Goal: Task Accomplishment & Management: Complete application form

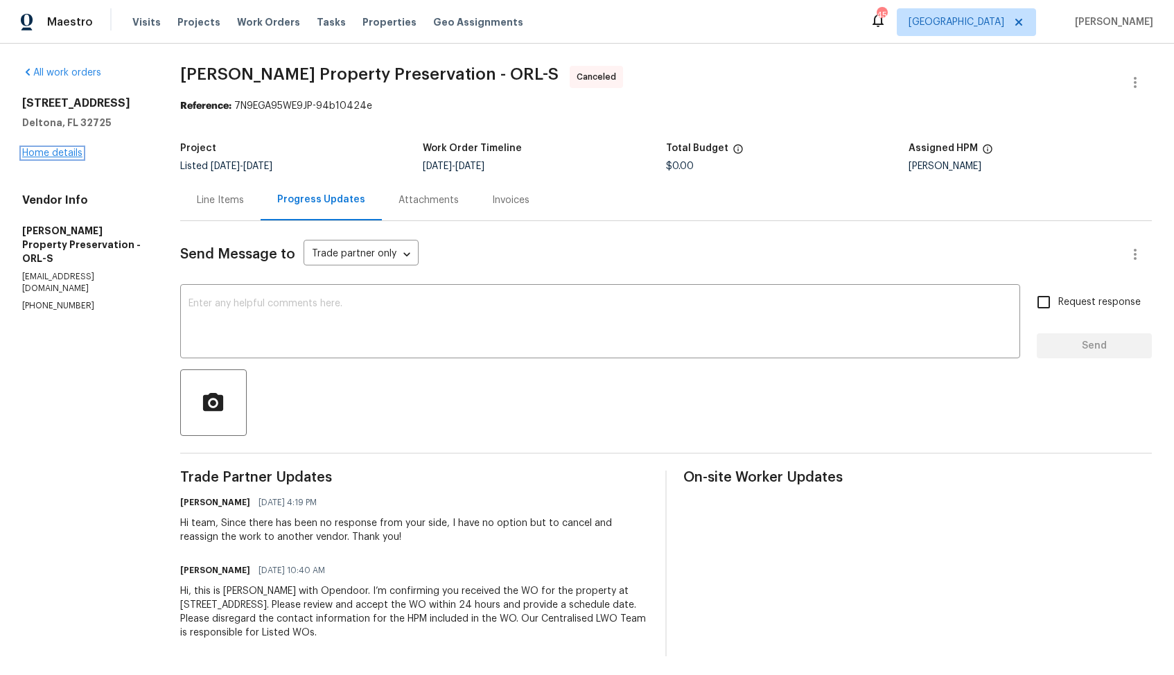
click at [41, 155] on link "Home details" at bounding box center [52, 153] width 60 height 10
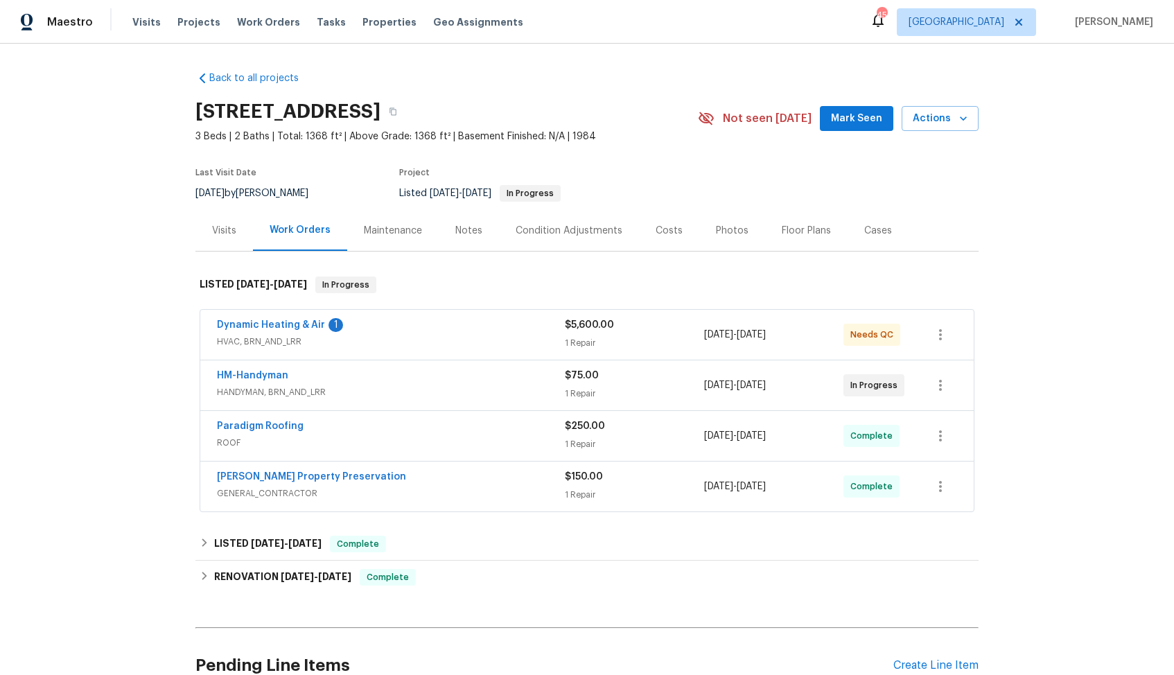
click at [385, 322] on div "Dynamic Heating & Air 1" at bounding box center [391, 326] width 348 height 17
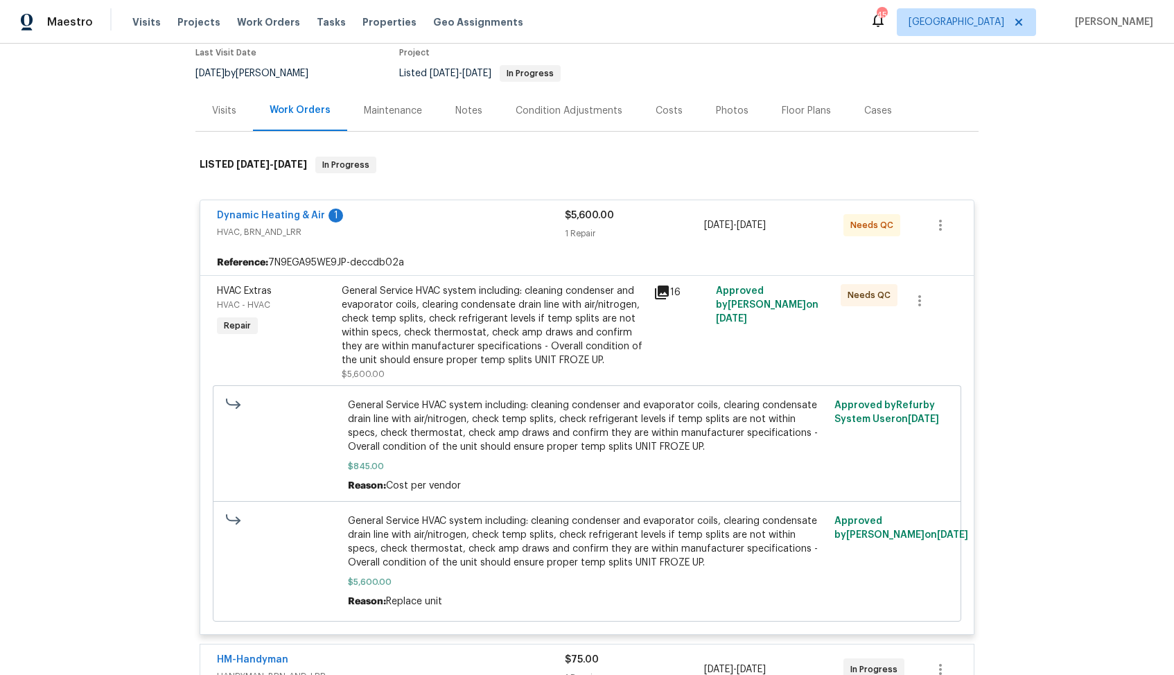
scroll to position [78, 0]
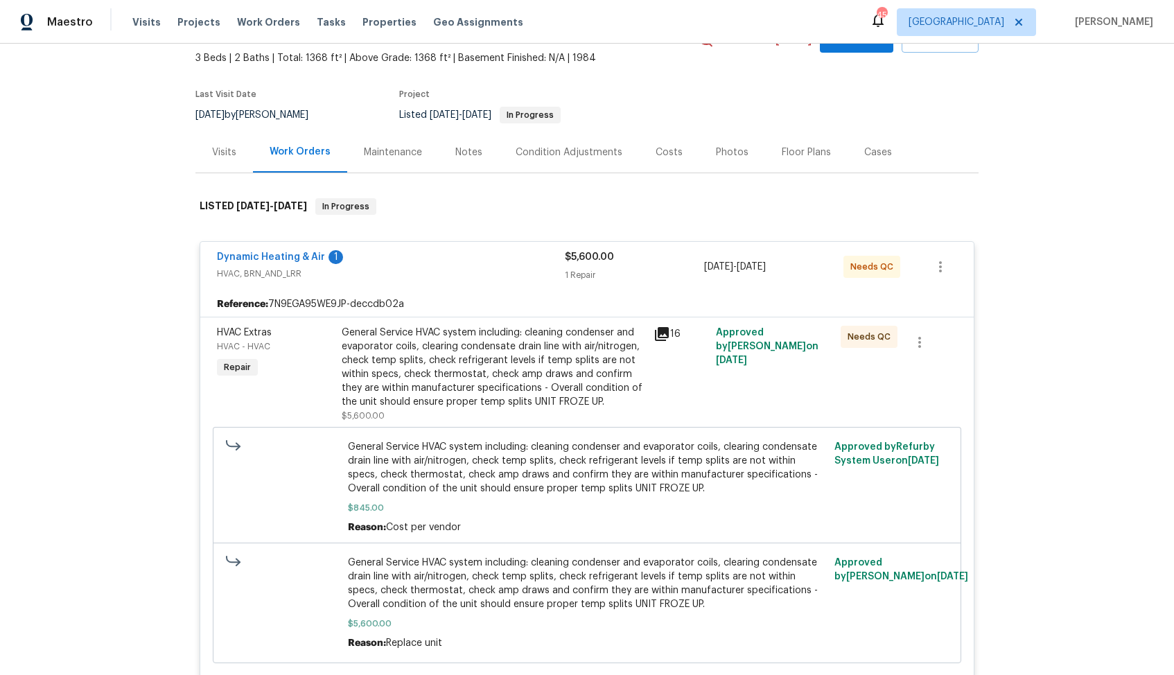
click at [407, 257] on div "Dynamic Heating & Air 1" at bounding box center [391, 258] width 348 height 17
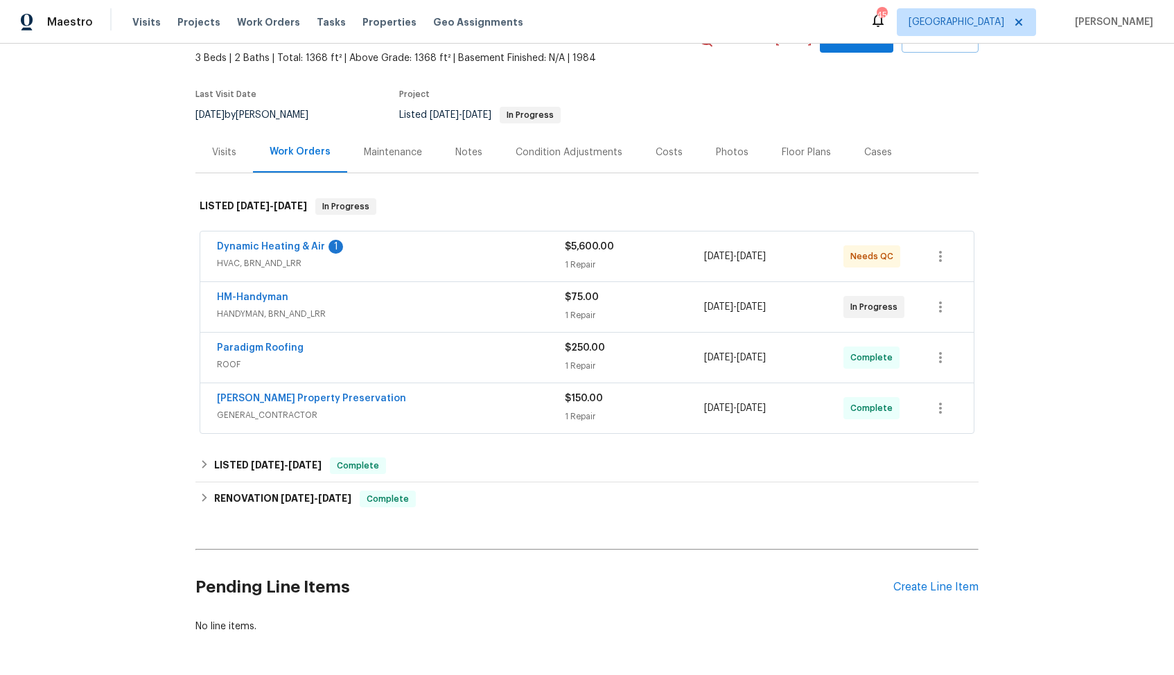
click at [299, 301] on div "HM-Handyman" at bounding box center [391, 298] width 348 height 17
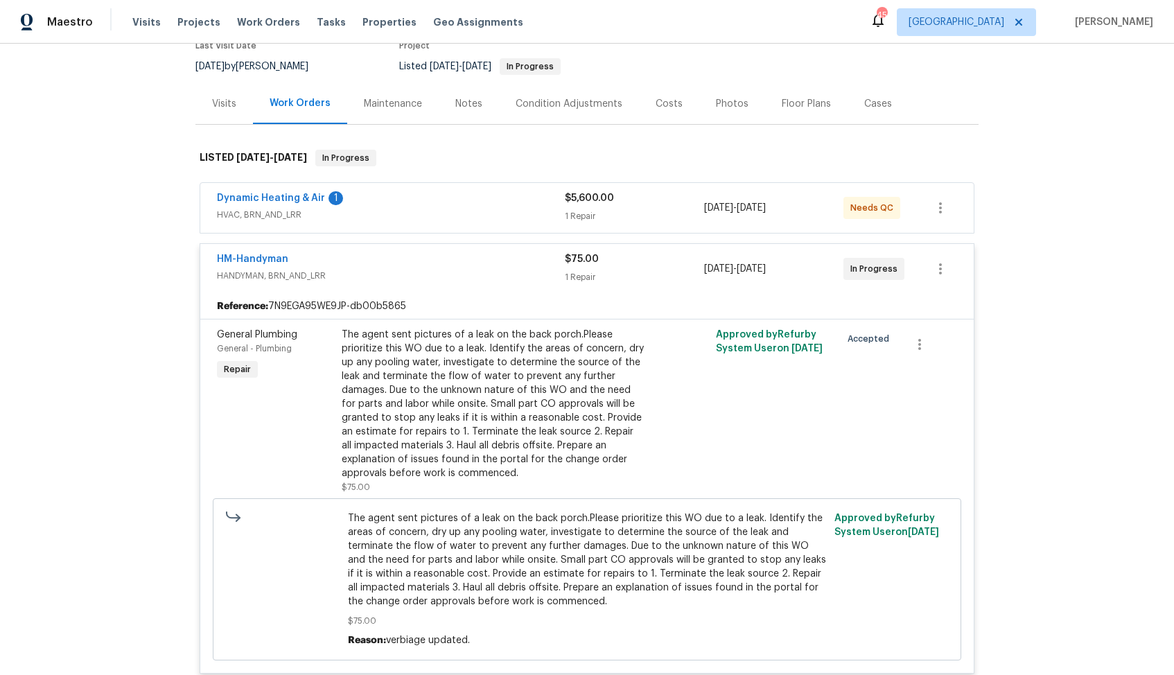
scroll to position [126, 0]
click at [241, 259] on link "HM-Handyman" at bounding box center [252, 260] width 71 height 10
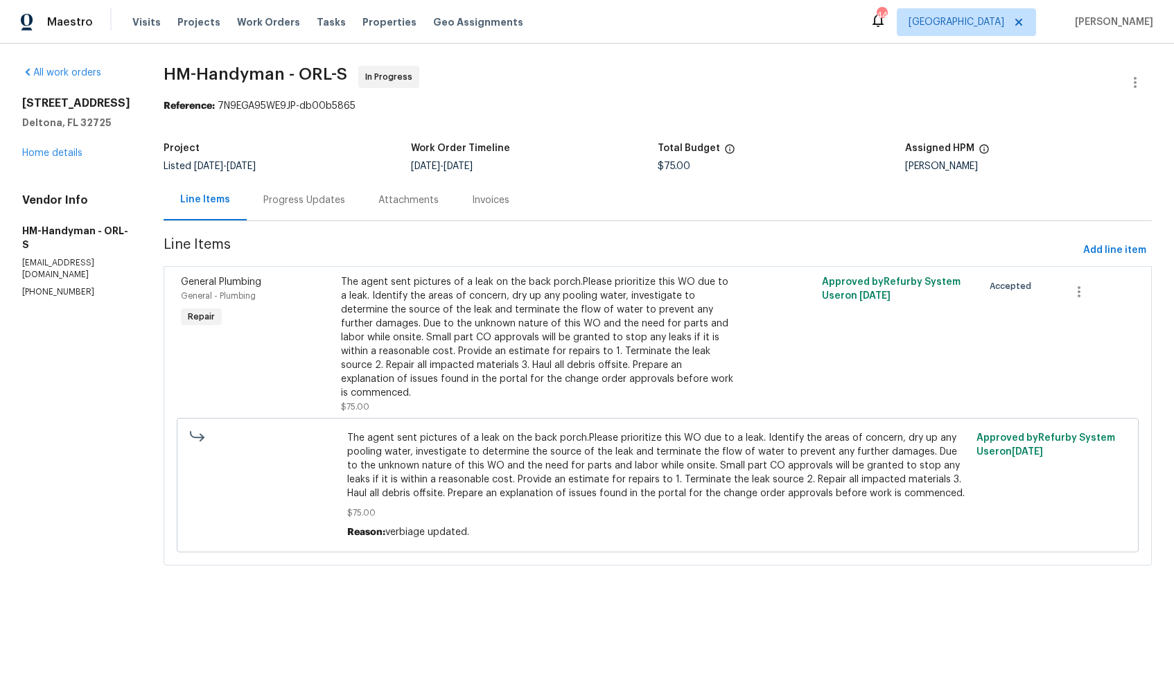
click at [309, 202] on div "Progress Updates" at bounding box center [304, 200] width 82 height 14
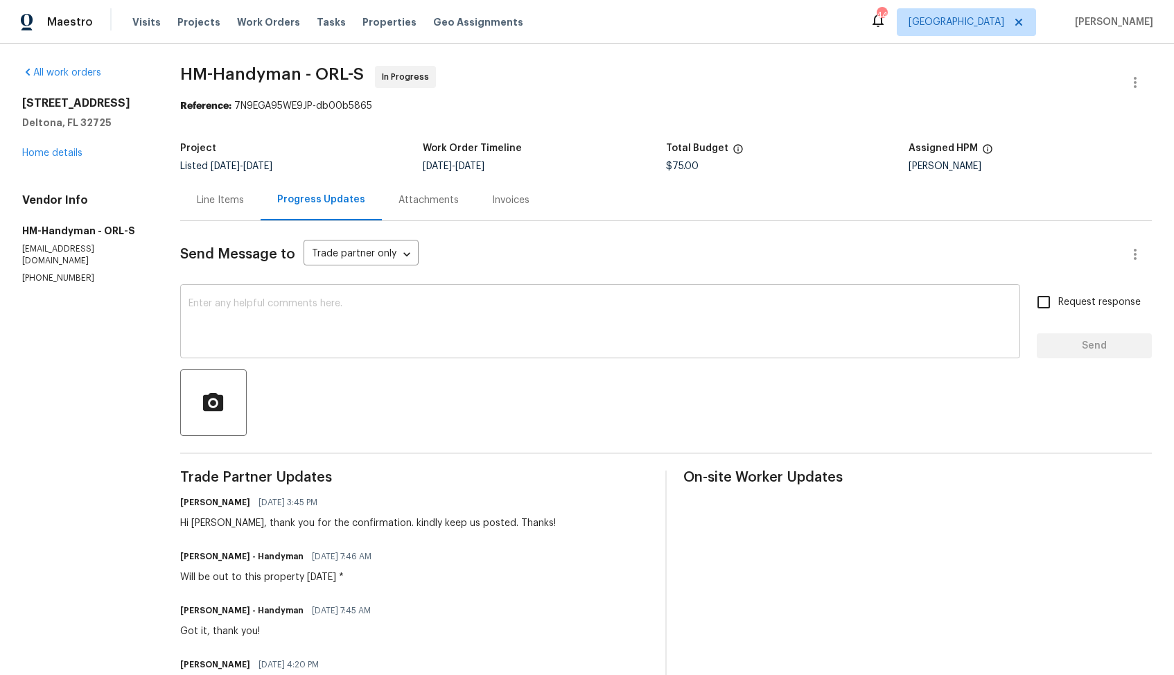
click at [299, 343] on textarea at bounding box center [601, 323] width 824 height 49
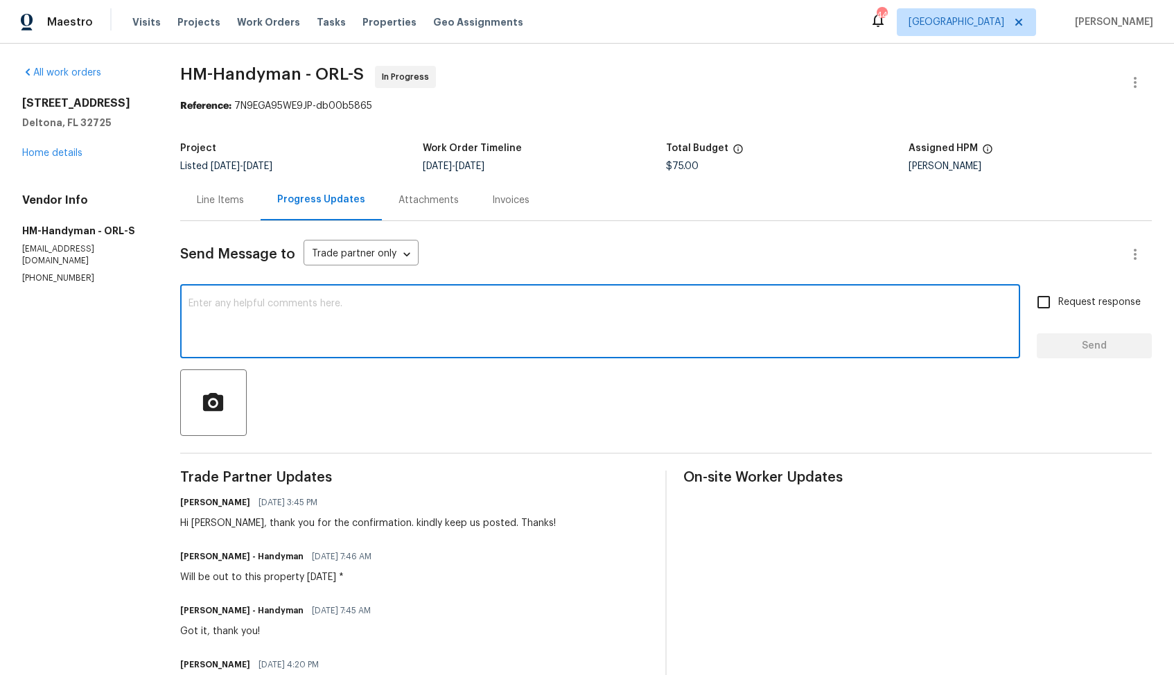
click at [650, 328] on textarea at bounding box center [601, 323] width 824 height 49
paste textarea "Hi team, could you please provide an update on the status of the work order? Th…"
click at [198, 525] on div "Hi Joe, thank you for the confirmation. kindly keep us posted. Thanks!" at bounding box center [368, 523] width 376 height 14
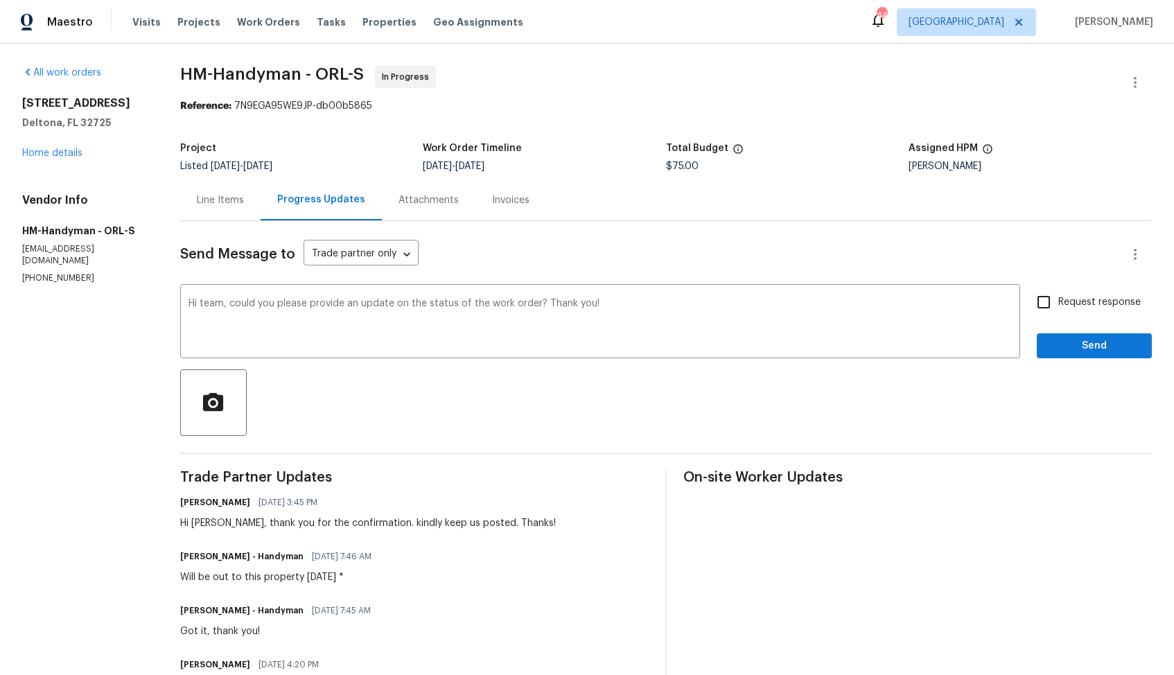
click at [198, 525] on div "Hi Joe, thank you for the confirmation. kindly keep us posted. Thanks!" at bounding box center [368, 523] width 376 height 14
copy div "Joe"
click at [214, 304] on textarea "Hi team, could you please provide an update on the status of the work order? Th…" at bounding box center [601, 323] width 824 height 49
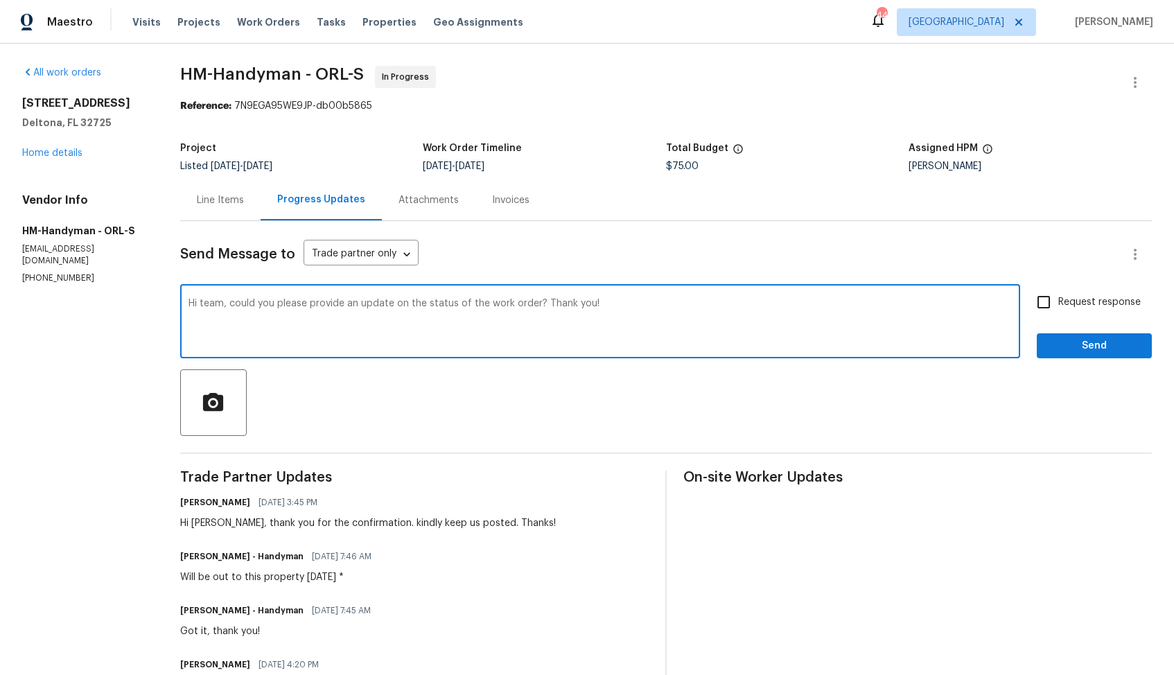
paste textarea "Joe"
type textarea "Hi Joe, could you please provide an update on the status of the work order? Tha…"
click at [1084, 313] on label "Request response" at bounding box center [1086, 302] width 112 height 29
click at [1059, 313] on input "Request response" at bounding box center [1044, 302] width 29 height 29
checkbox input "true"
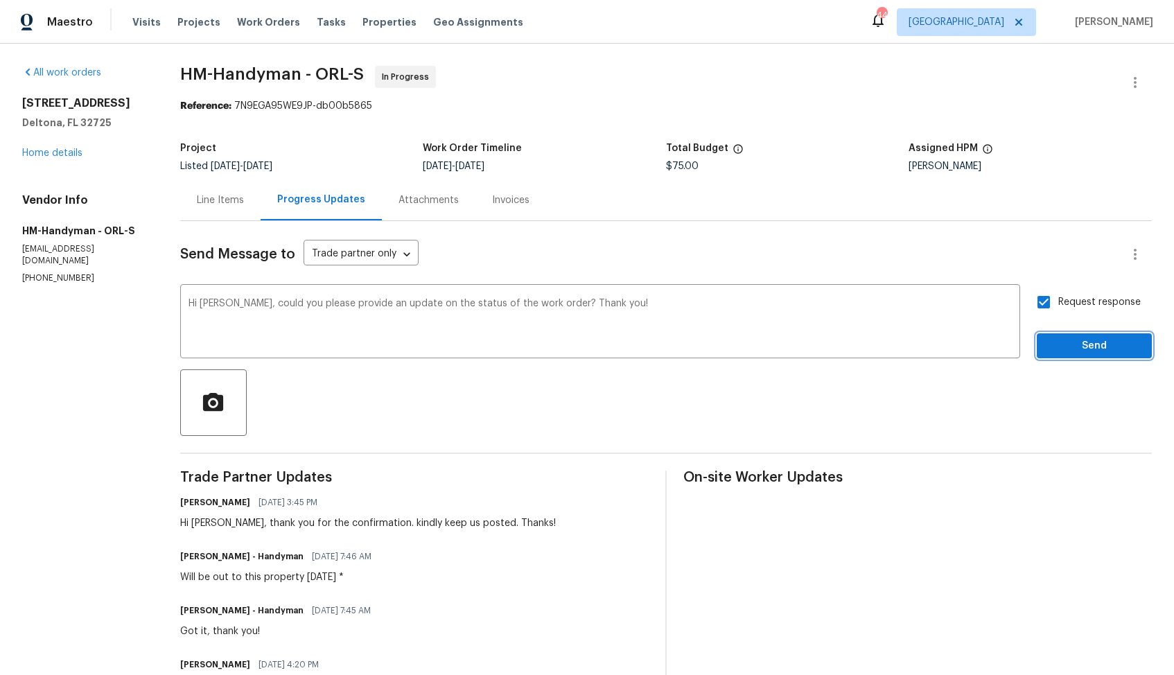
click at [1075, 348] on span "Send" at bounding box center [1094, 346] width 93 height 17
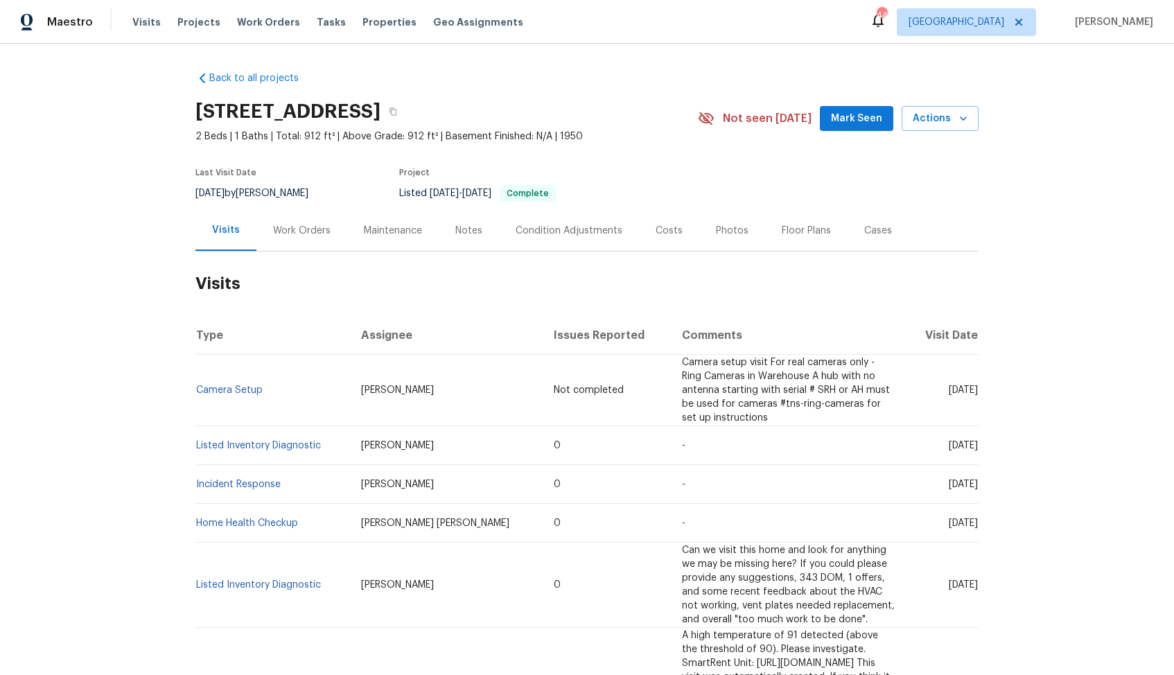
click at [286, 224] on div "Work Orders" at bounding box center [302, 231] width 58 height 14
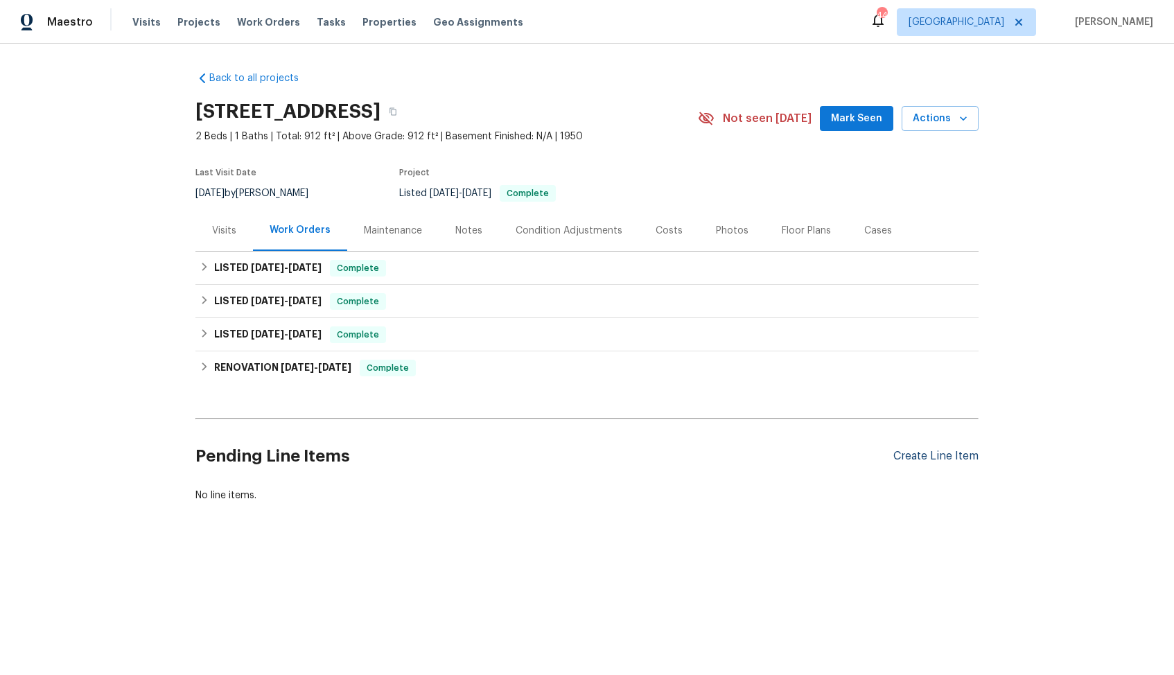
click at [932, 460] on div "Create Line Item" at bounding box center [936, 456] width 85 height 13
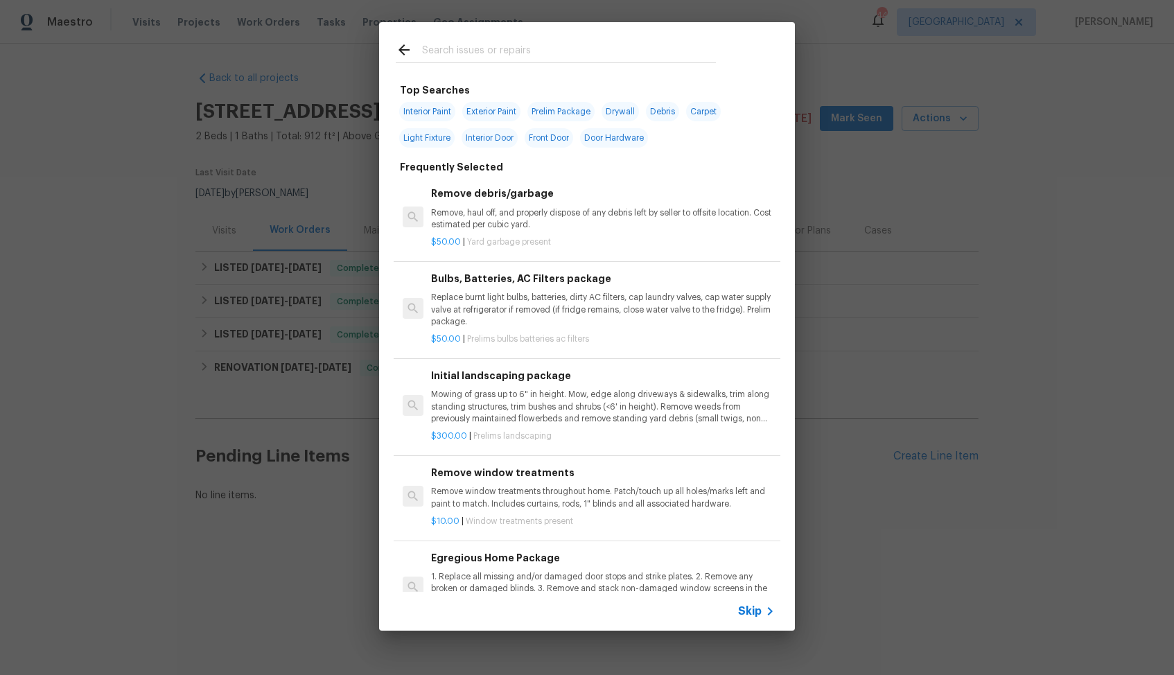
click at [487, 136] on span "Interior Door" at bounding box center [490, 137] width 56 height 19
type input "Interior Door"
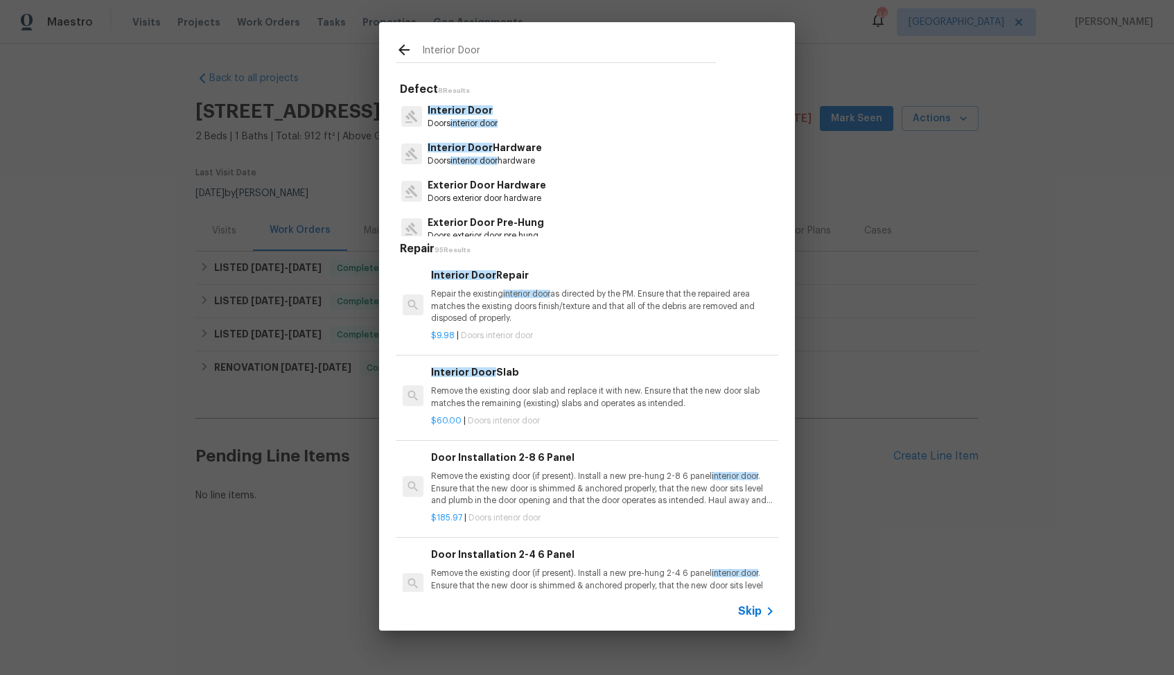
click at [454, 112] on span "Interior Door" at bounding box center [460, 110] width 65 height 10
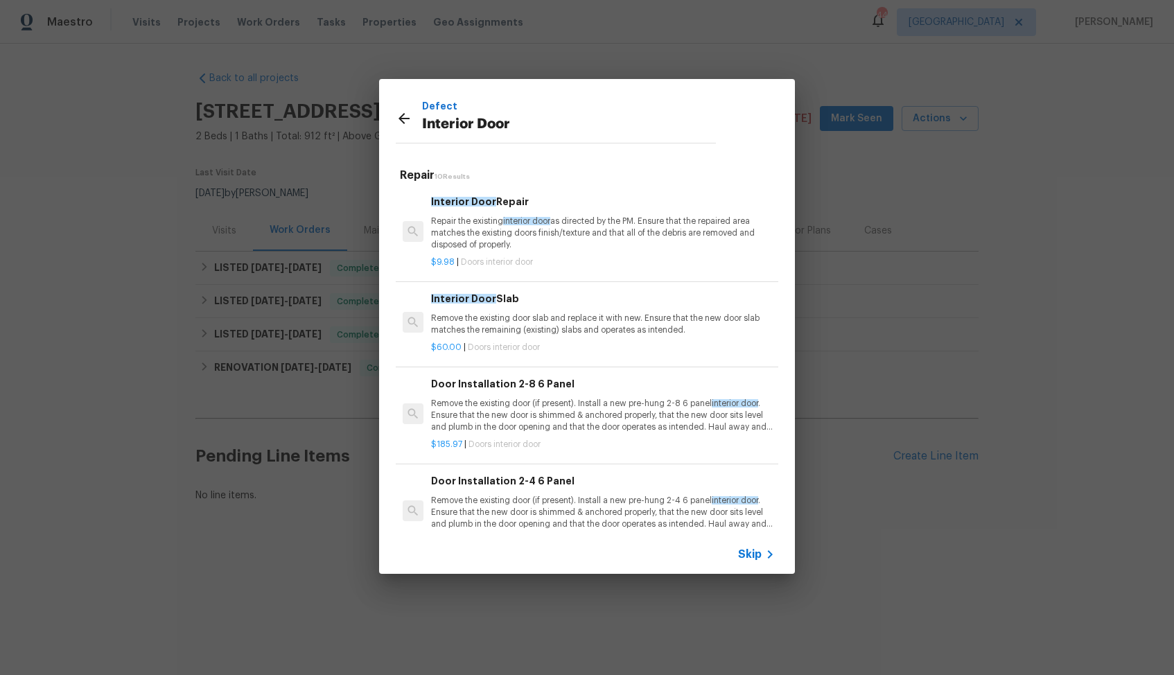
click at [473, 216] on p "Repair the existing interior door as directed by the PM. Ensure that the repair…" at bounding box center [603, 233] width 344 height 35
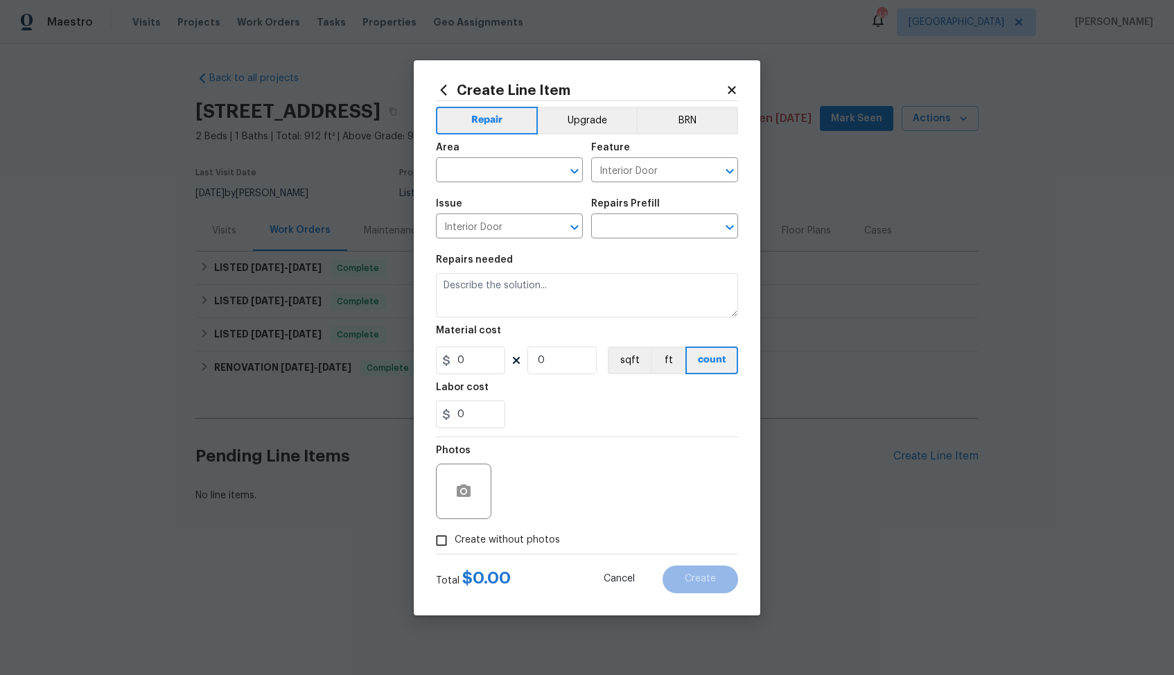
type input "Interior Door Repair $9.98"
type textarea "Repair the existing interior door as directed by the PM. Ensure that the repair…"
type input "9.98"
type input "1"
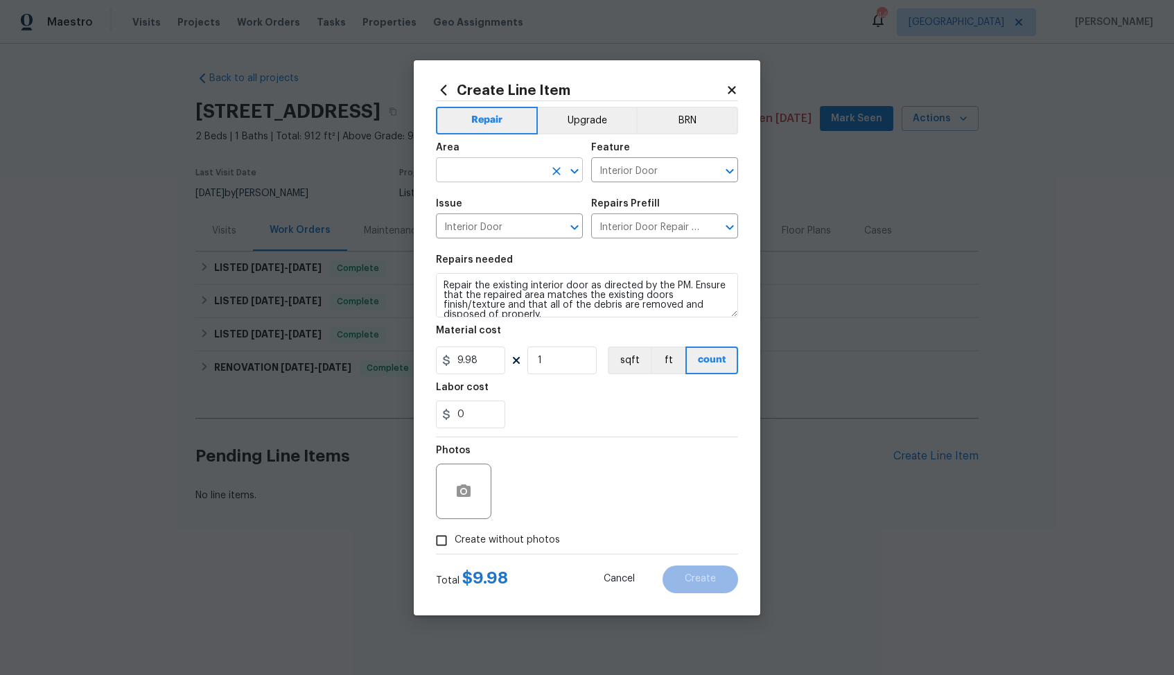
click at [469, 174] on input "text" at bounding box center [490, 171] width 108 height 21
click at [454, 229] on li "Interior Overall" at bounding box center [509, 225] width 147 height 23
type input "Interior Overall"
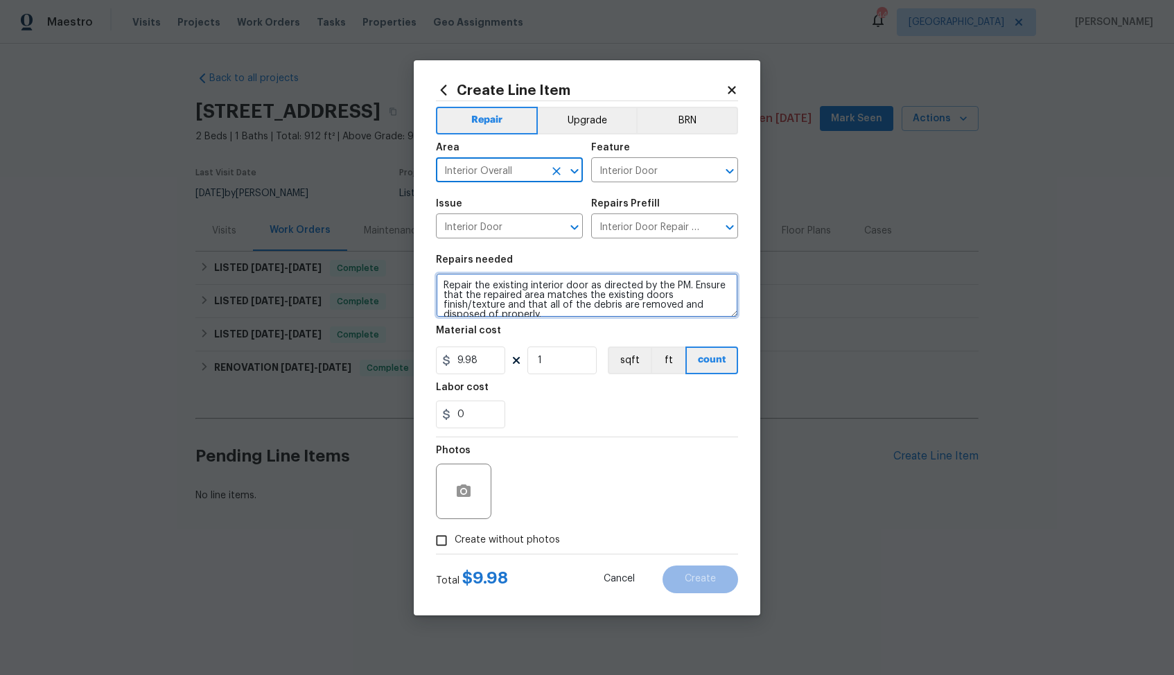
click at [494, 286] on textarea "Repair the existing interior door as directed by the PM. Ensure that the repair…" at bounding box center [587, 295] width 302 height 44
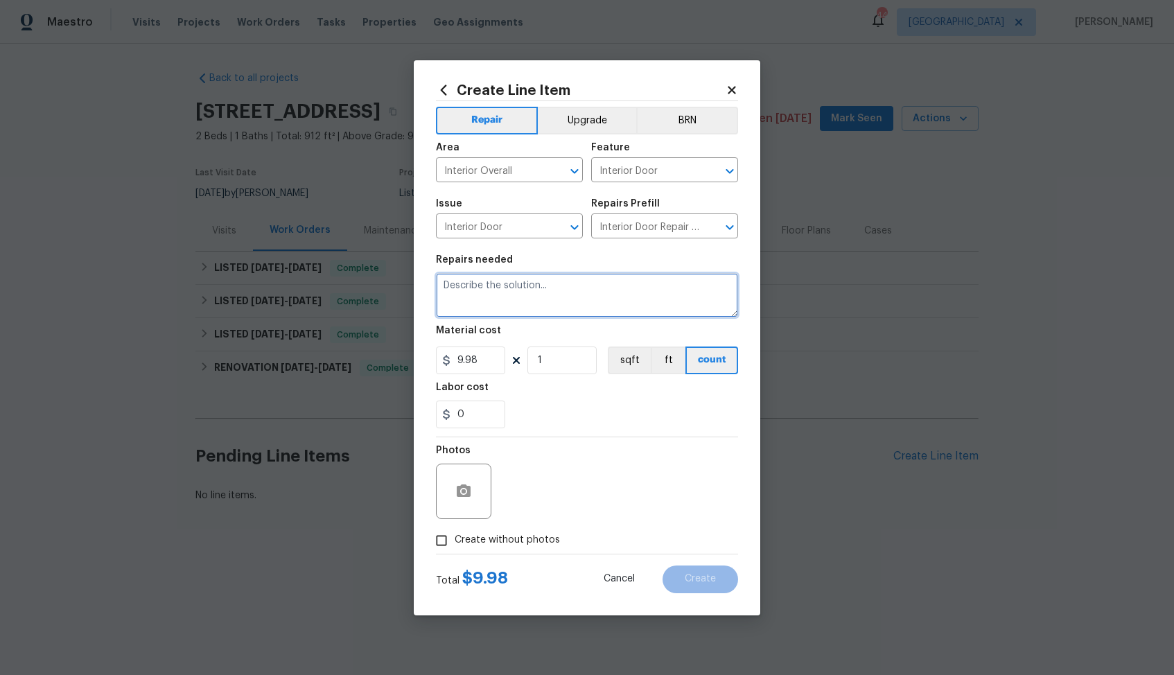
paste textarea "Feedback received that a bedroom door is off its hinges. Please inspect the doo…"
type textarea "Feedback received that a bedroom door is off its hinges. Please inspect the doo…"
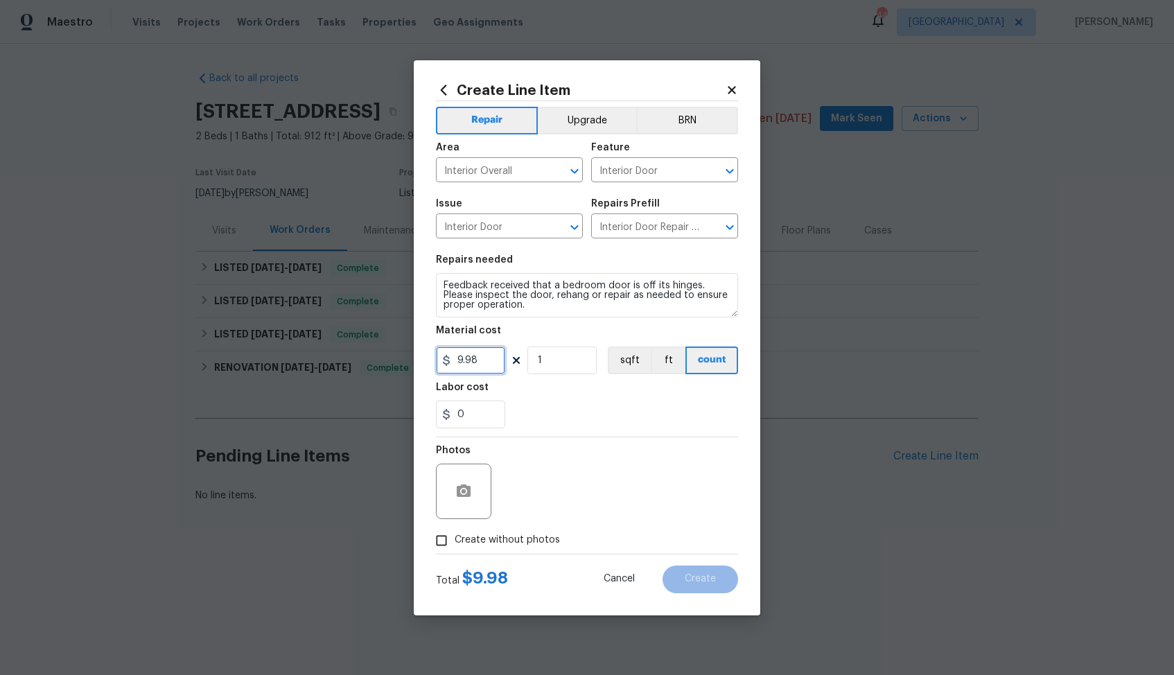
click at [488, 358] on input "9.98" at bounding box center [470, 361] width 69 height 28
type input "75"
click at [509, 535] on span "Create without photos" at bounding box center [507, 540] width 105 height 15
click at [455, 535] on input "Create without photos" at bounding box center [441, 541] width 26 height 26
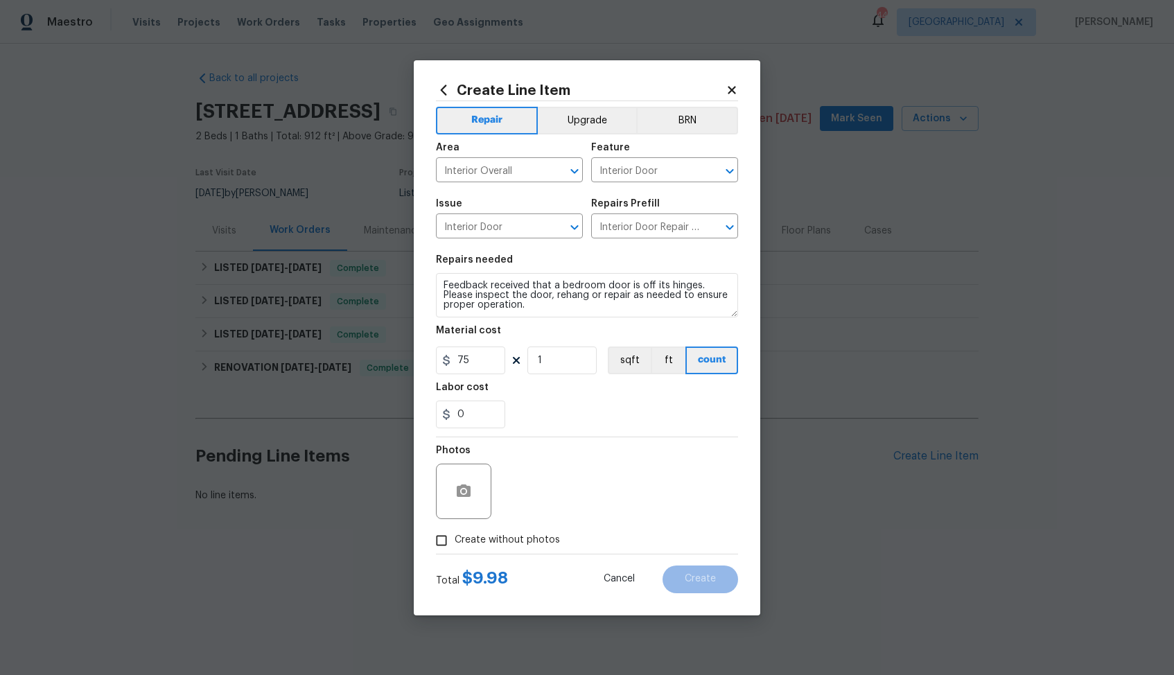
checkbox input "true"
click at [614, 492] on textarea at bounding box center [621, 491] width 236 height 55
click at [682, 578] on button "Create" at bounding box center [701, 580] width 76 height 28
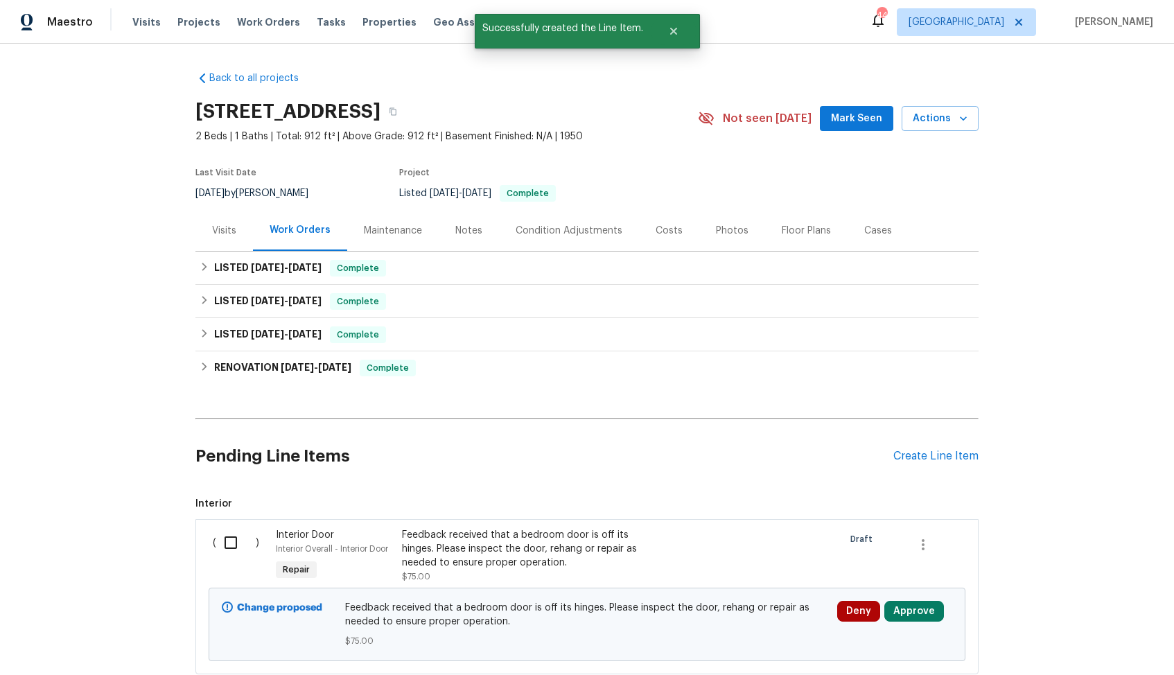
click at [240, 532] on input "checkbox" at bounding box center [236, 542] width 40 height 29
checkbox input "true"
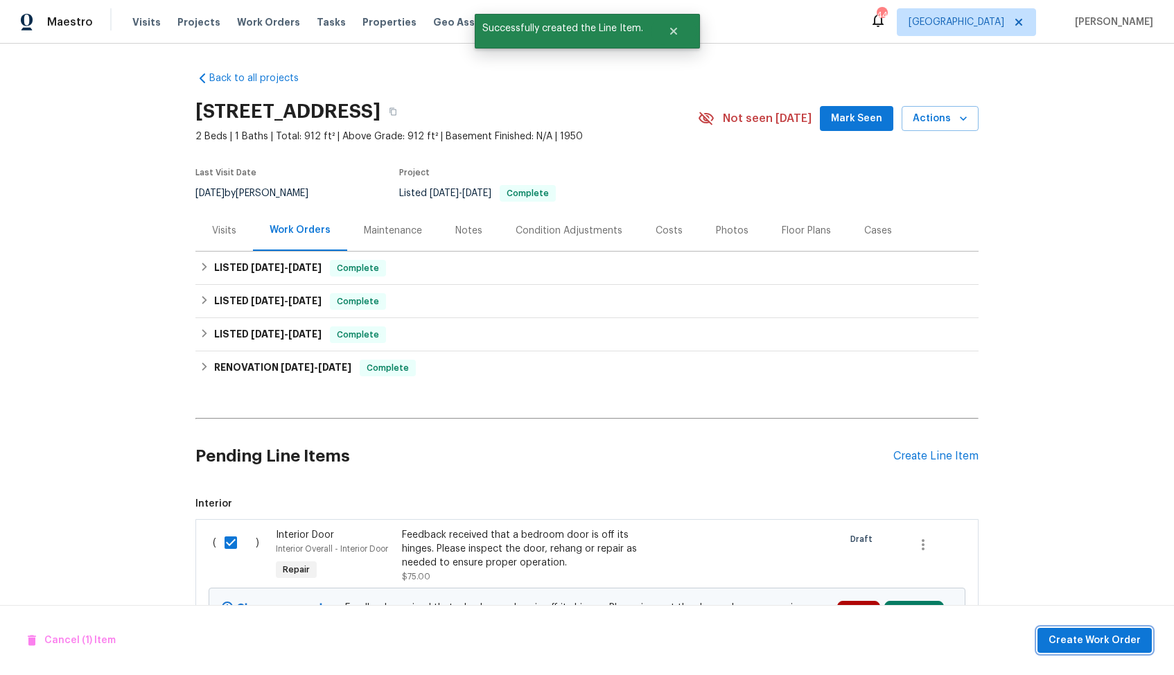
click at [1073, 637] on span "Create Work Order" at bounding box center [1095, 640] width 92 height 17
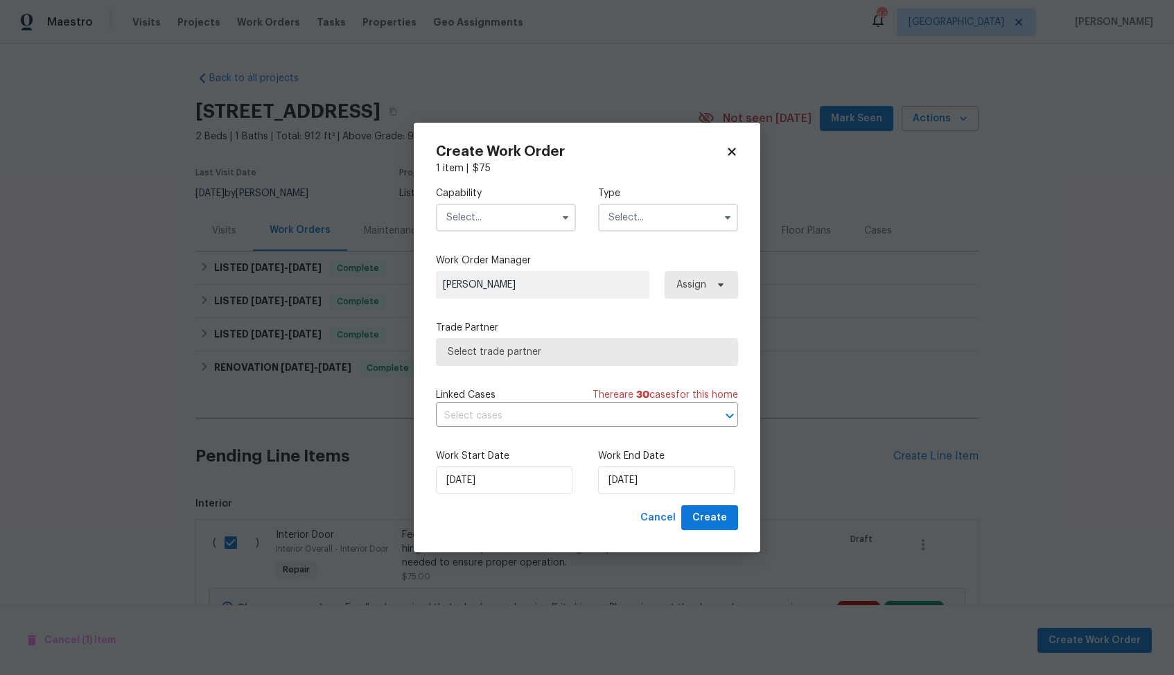
click at [544, 213] on input "text" at bounding box center [506, 218] width 140 height 28
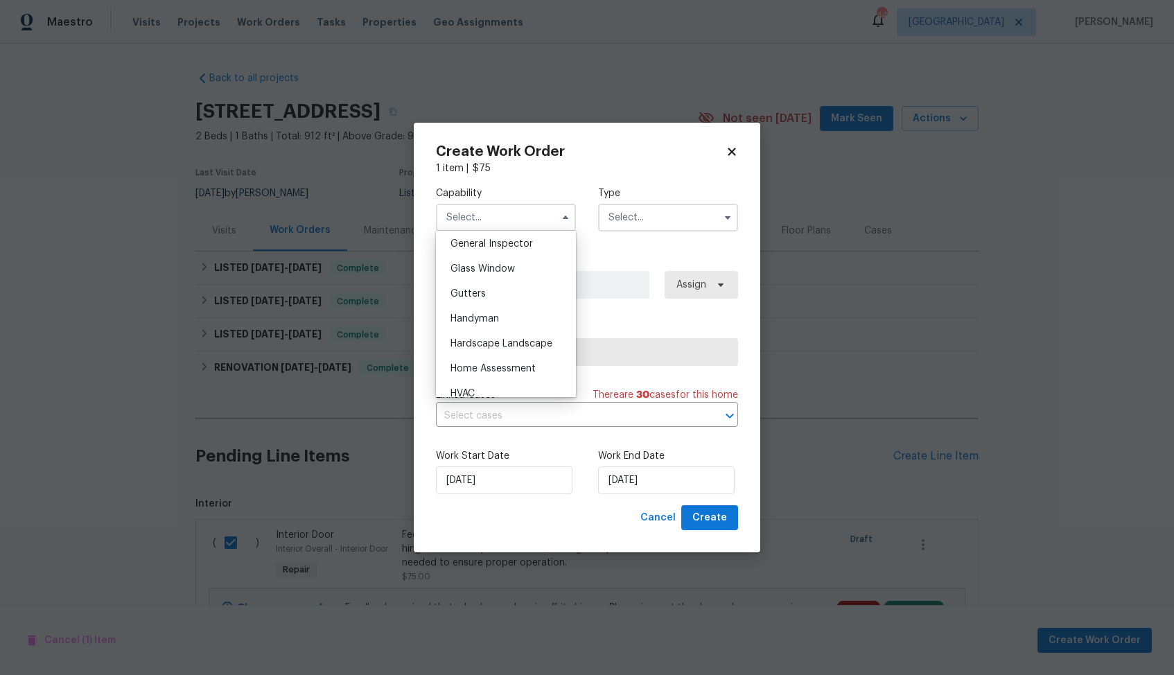
scroll to position [747, 0]
click at [496, 261] on span "Handyman" at bounding box center [475, 263] width 49 height 10
type input "Handyman"
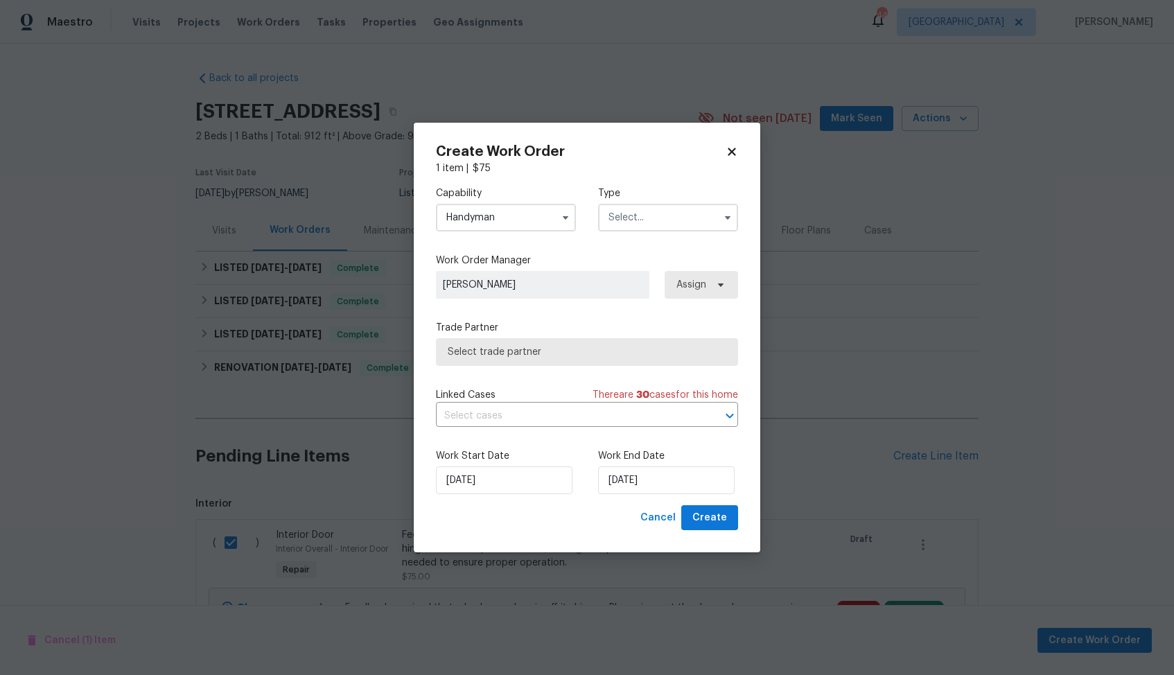
click at [641, 223] on input "text" at bounding box center [668, 218] width 140 height 28
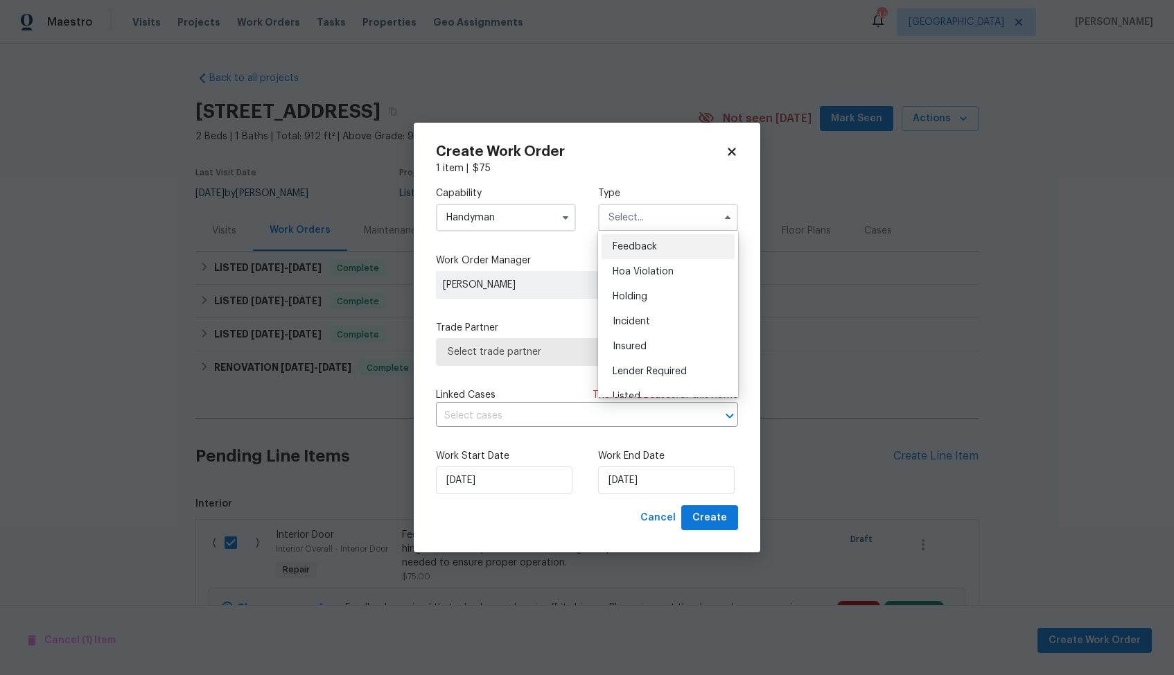
click at [651, 252] on div "Feedback" at bounding box center [668, 246] width 133 height 25
type input "Feedback"
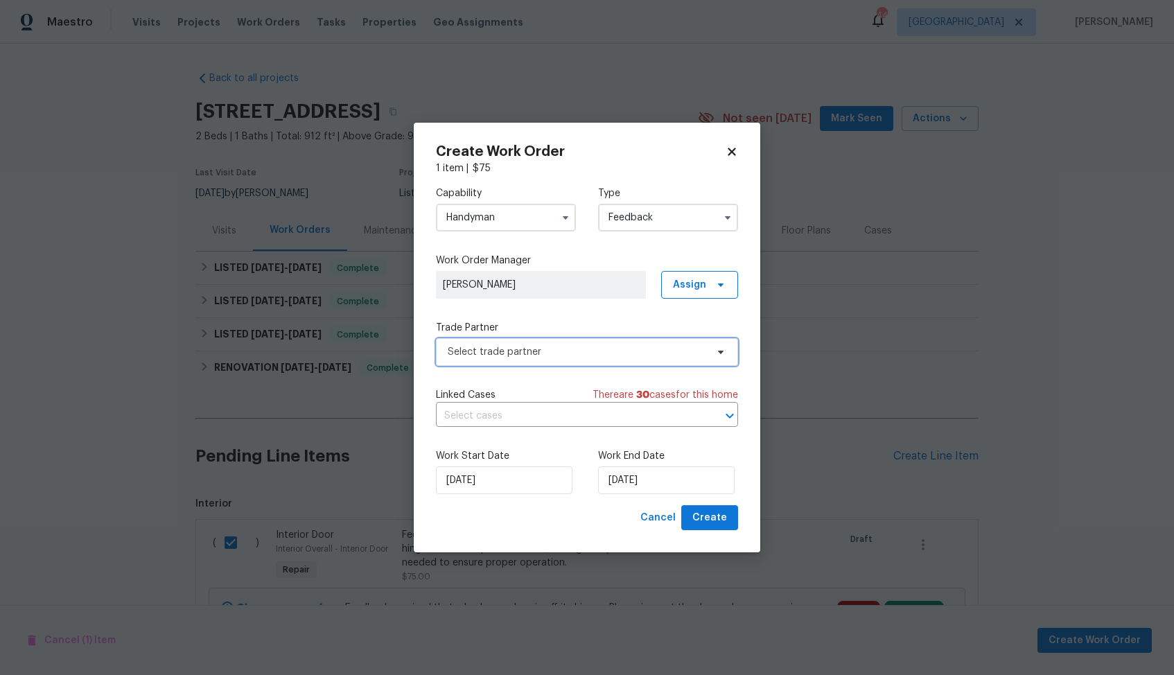
click at [512, 354] on span "Select trade partner" at bounding box center [577, 352] width 259 height 14
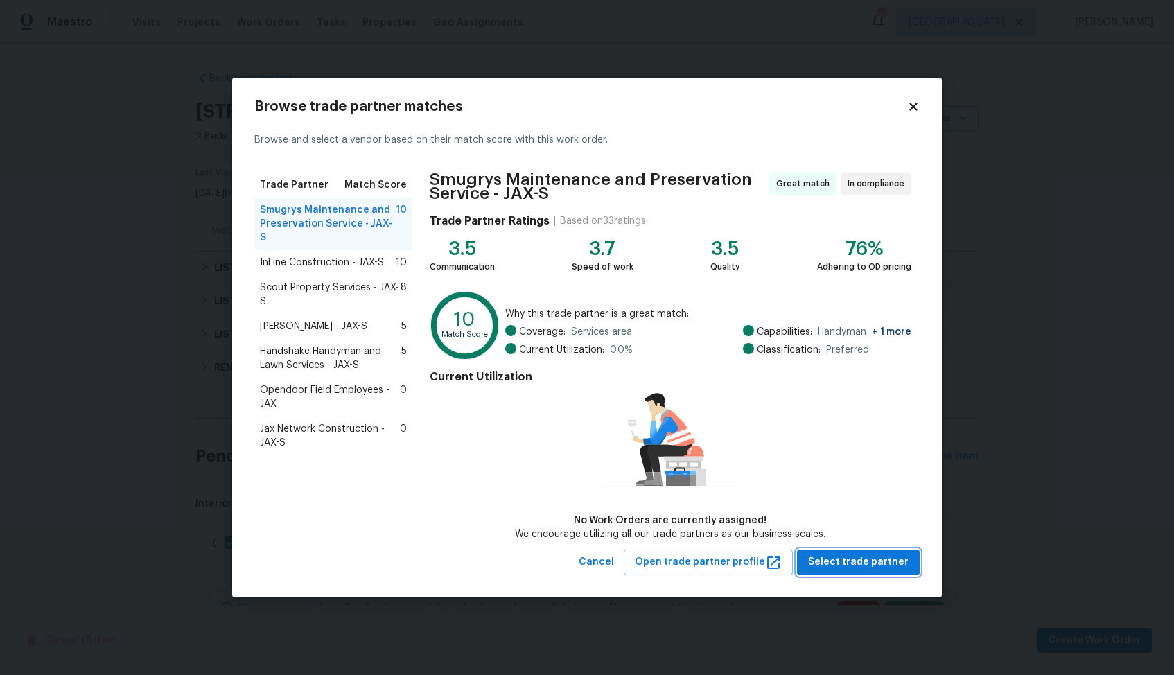
click at [870, 557] on span "Select trade partner" at bounding box center [858, 562] width 101 height 17
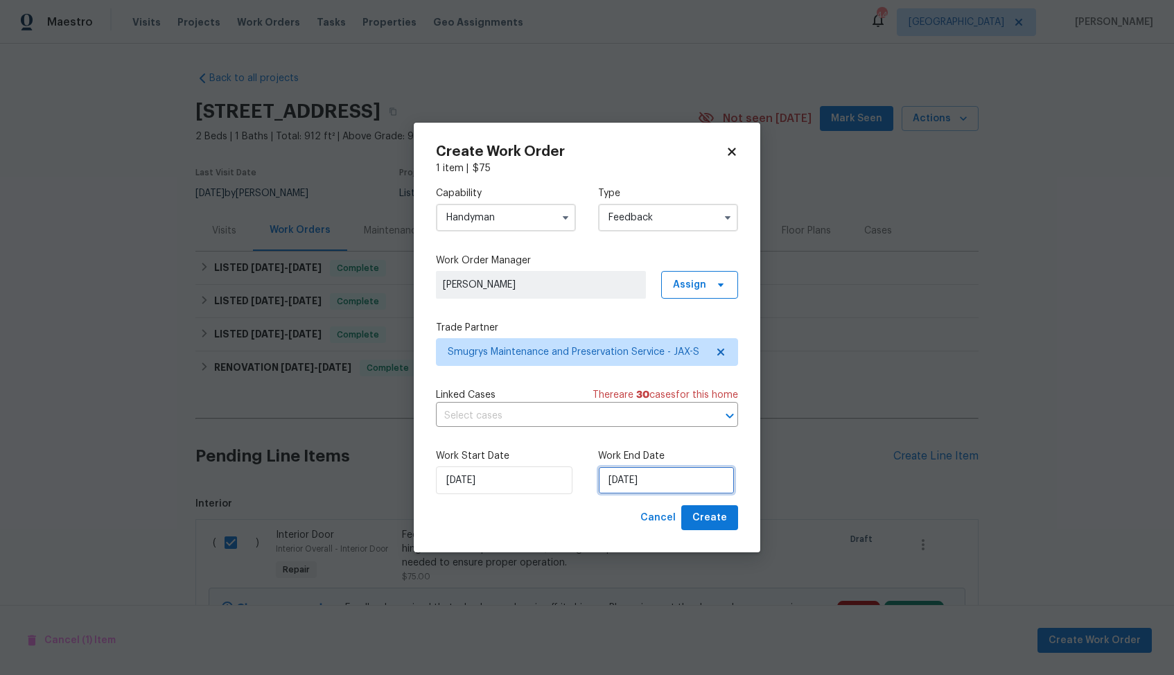
click at [648, 483] on input "14/08/2025" at bounding box center [666, 481] width 137 height 28
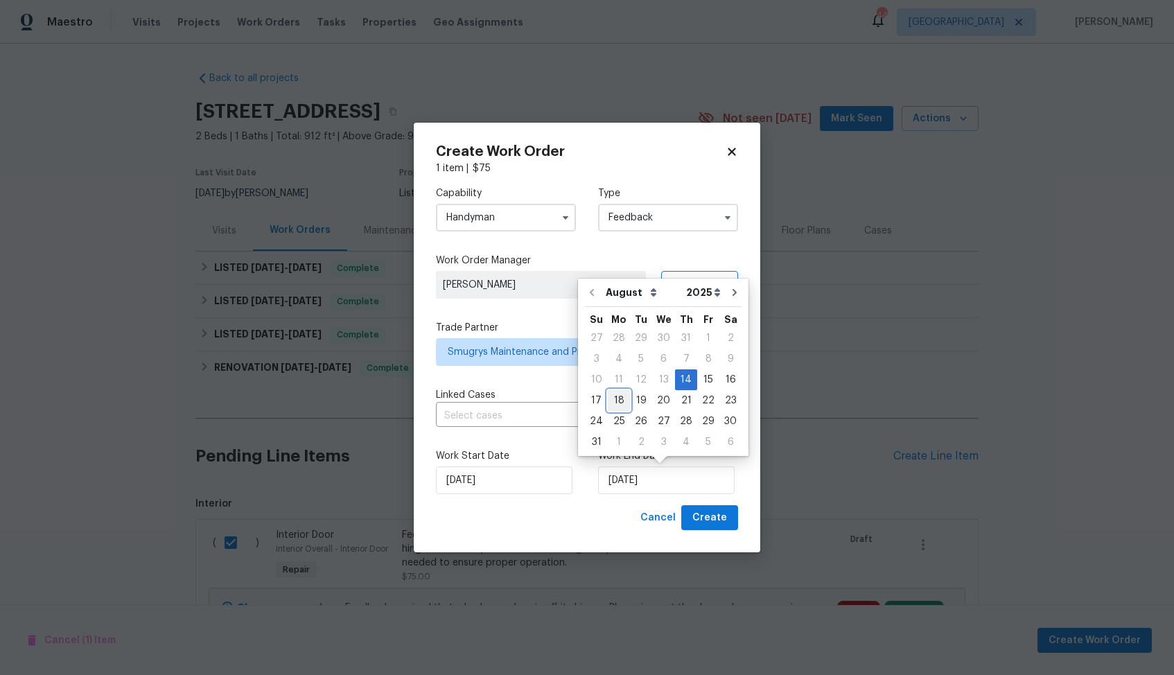
click at [616, 400] on div "18" at bounding box center [619, 400] width 22 height 19
type input "18/08/2025"
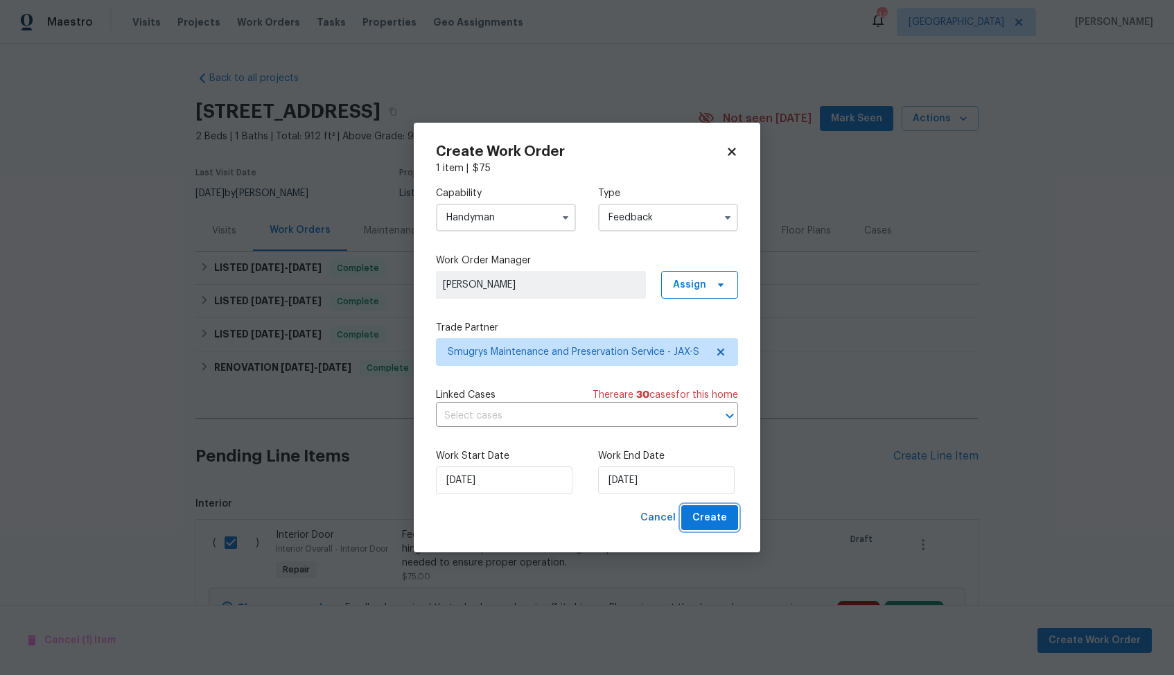
click at [704, 524] on span "Create" at bounding box center [710, 518] width 35 height 17
checkbox input "false"
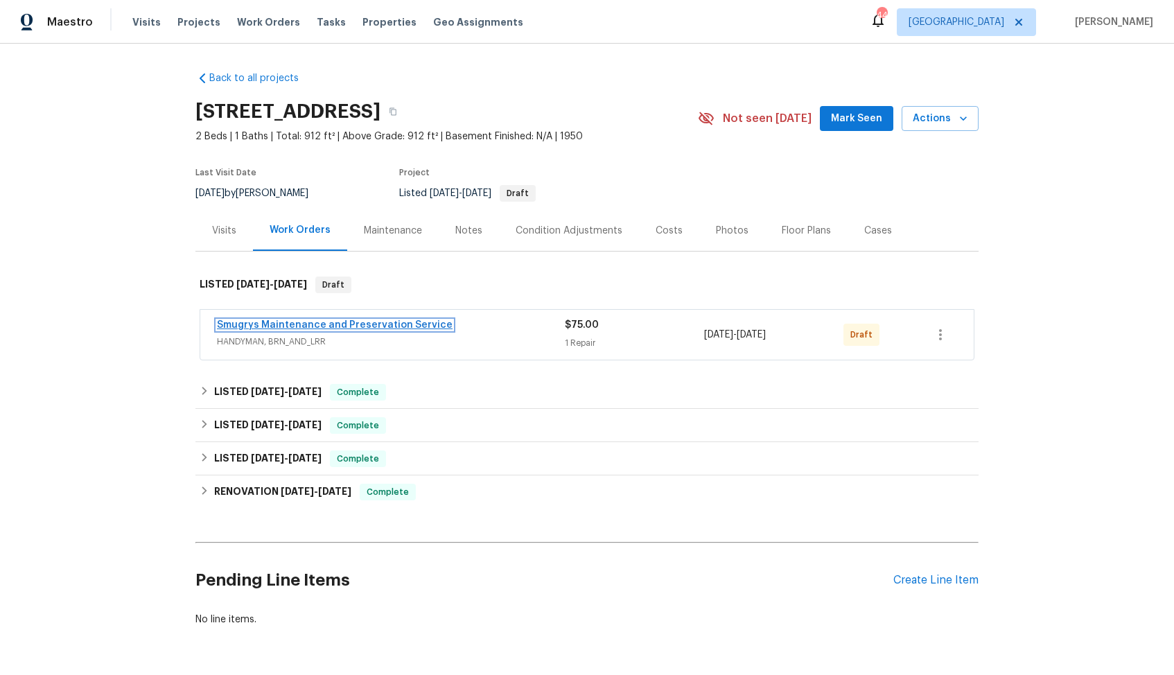
click at [248, 324] on link "Smugrys Maintenance and Preservation Service" at bounding box center [335, 325] width 236 height 10
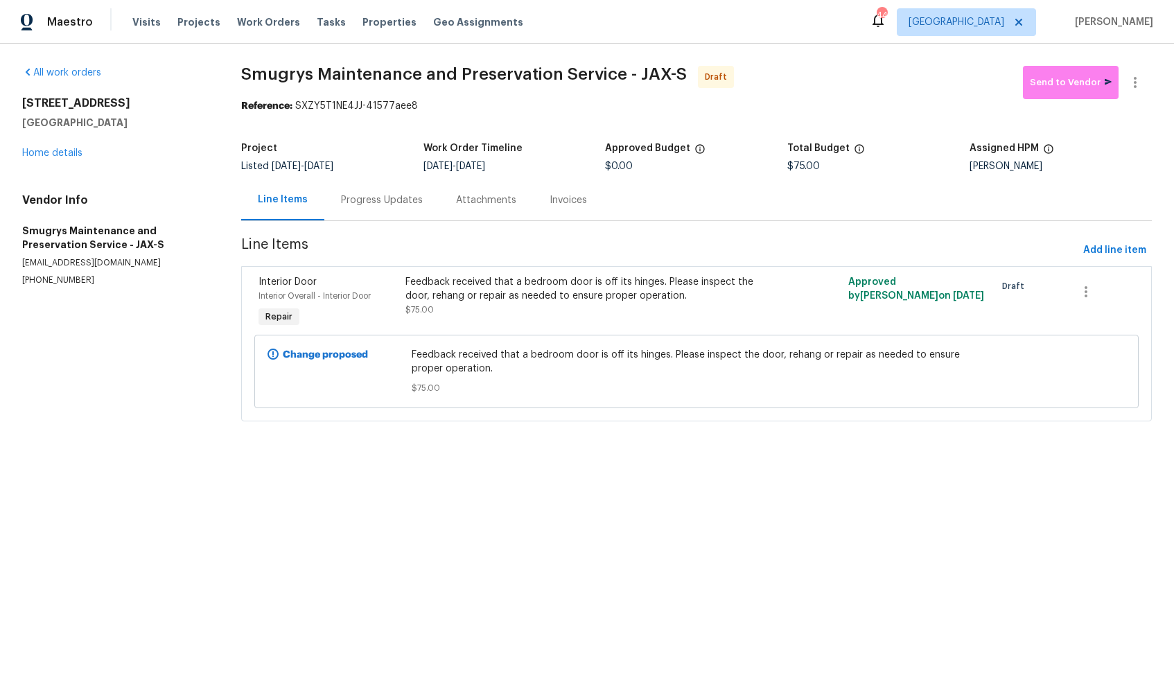
click at [361, 193] on div "Progress Updates" at bounding box center [382, 200] width 82 height 14
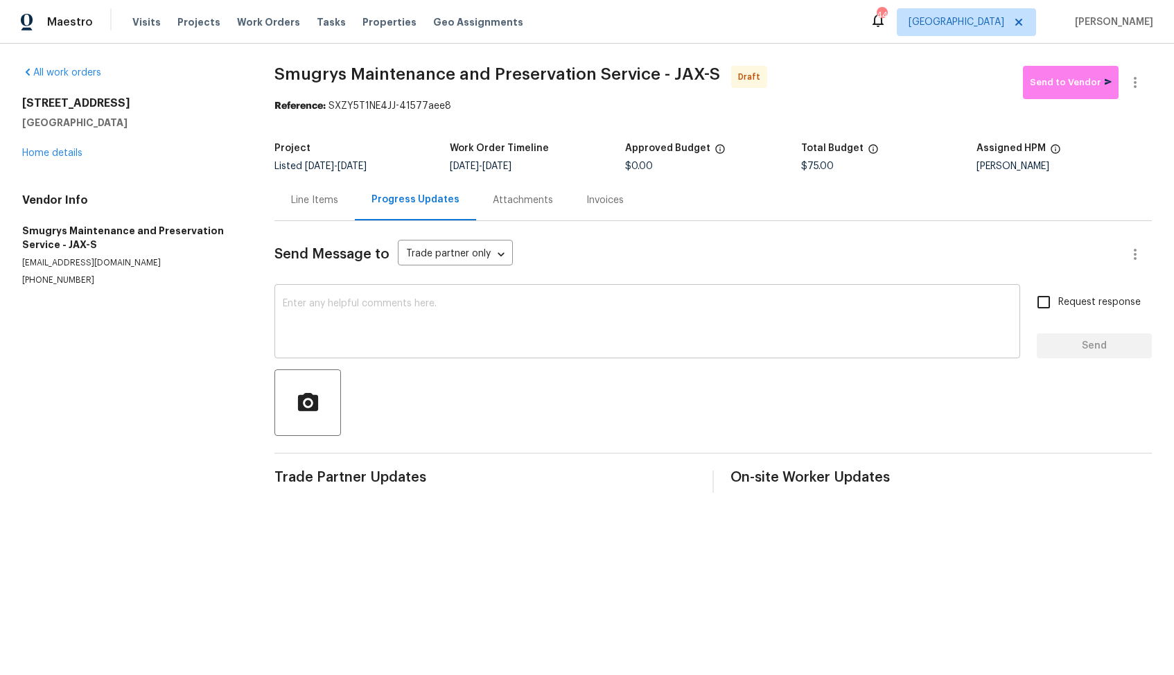
click at [347, 350] on div "x ​" at bounding box center [648, 323] width 746 height 71
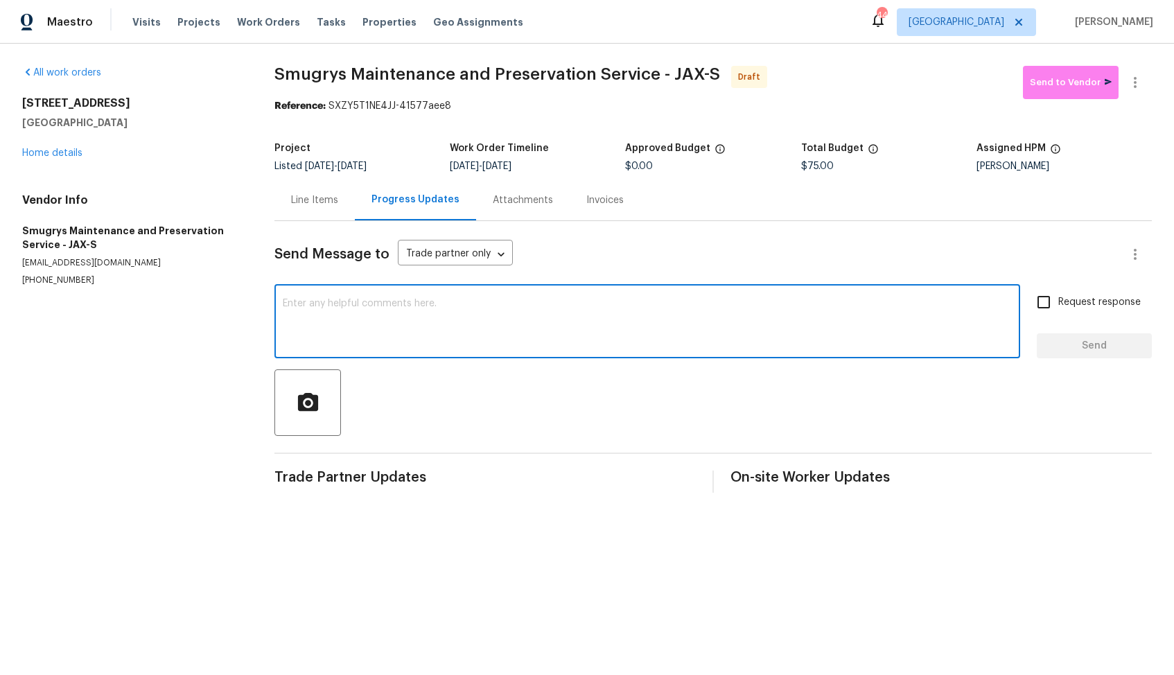
click at [675, 304] on textarea at bounding box center [647, 323] width 729 height 49
paste textarea "Hi, this is Arvind with Opendoor. I’m confirming you received the WO for the pr…"
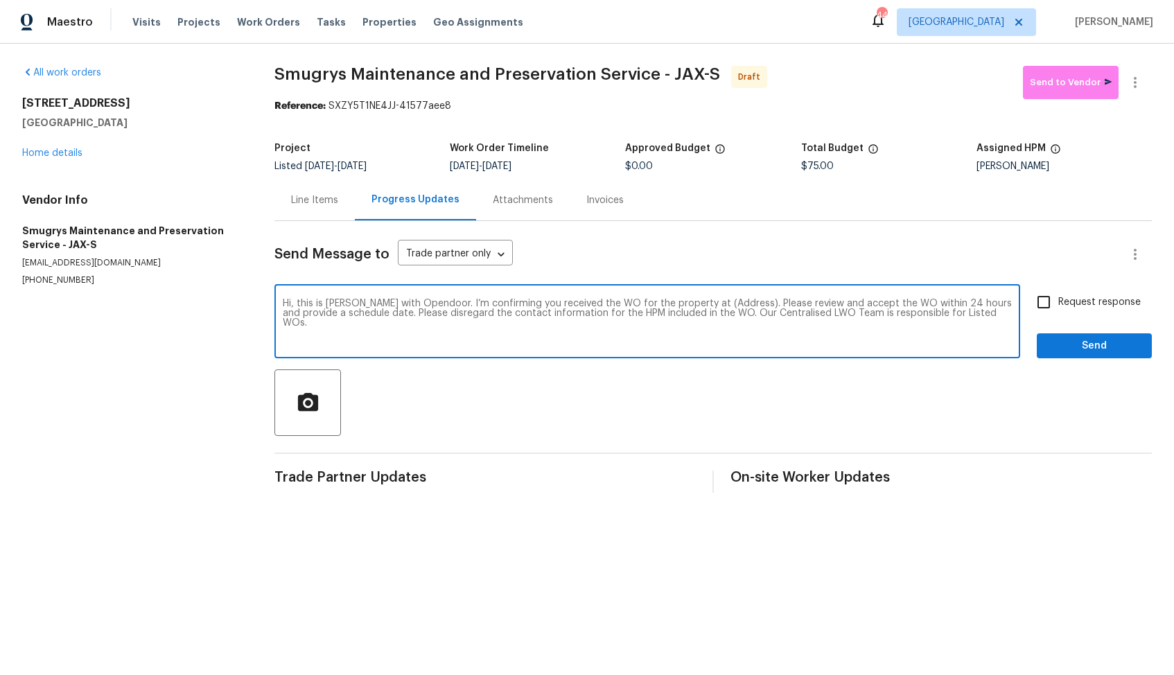
drag, startPoint x: 726, startPoint y: 303, endPoint x: 684, endPoint y: 302, distance: 41.6
click at [684, 302] on textarea "Hi, this is Arvind with Opendoor. I’m confirming you received the WO for the pr…" at bounding box center [647, 323] width 729 height 49
paste textarea "4530 Hercules Ave, Jacksonville, FL 32205"
type textarea "Hi, this is Arvind with Opendoor. I’m confirming you received the WO for the pr…"
click at [1050, 309] on input "Request response" at bounding box center [1044, 302] width 29 height 29
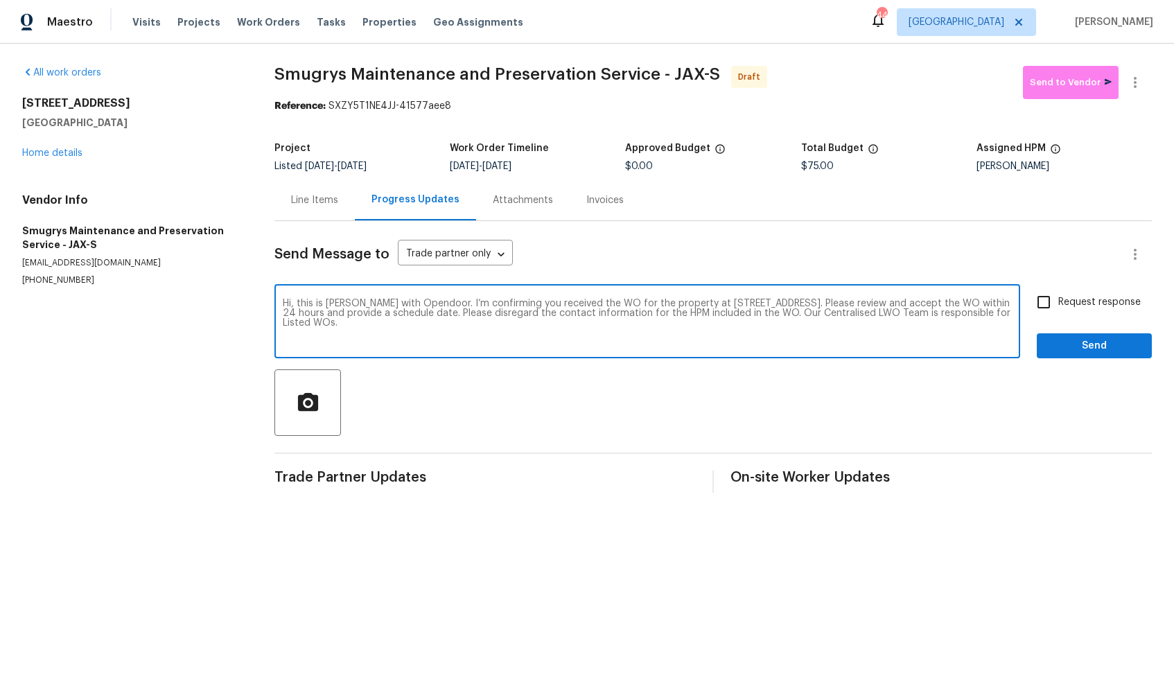
checkbox input "true"
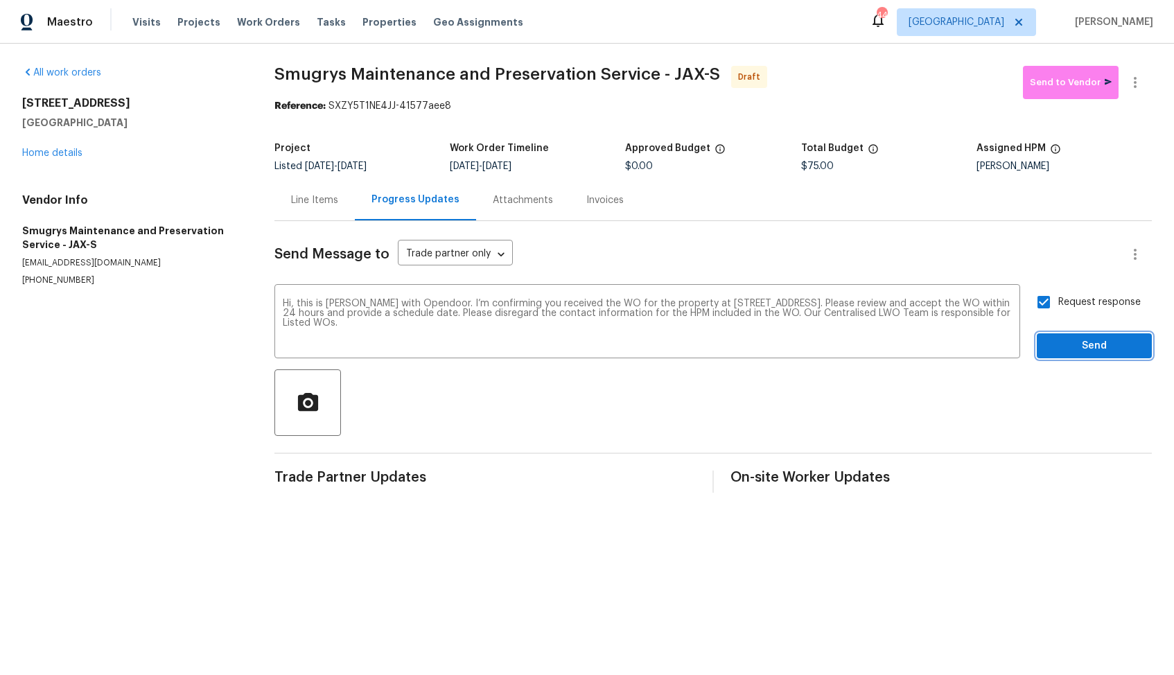
click at [1071, 347] on span "Send" at bounding box center [1094, 346] width 93 height 17
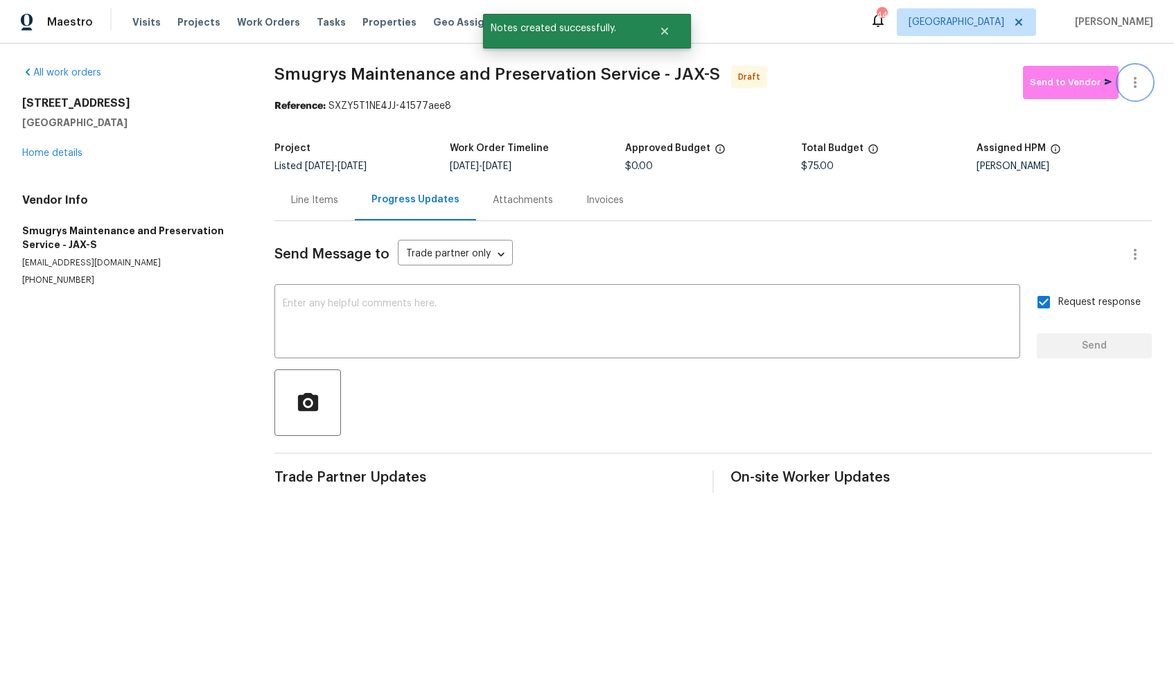
click at [1141, 82] on icon "button" at bounding box center [1135, 82] width 17 height 17
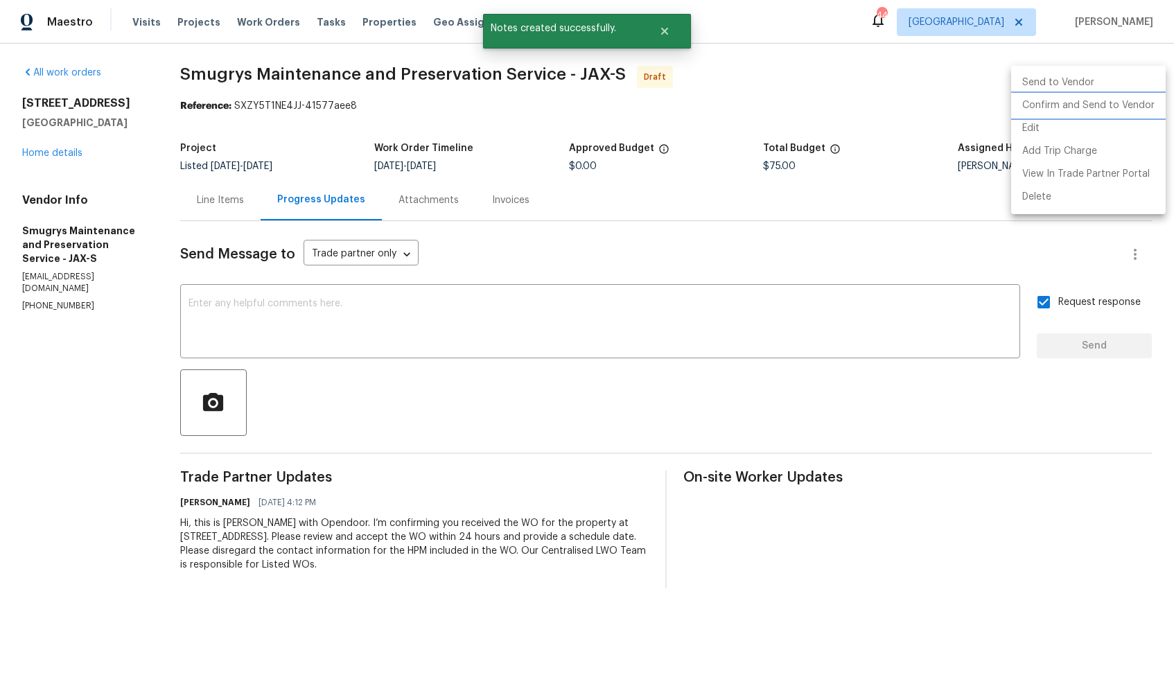
click at [1045, 107] on li "Confirm and Send to Vendor" at bounding box center [1088, 105] width 155 height 23
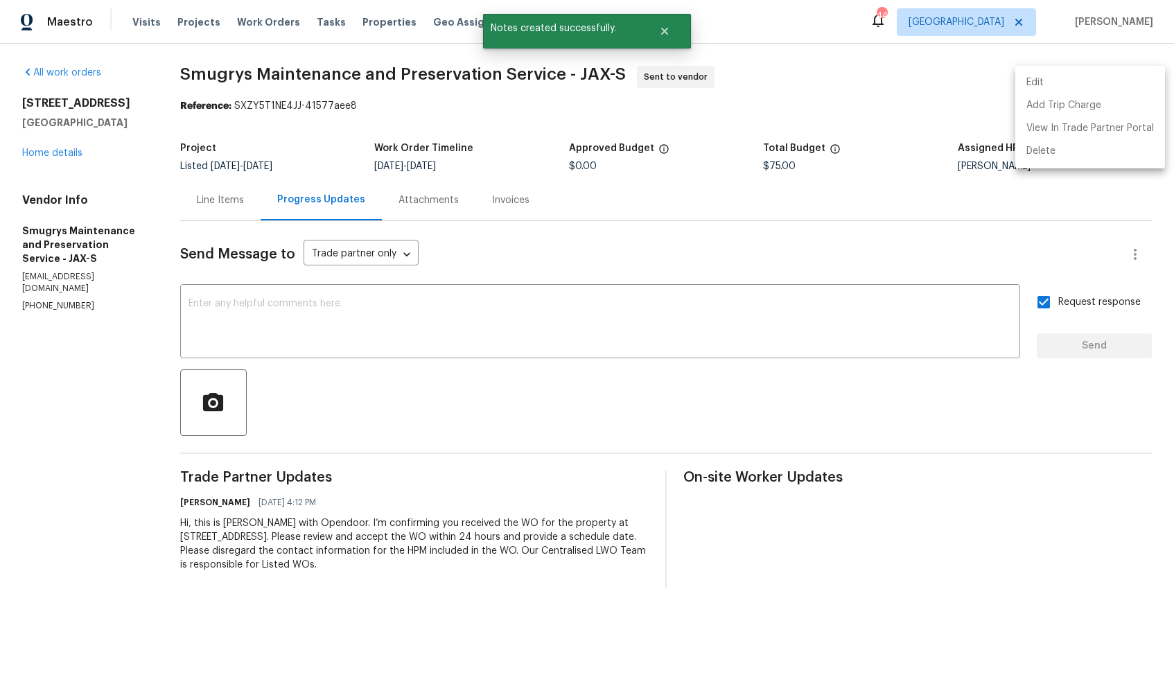
click at [632, 12] on div at bounding box center [587, 337] width 1174 height 675
click at [659, 28] on icon "Close" at bounding box center [664, 31] width 11 height 11
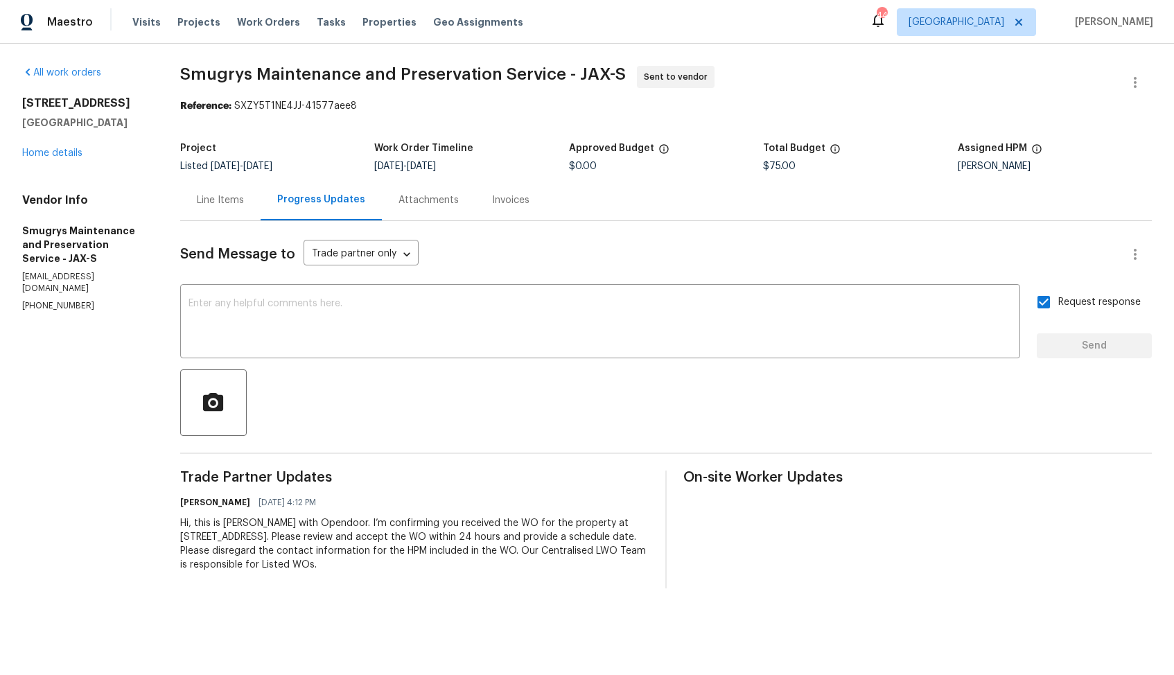
click at [400, 75] on span "Smugrys Maintenance and Preservation Service - JAX-S" at bounding box center [403, 74] width 446 height 17
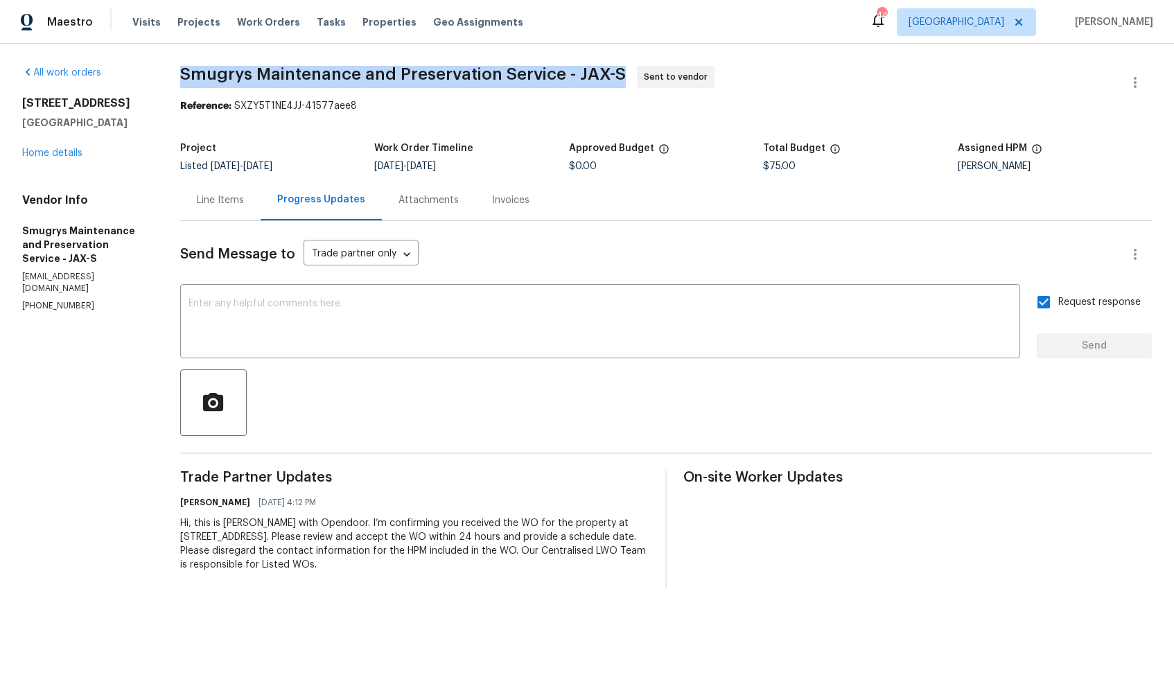
copy span "Smugrys Maintenance and Preservation Service - JAX-S"
click at [434, 77] on span "Smugrys Maintenance and Preservation Service - JAX-S" at bounding box center [403, 74] width 446 height 17
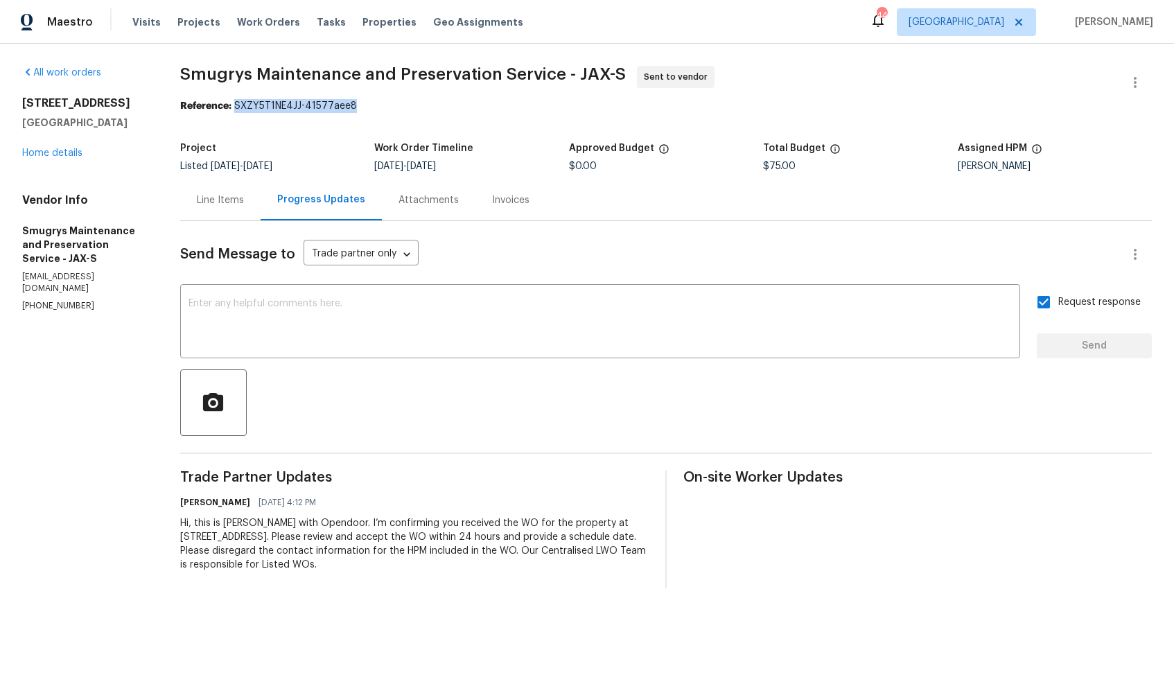
drag, startPoint x: 235, startPoint y: 106, endPoint x: 370, endPoint y: 105, distance: 135.2
click at [371, 107] on div "Reference: SXZY5T1NE4JJ-41577aee8" at bounding box center [666, 106] width 972 height 14
copy div "SXZY5T1NE4JJ-41577aee8"
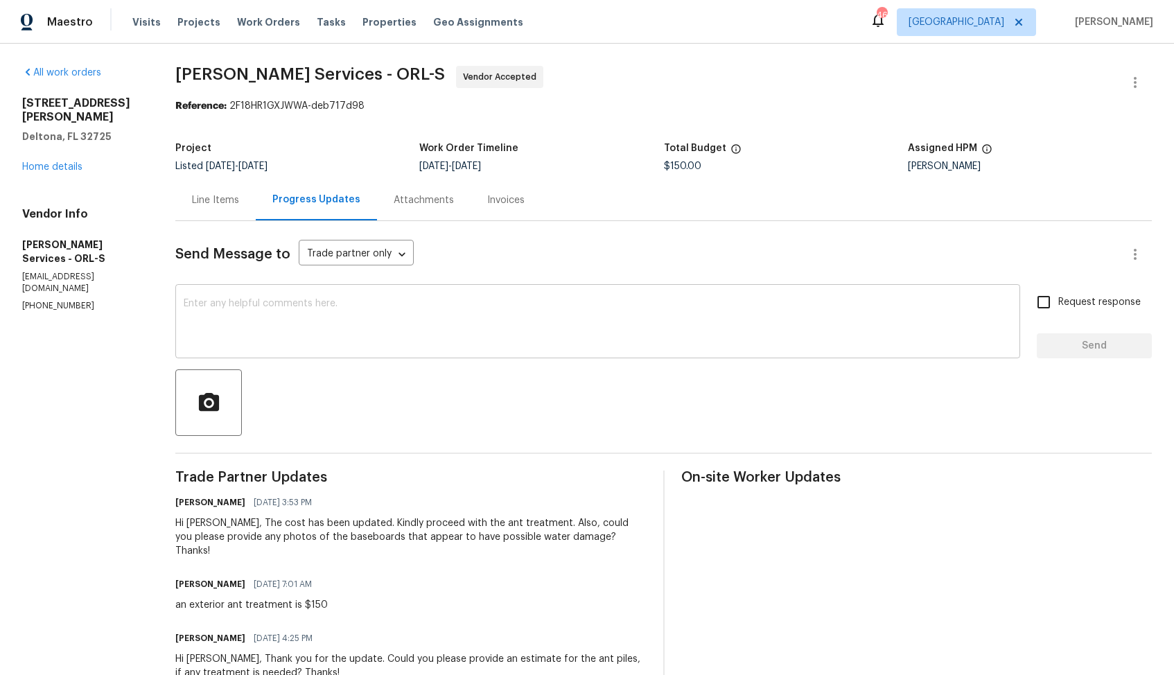
click at [851, 325] on textarea at bounding box center [598, 323] width 828 height 49
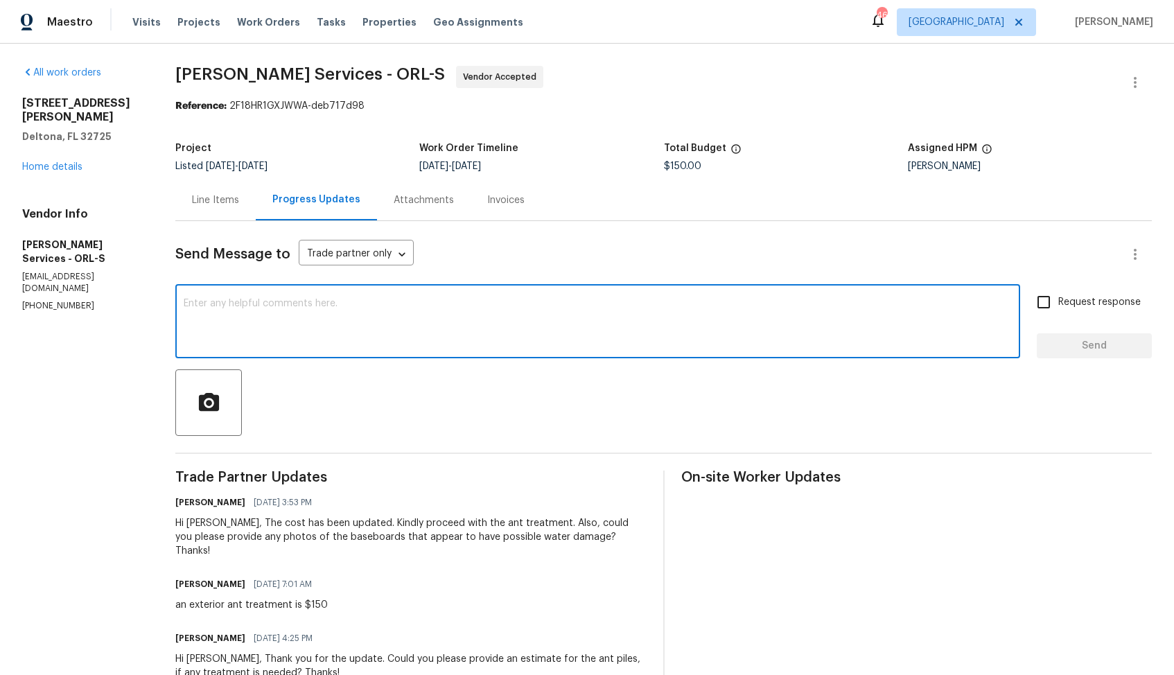
click at [851, 325] on textarea at bounding box center [598, 323] width 828 height 49
paste textarea "Hi team, do we have an update on the progression status of the work order? Woul…"
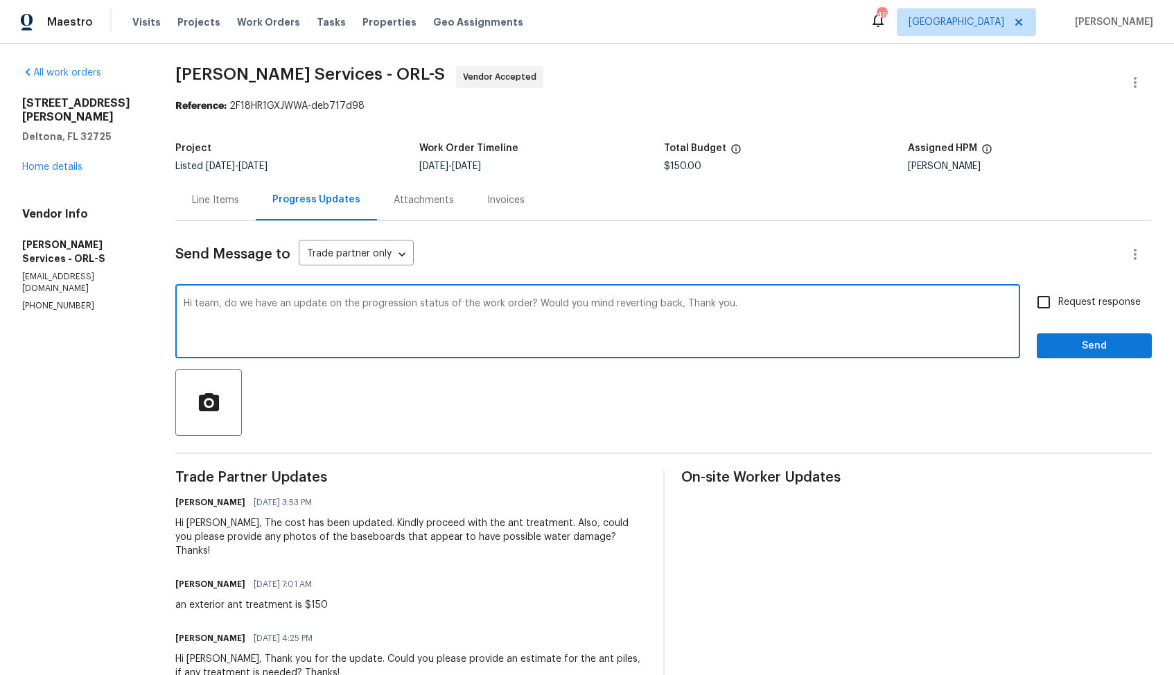
click at [229, 524] on div "Hi Tishá, The cost has been updated. Kindly proceed with the ant treatment. Als…" at bounding box center [410, 537] width 471 height 42
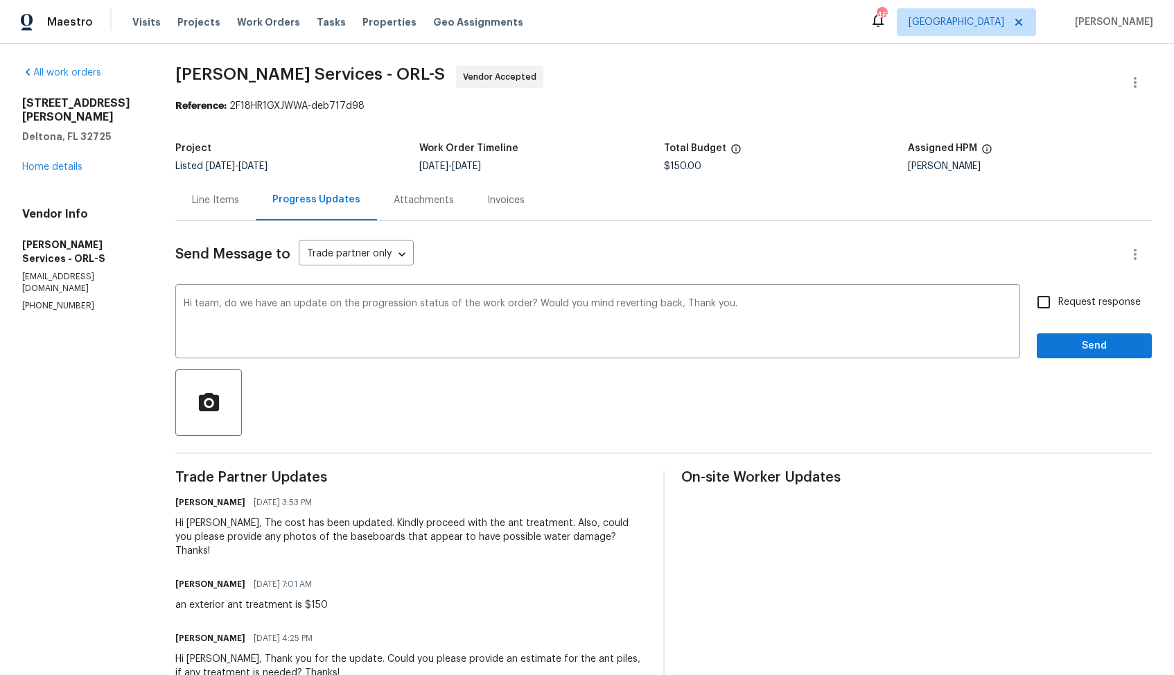
click at [229, 524] on div "Hi Tishá, The cost has been updated. Kindly proceed with the ant treatment. Als…" at bounding box center [410, 537] width 471 height 42
copy div "Tishá"
click at [238, 305] on textarea "Hi team, do we have an update on the progression status of the work order? Woul…" at bounding box center [598, 323] width 828 height 49
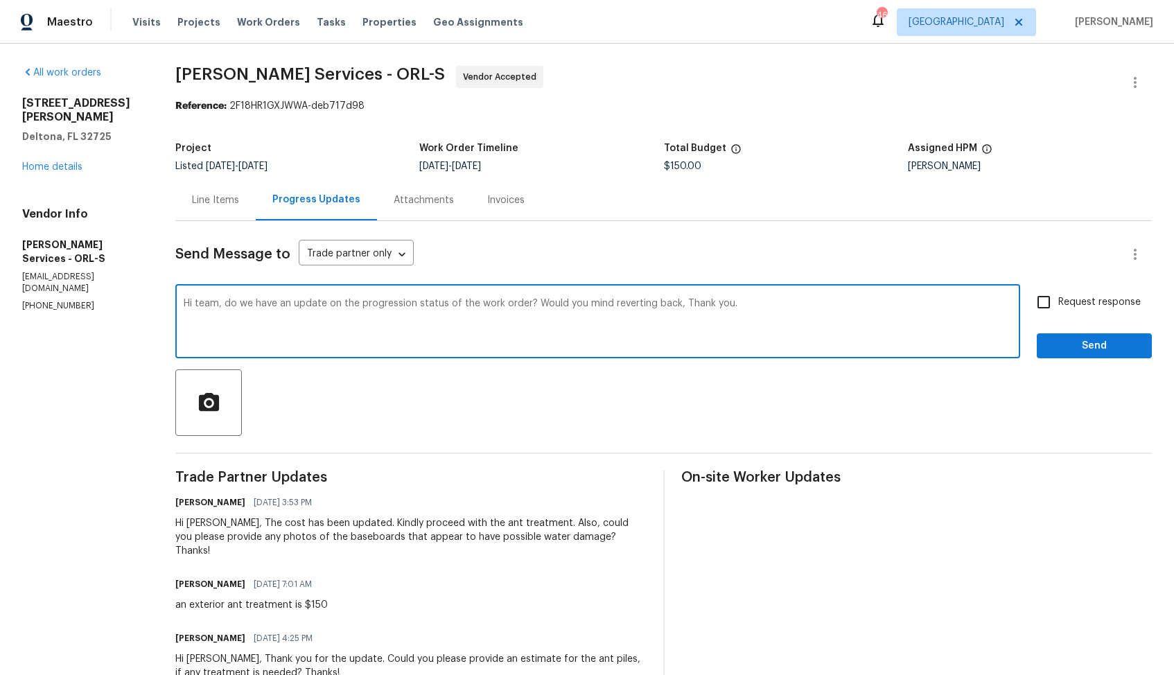
click at [238, 305] on textarea "Hi team, do we have an update on the progression status of the work order? Woul…" at bounding box center [598, 323] width 828 height 49
paste textarea "Tishá"
drag, startPoint x: 564, startPoint y: 302, endPoint x: 710, endPoint y: 308, distance: 145.7
click at [710, 308] on textarea "Hi Tishá, do we have an update on the progression status of the work order? Wou…" at bounding box center [598, 323] width 828 height 49
click at [752, 313] on textarea "Hi Tishá, do we have an update on the progression status of the work order? Tha…" at bounding box center [598, 323] width 828 height 49
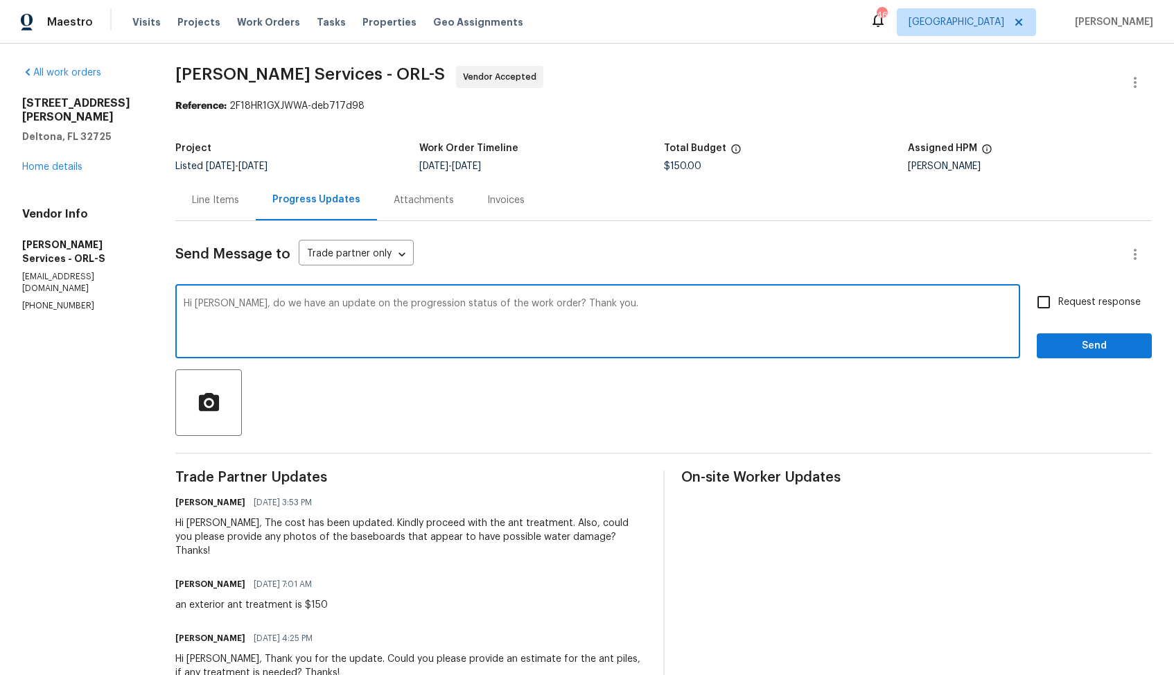
click at [754, 307] on textarea "Hi Tishá, do we have an update on the progression status of the work order? Tha…" at bounding box center [598, 323] width 828 height 49
type textarea "Hi Tishá, do we have an update on the progression status of the work order? Tha…"
click at [1048, 304] on input "Request response" at bounding box center [1044, 302] width 29 height 29
checkbox input "true"
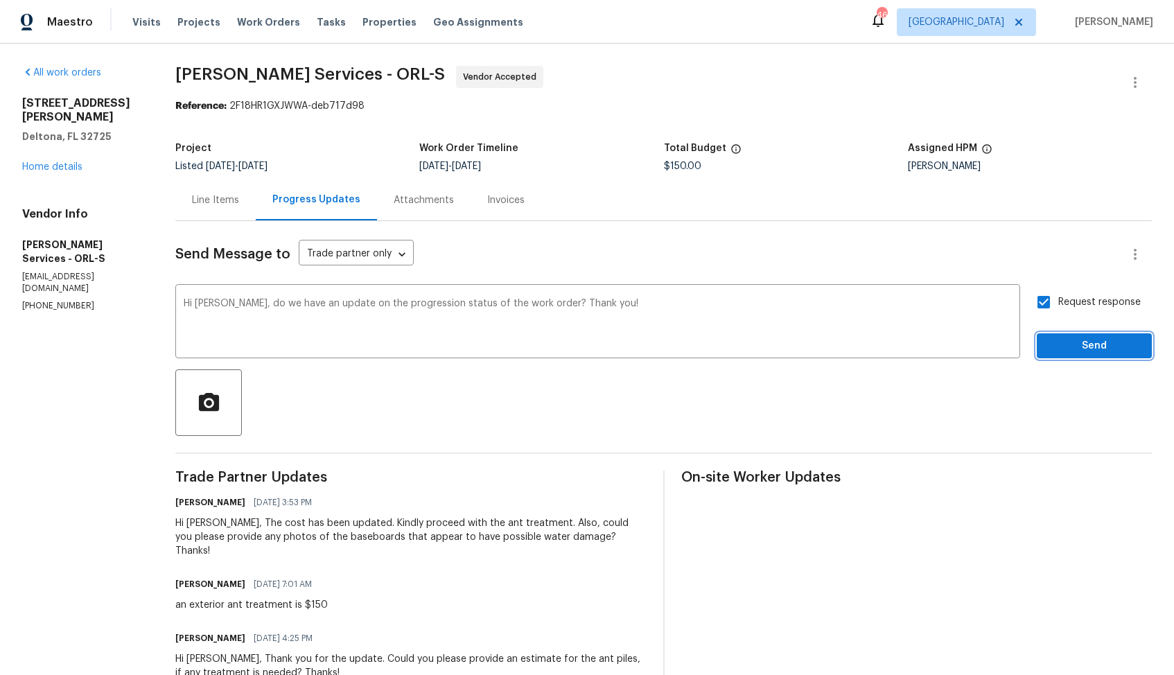
click at [1066, 341] on span "Send" at bounding box center [1094, 346] width 93 height 17
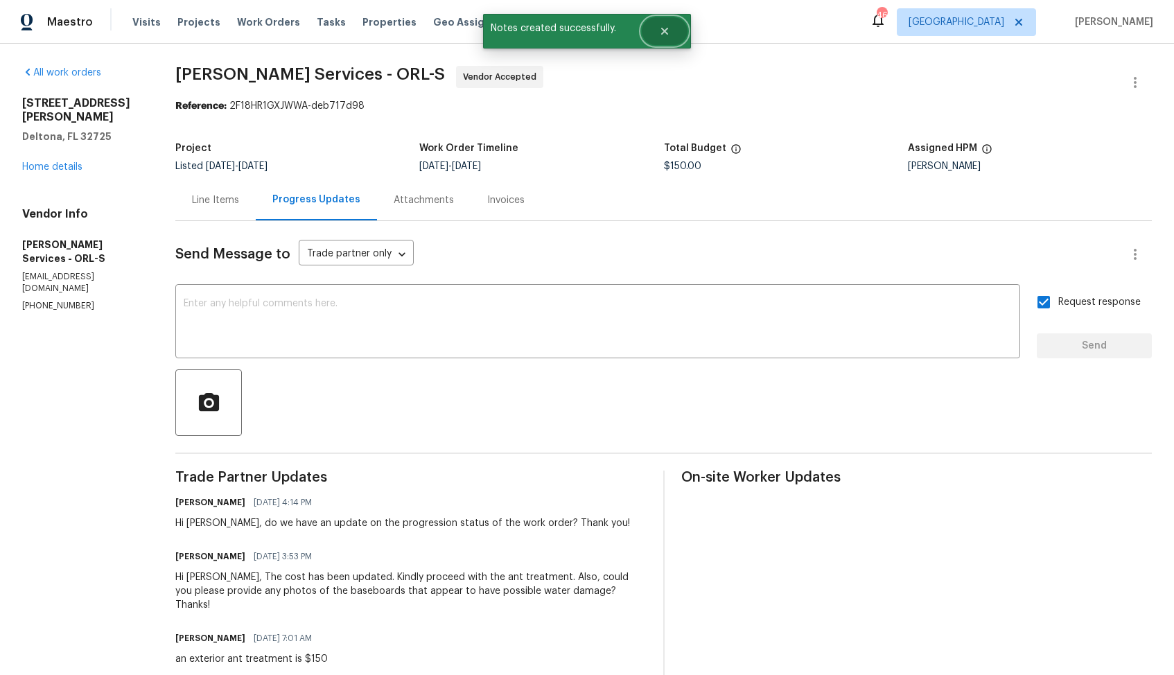
click at [669, 37] on button "Close" at bounding box center [665, 31] width 46 height 28
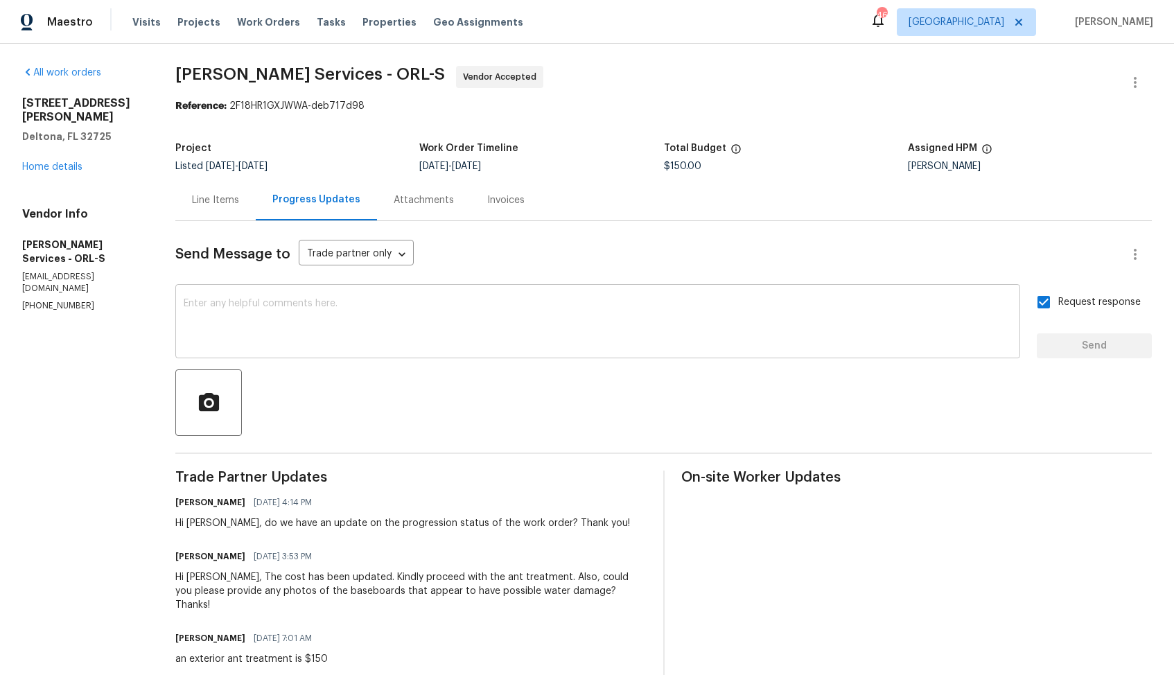
click at [425, 320] on textarea at bounding box center [598, 323] width 828 height 49
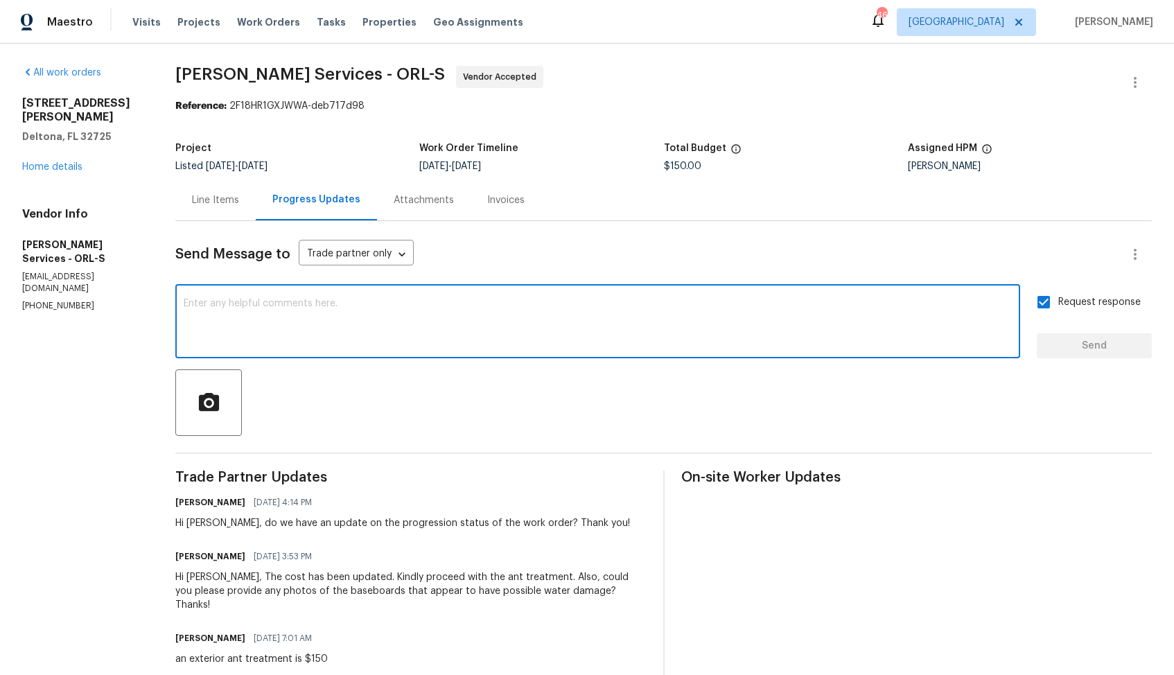
click at [218, 93] on span "Massey Services - ORL-S Vendor Accepted" at bounding box center [647, 82] width 944 height 33
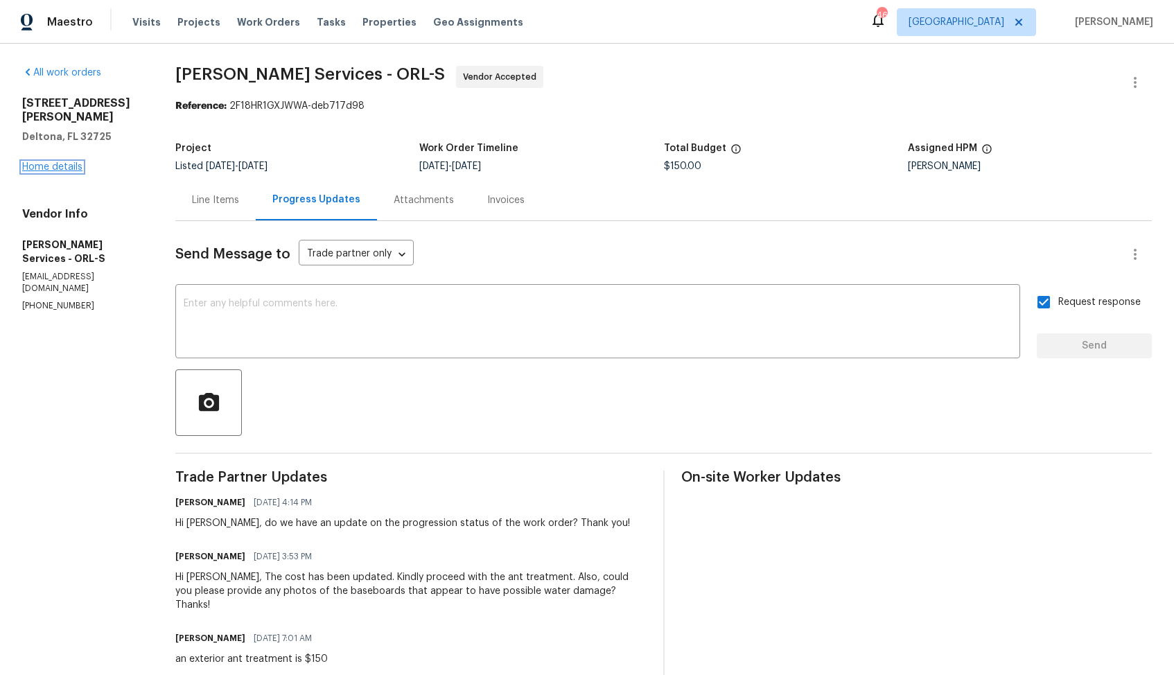
click at [40, 162] on link "Home details" at bounding box center [52, 167] width 60 height 10
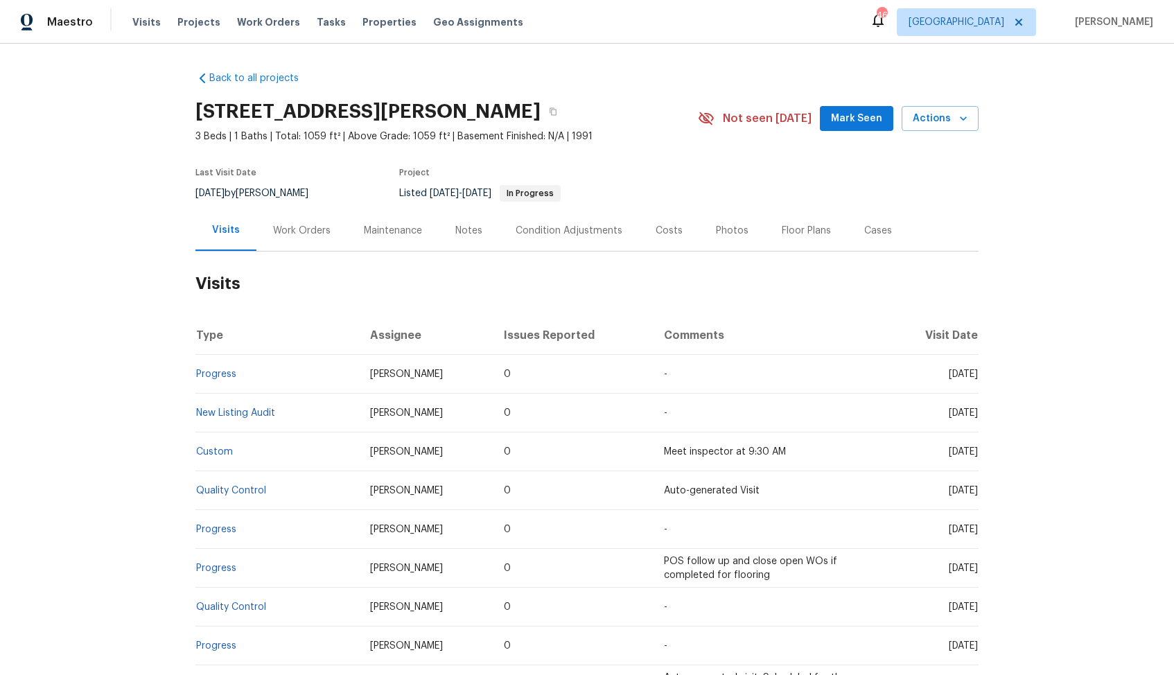
click at [309, 230] on div "Work Orders" at bounding box center [302, 231] width 58 height 14
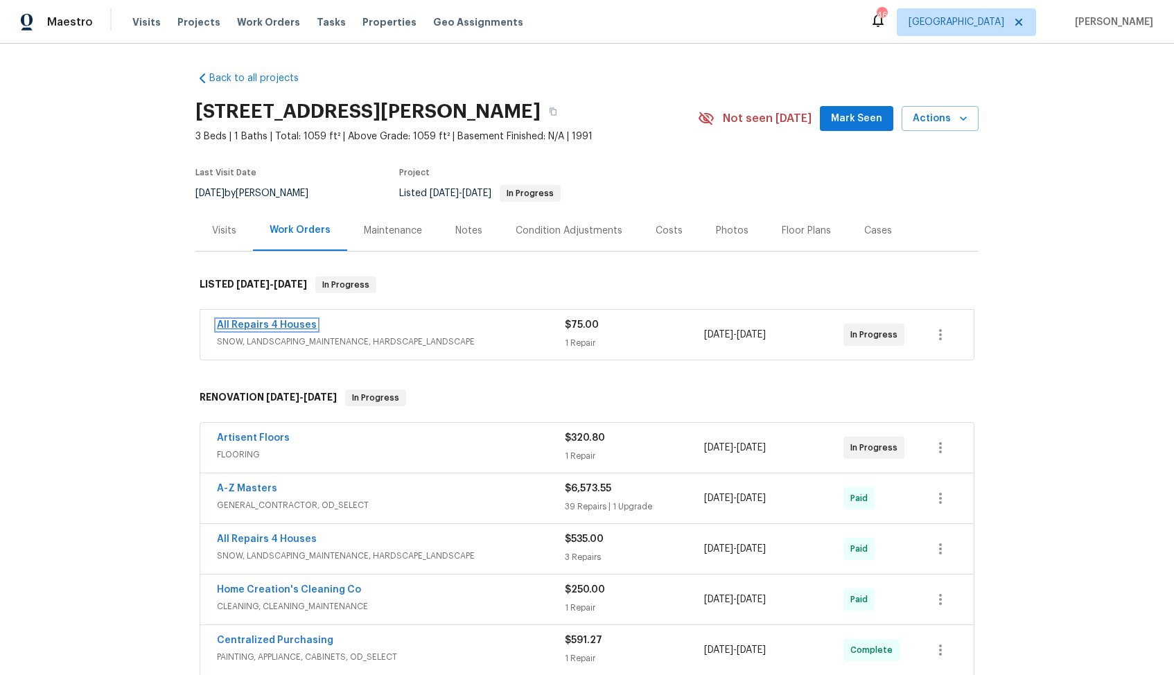
click at [264, 322] on link "All Repairs 4 Houses" at bounding box center [267, 325] width 100 height 10
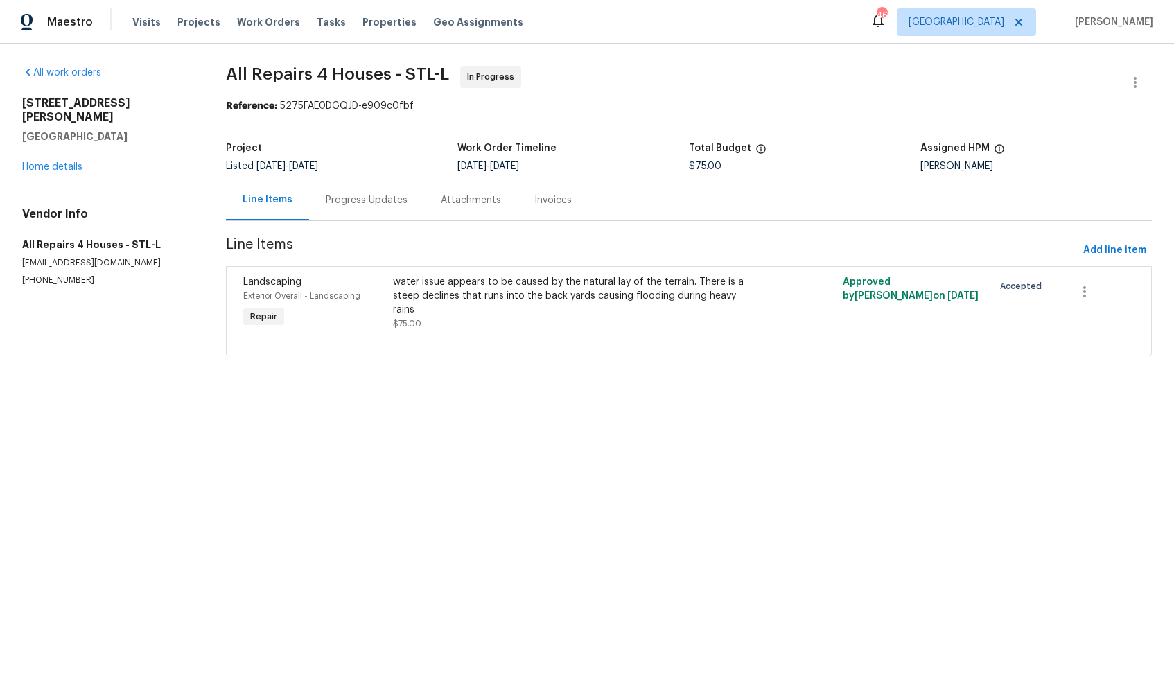
click at [372, 199] on div "Progress Updates" at bounding box center [367, 200] width 82 height 14
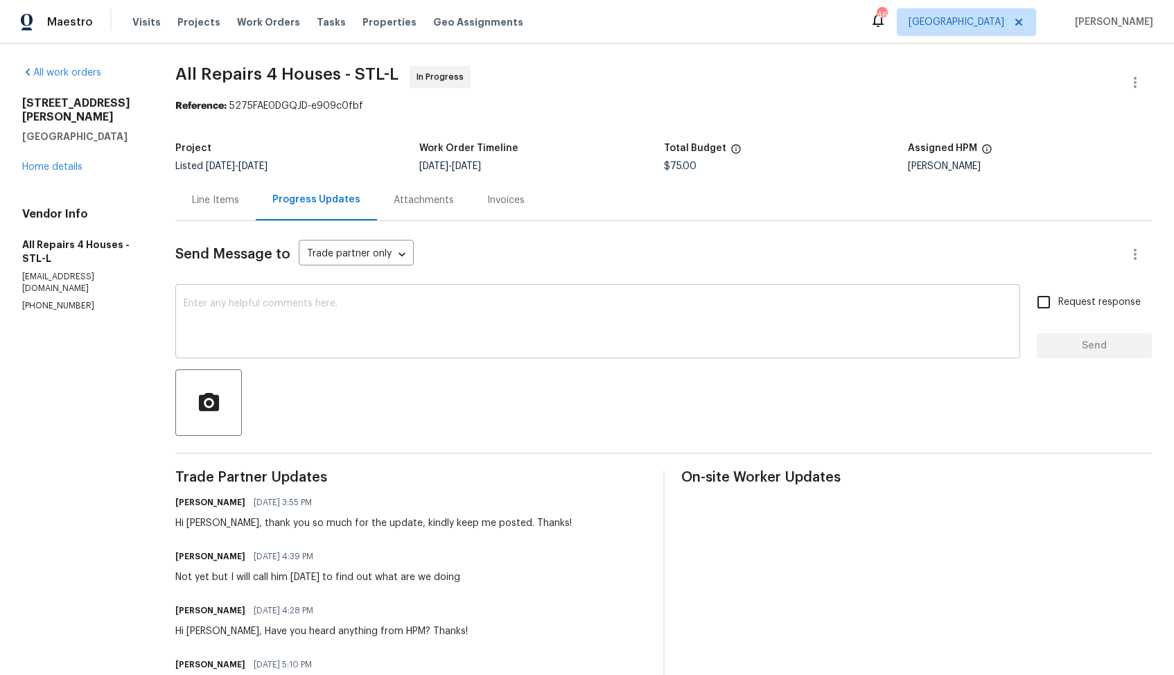
click at [309, 318] on textarea at bounding box center [598, 323] width 828 height 49
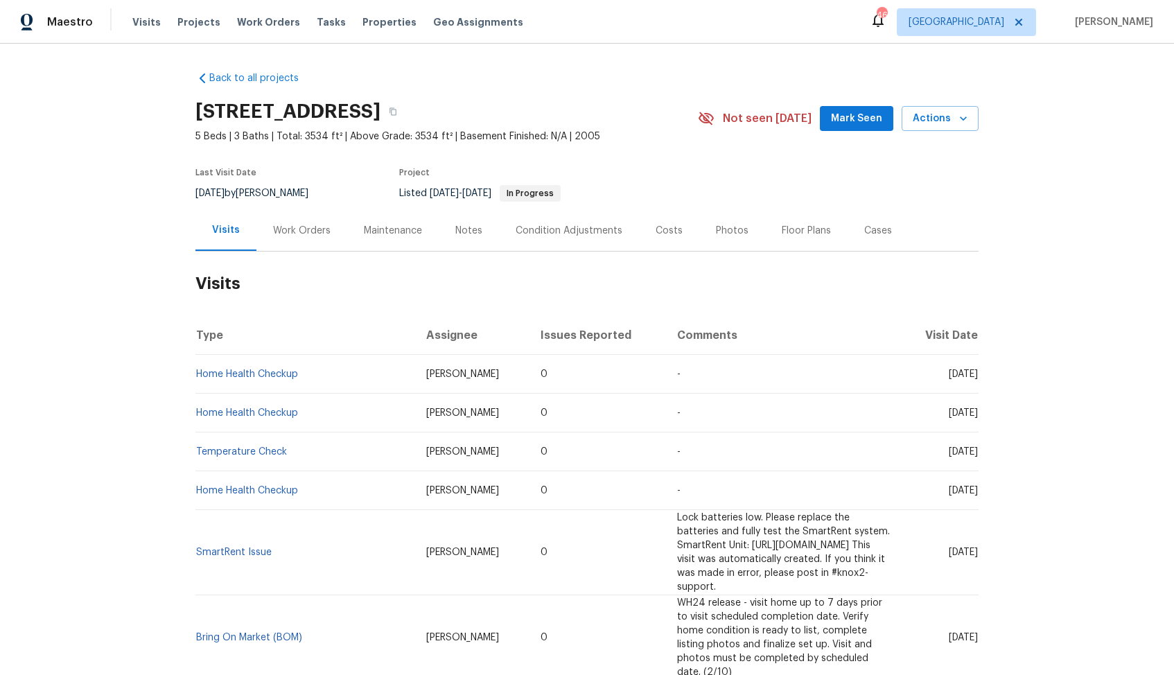
click at [296, 224] on div "Work Orders" at bounding box center [302, 231] width 58 height 14
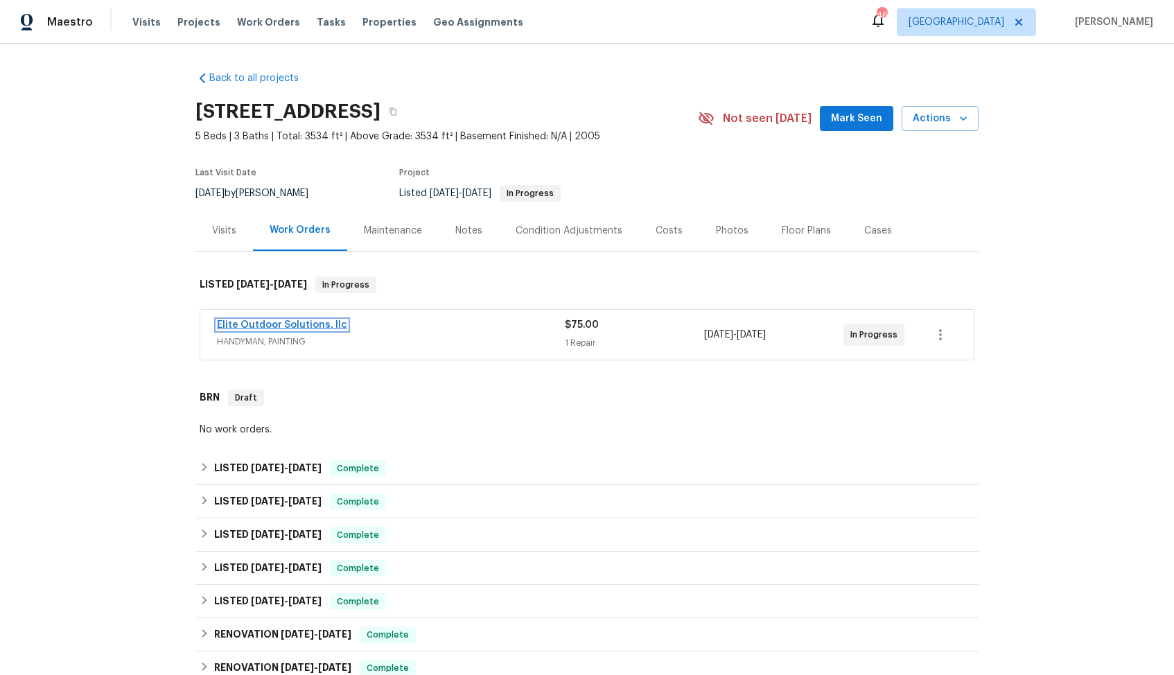
click at [263, 323] on link "Elite Outdoor Solutions, llc" at bounding box center [282, 325] width 130 height 10
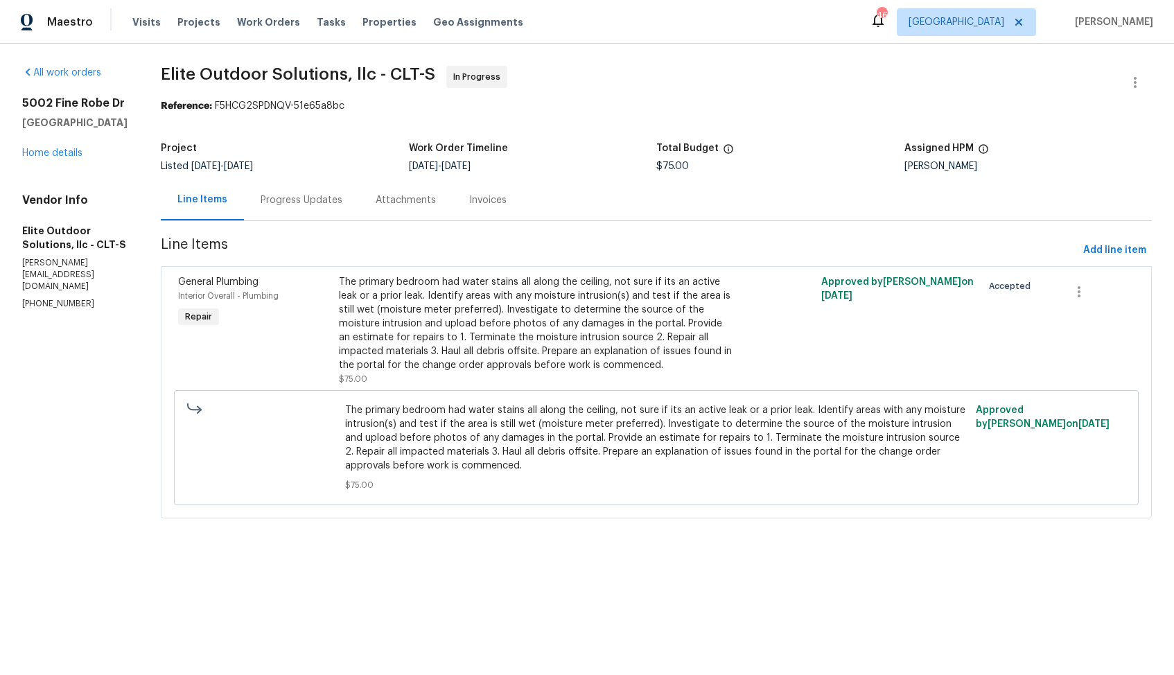
click at [261, 200] on div "Progress Updates" at bounding box center [302, 200] width 82 height 14
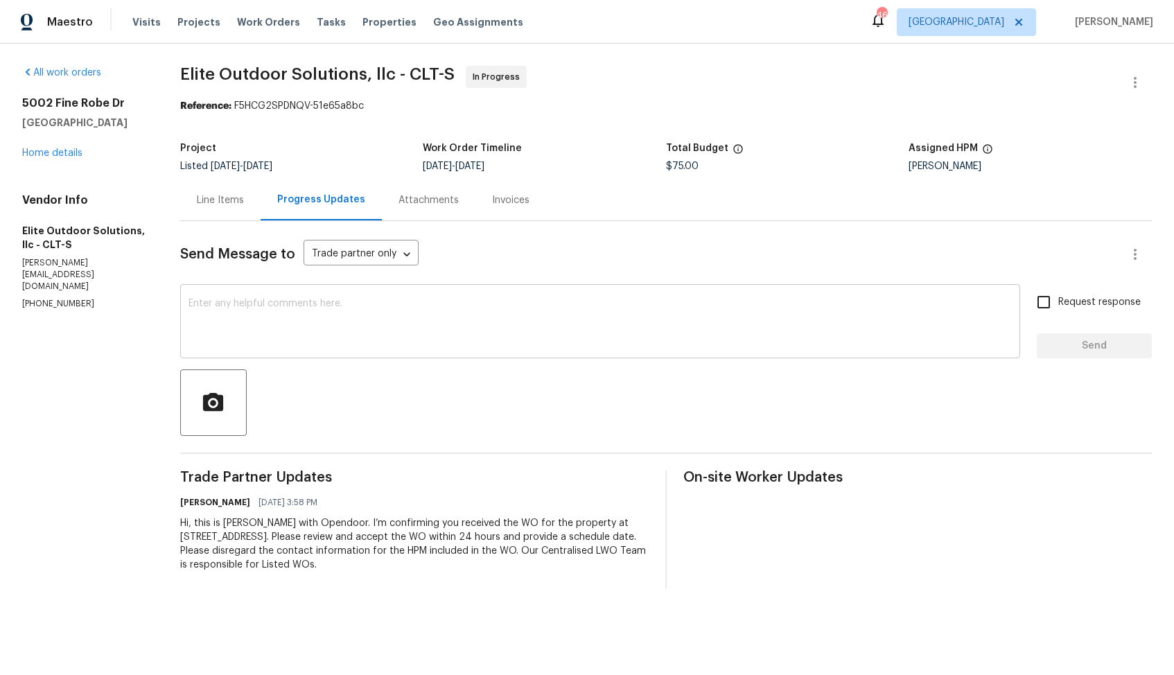
click at [318, 324] on textarea at bounding box center [601, 323] width 824 height 49
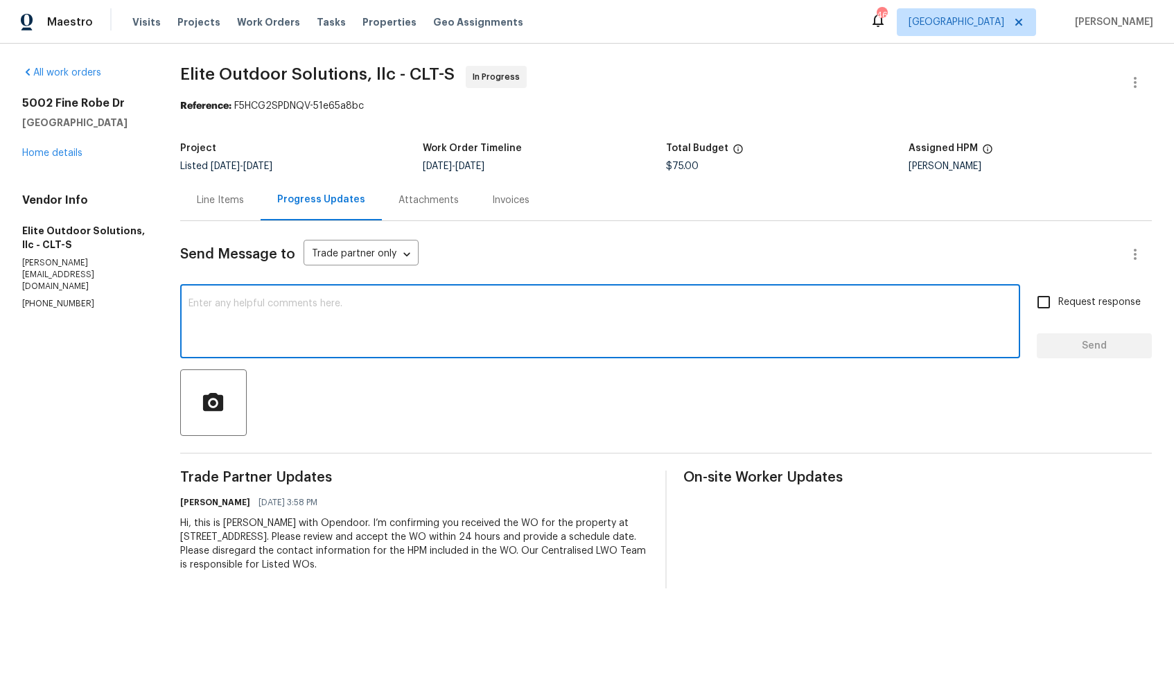
click at [240, 302] on textarea at bounding box center [601, 323] width 824 height 49
paste textarea "Hi team, could you please provide an update on the status of the work order? Th…"
type textarea "Hi team, could you please provide an update on the status of the work order? Th…"
click at [1054, 299] on input "Request response" at bounding box center [1044, 302] width 29 height 29
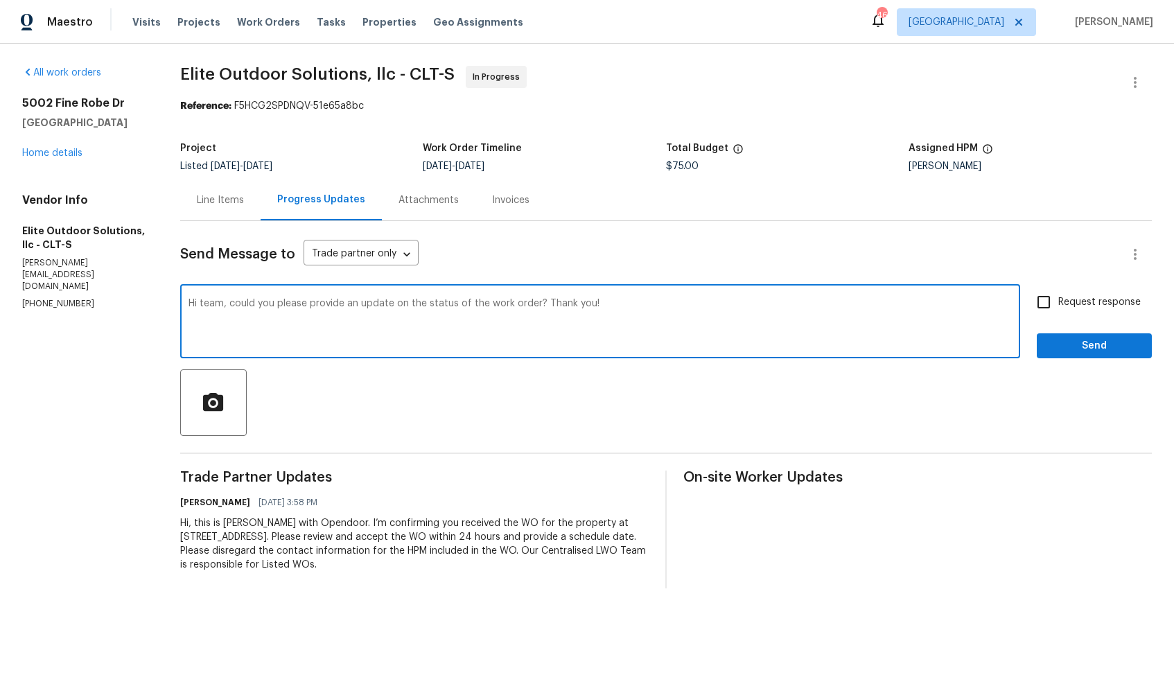
checkbox input "true"
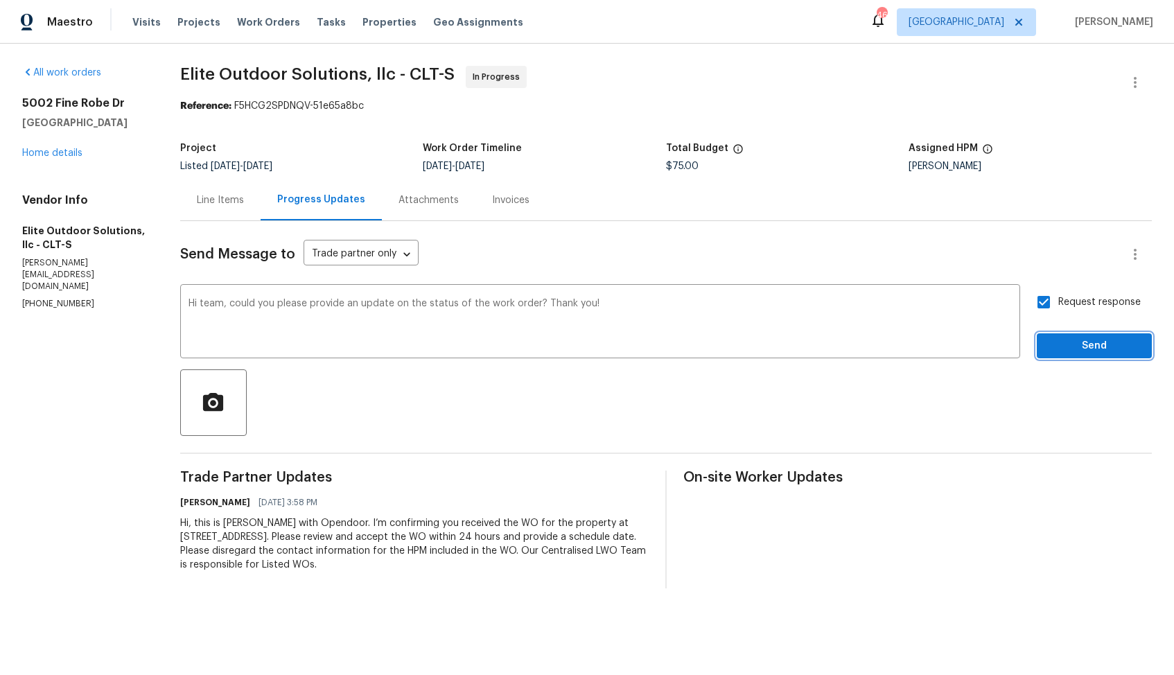
click at [1057, 342] on span "Send" at bounding box center [1094, 346] width 93 height 17
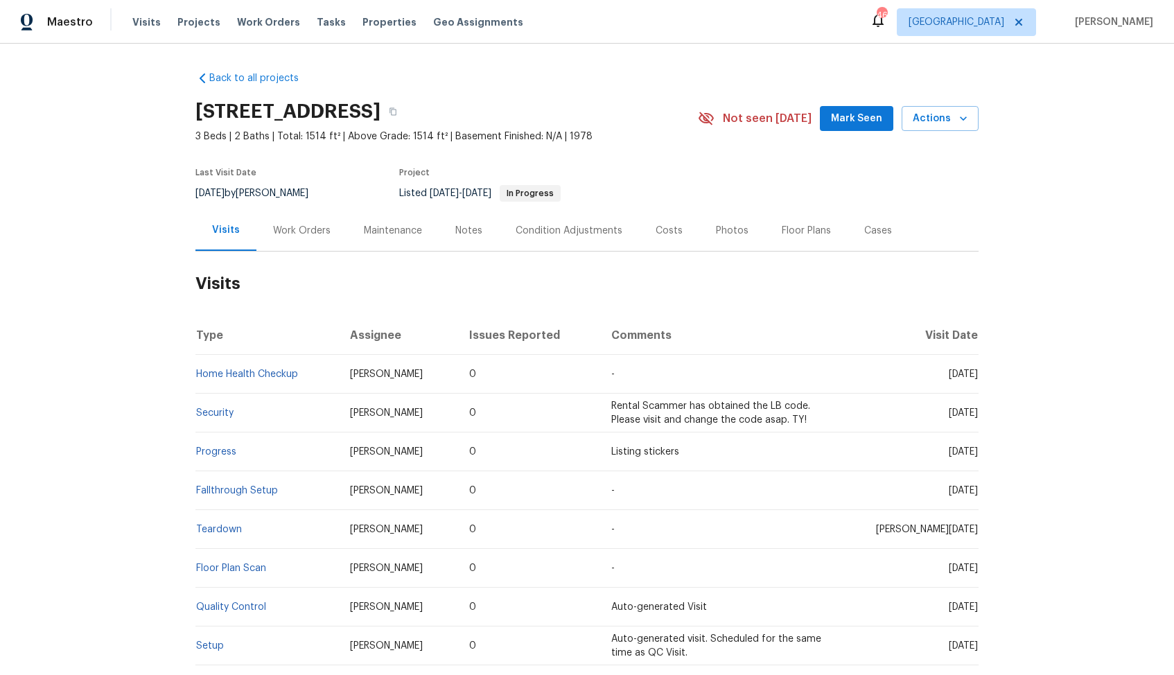
click at [304, 227] on div "Work Orders" at bounding box center [302, 231] width 58 height 14
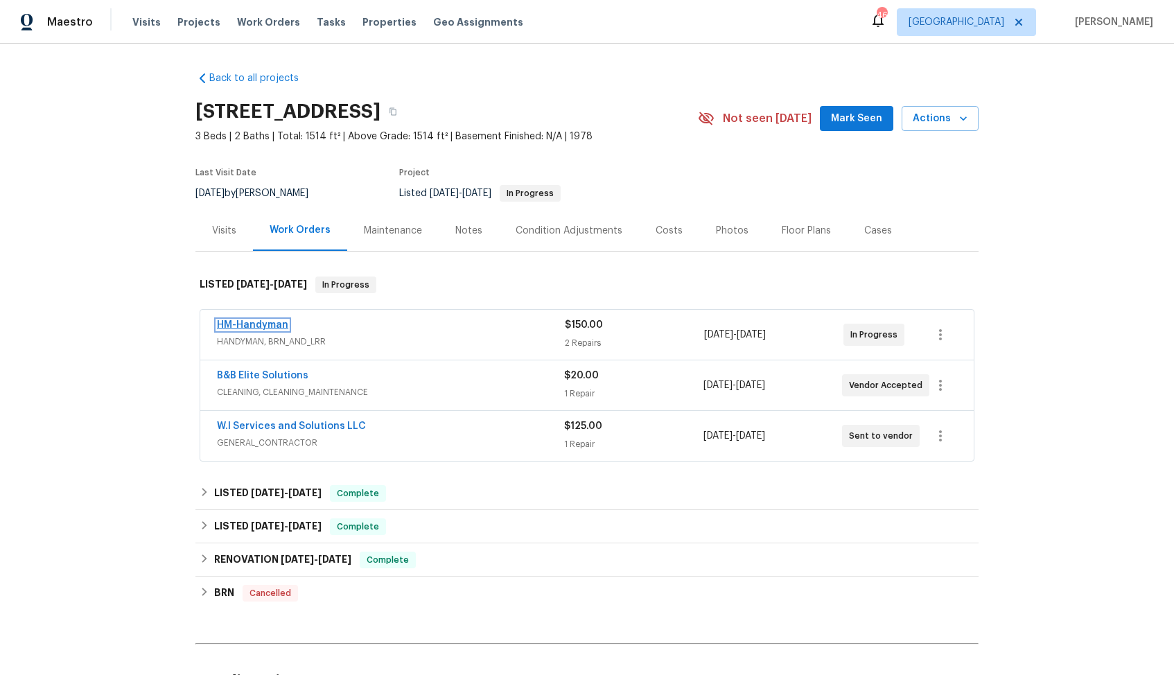
click at [243, 327] on link "HM-Handyman" at bounding box center [252, 325] width 71 height 10
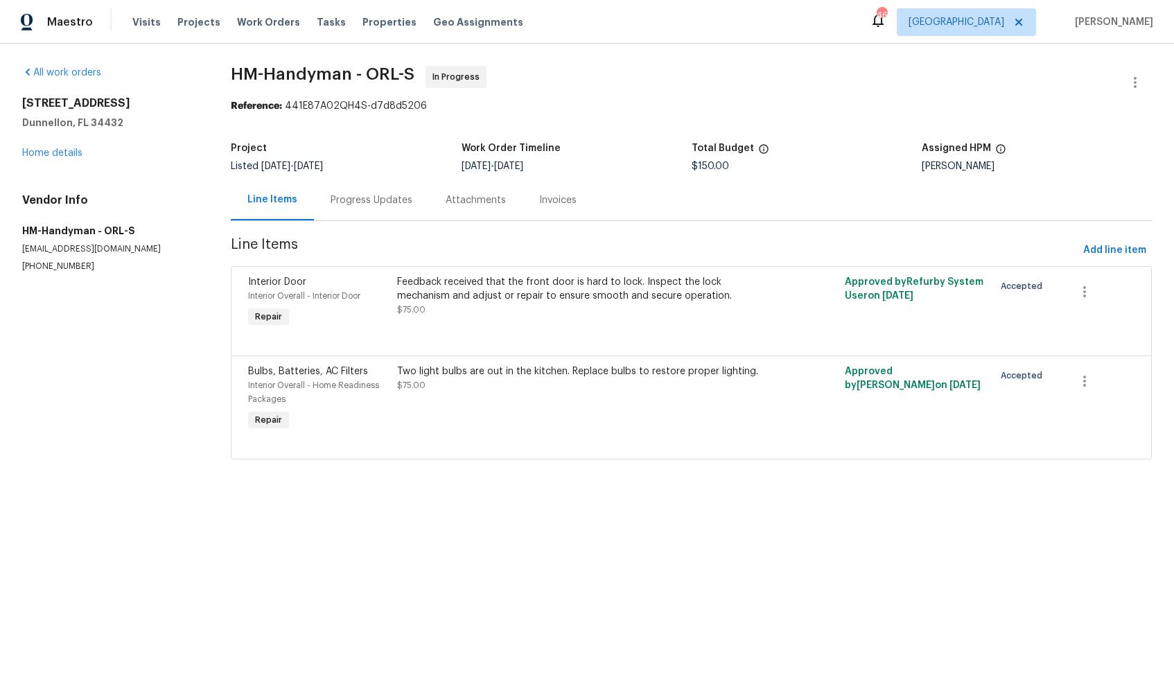
click at [370, 216] on div "Progress Updates" at bounding box center [371, 200] width 115 height 41
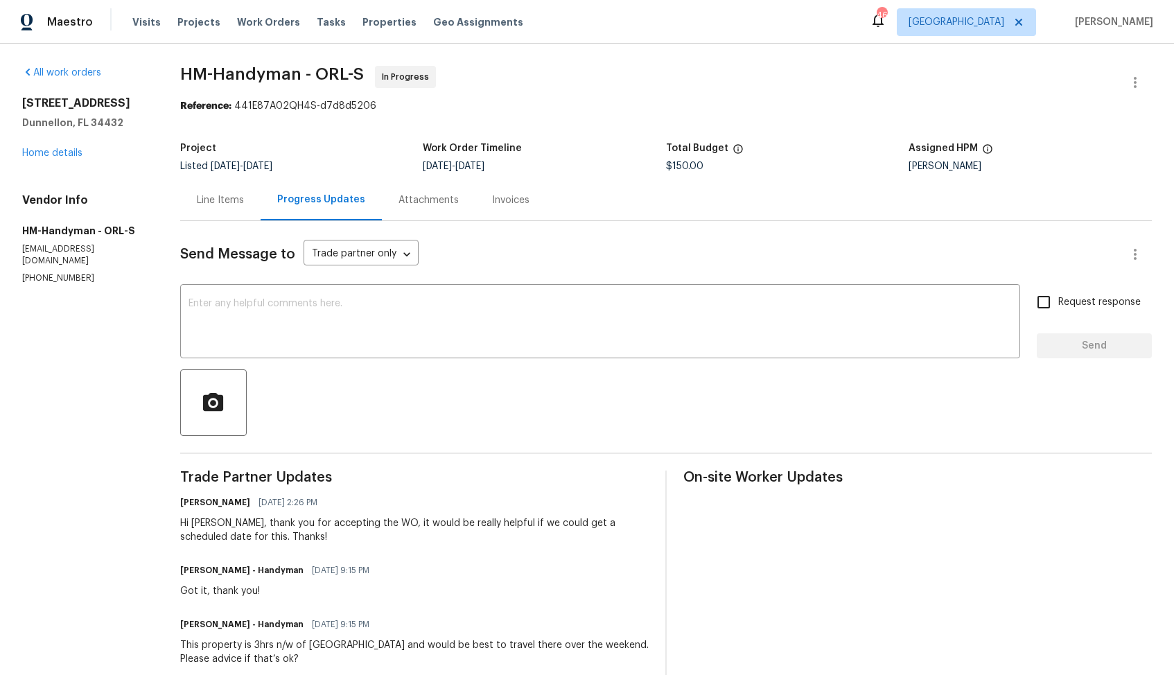
scroll to position [126, 0]
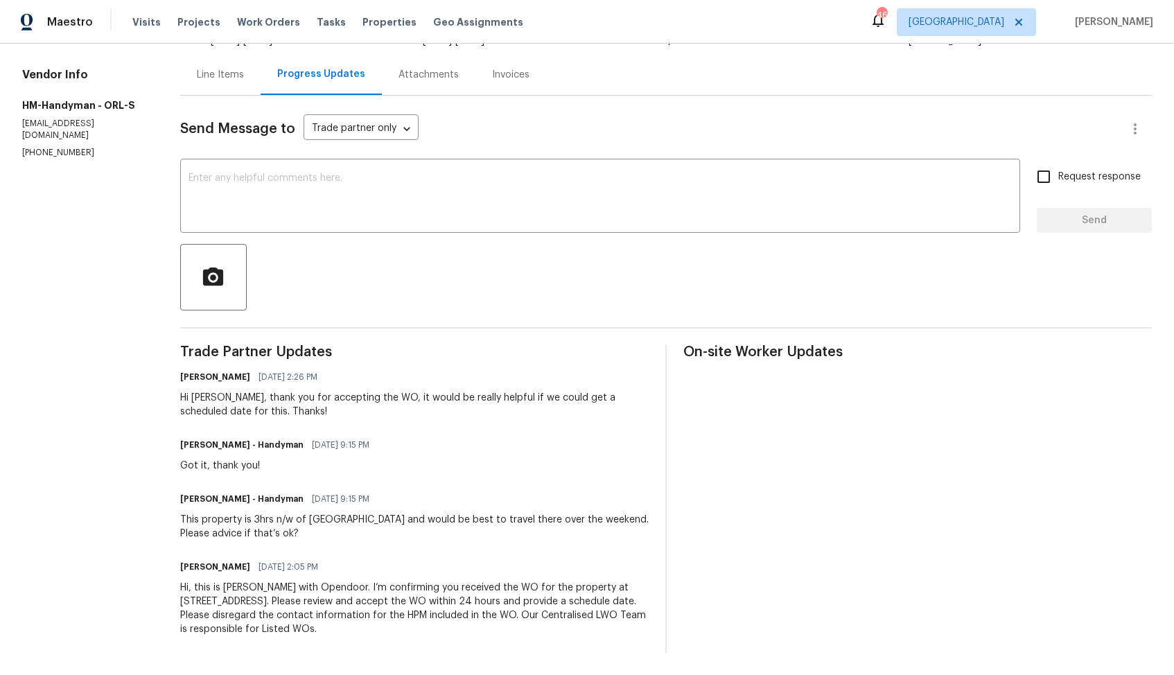
click at [227, 519] on div "This property is 3hrs n/w of [GEOGRAPHIC_DATA] and would be best to travel ther…" at bounding box center [414, 527] width 469 height 28
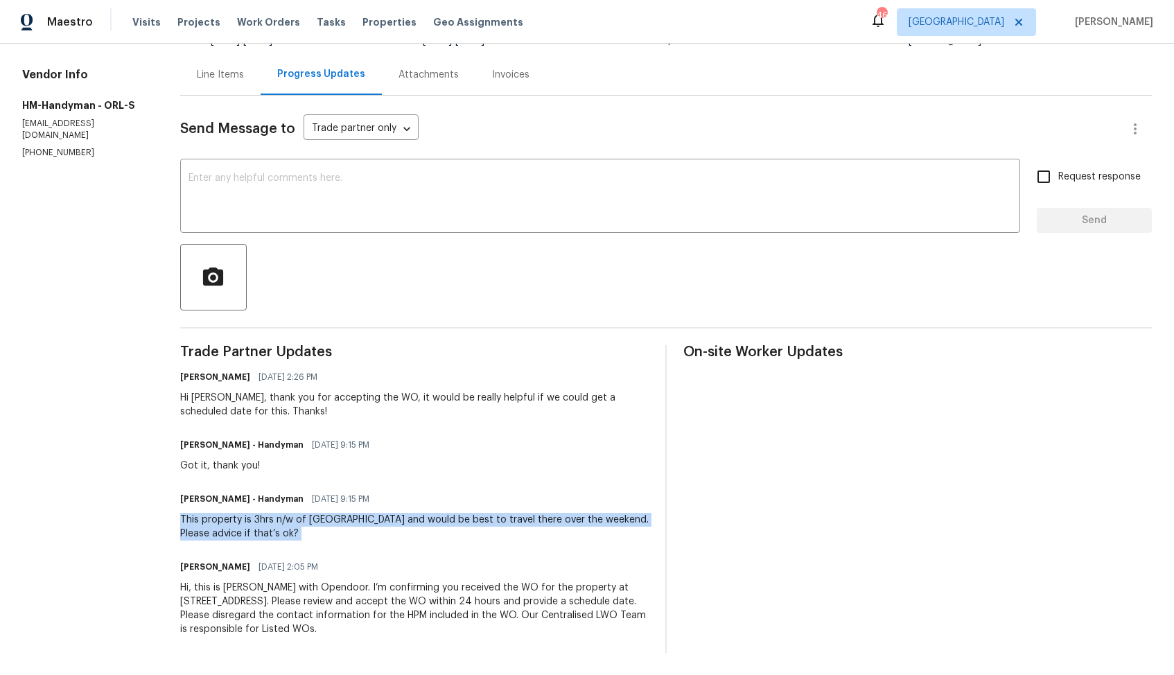
copy div "This property is 3hrs n/w of [GEOGRAPHIC_DATA] and would be best to travel ther…"
click at [489, 203] on textarea at bounding box center [601, 197] width 824 height 49
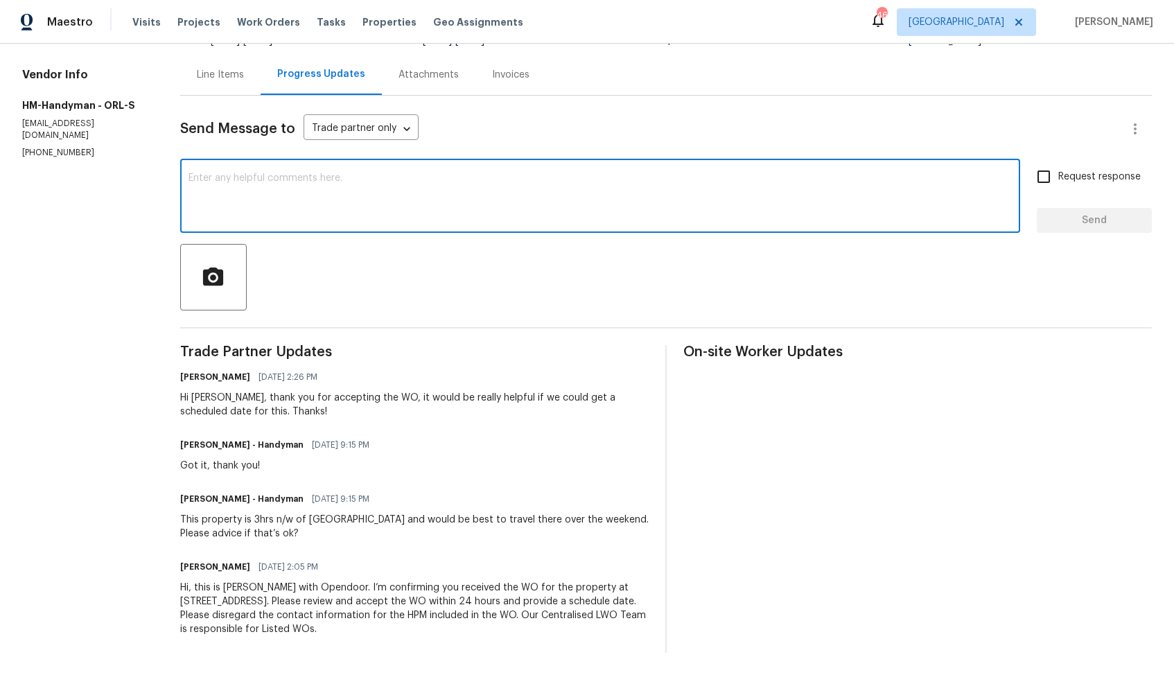
paste textarea "That works. Please keep me posted on the progression of the WO. Thanks!"
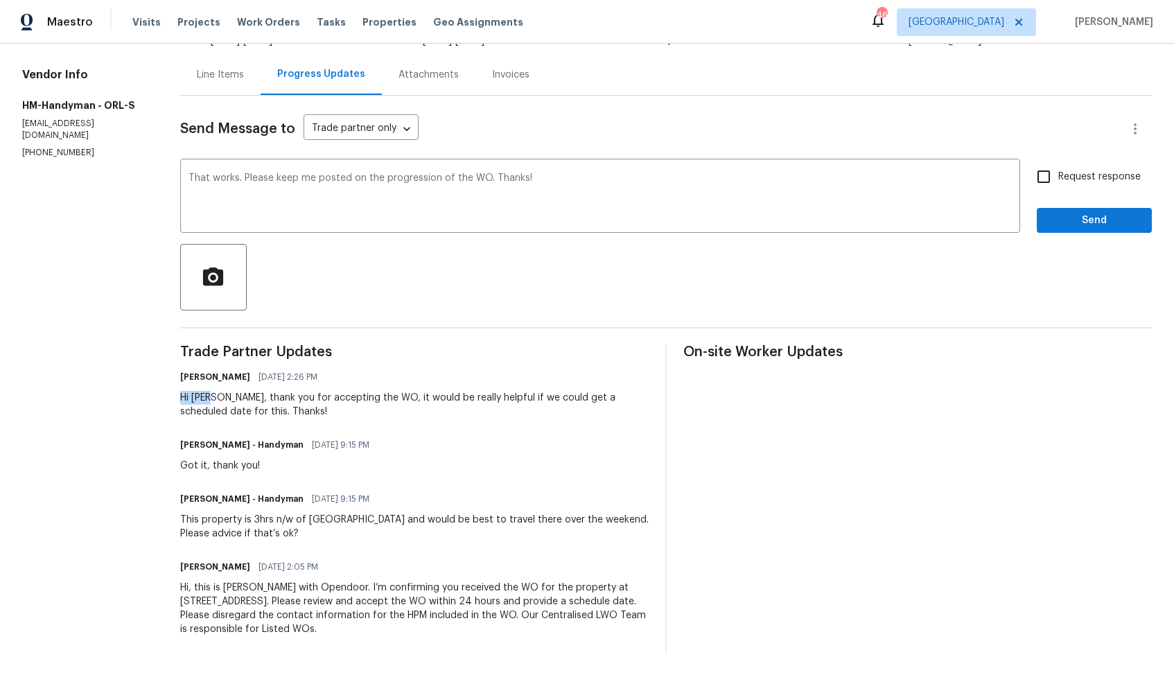
drag, startPoint x: 208, startPoint y: 397, endPoint x: 180, endPoint y: 397, distance: 28.4
click at [180, 397] on div "Hi [PERSON_NAME], thank you for accepting the WO, it would be really helpful if…" at bounding box center [414, 405] width 469 height 28
copy div "Hi [PERSON_NAME],"
click at [189, 178] on textarea "That works. Please keep me posted on the progression of the WO. Thanks!" at bounding box center [601, 197] width 824 height 49
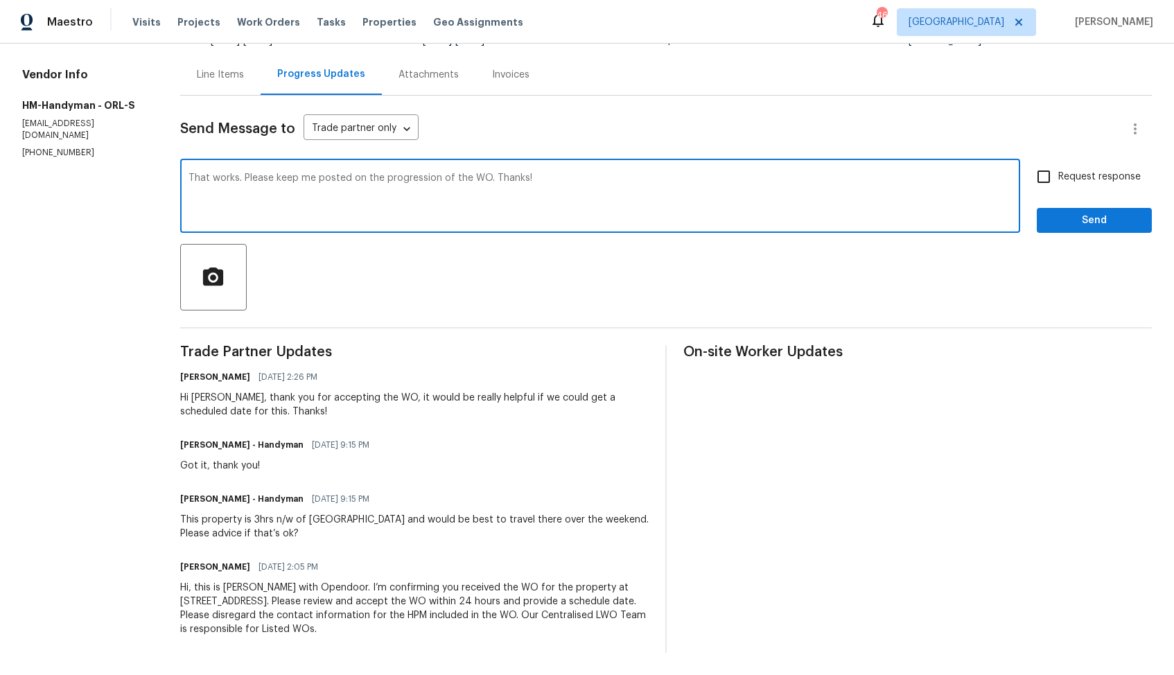
paste textarea "Hi [PERSON_NAME],"
type textarea "Hi [PERSON_NAME], that works. Please keep me posted on the progression of the W…"
click at [1058, 174] on input "Request response" at bounding box center [1044, 176] width 29 height 29
checkbox input "true"
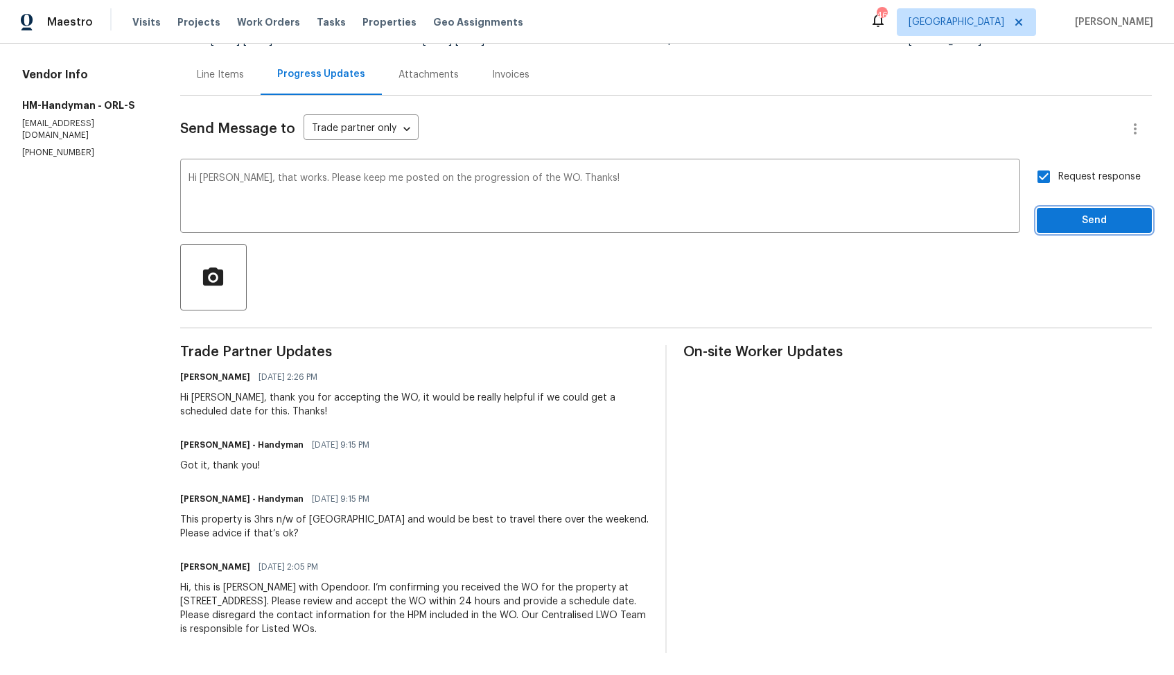
click at [1052, 217] on span "Send" at bounding box center [1094, 220] width 93 height 17
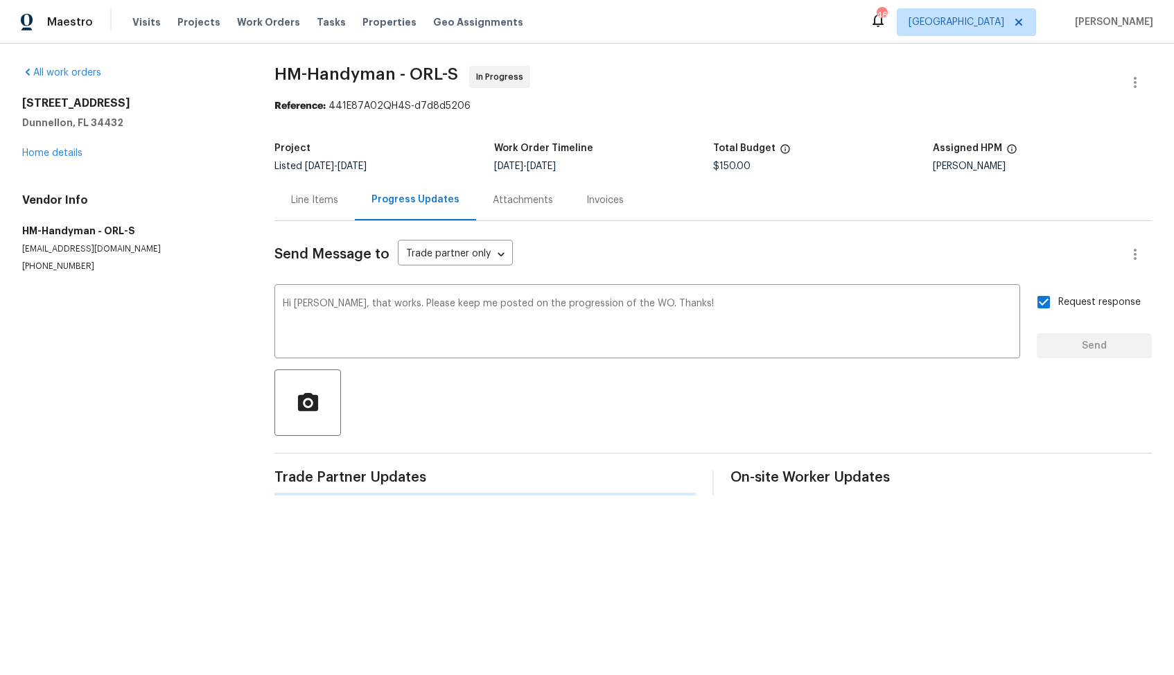
scroll to position [0, 0]
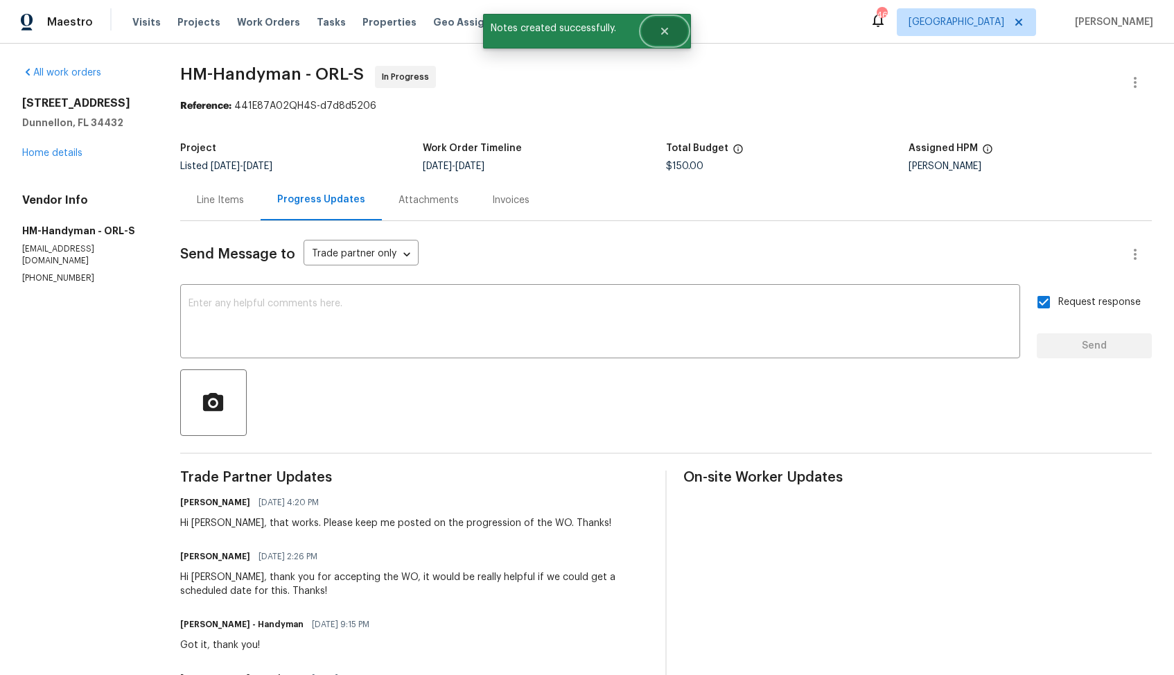
click at [673, 31] on button "Close" at bounding box center [665, 31] width 46 height 28
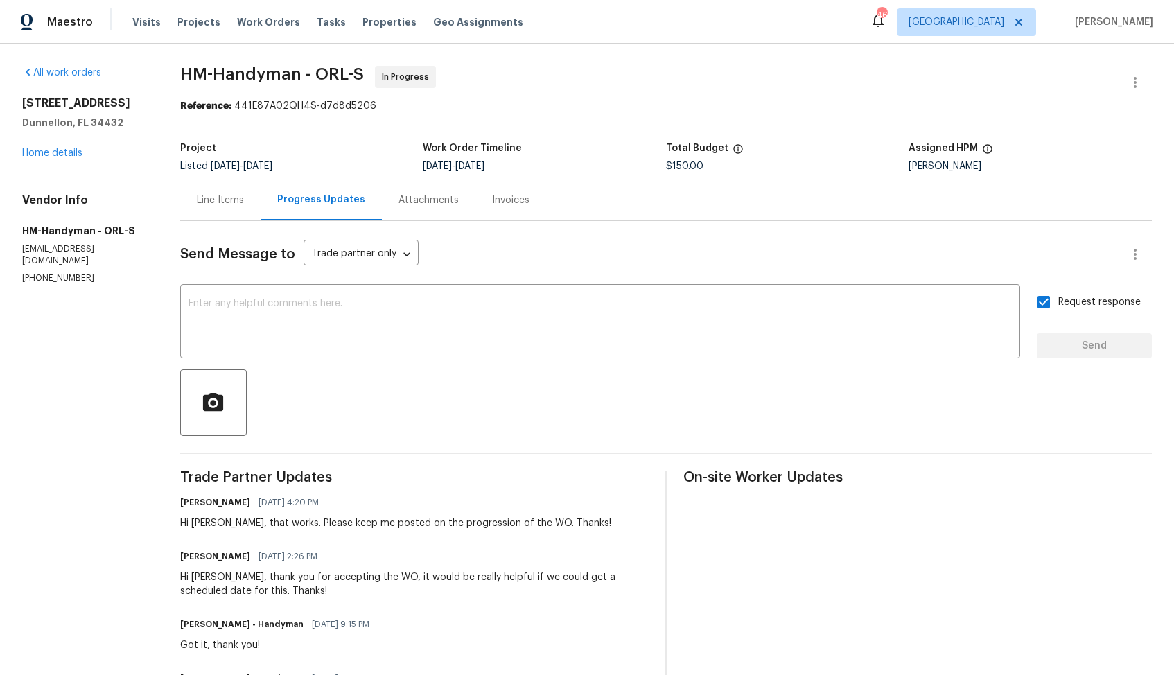
scroll to position [121, 0]
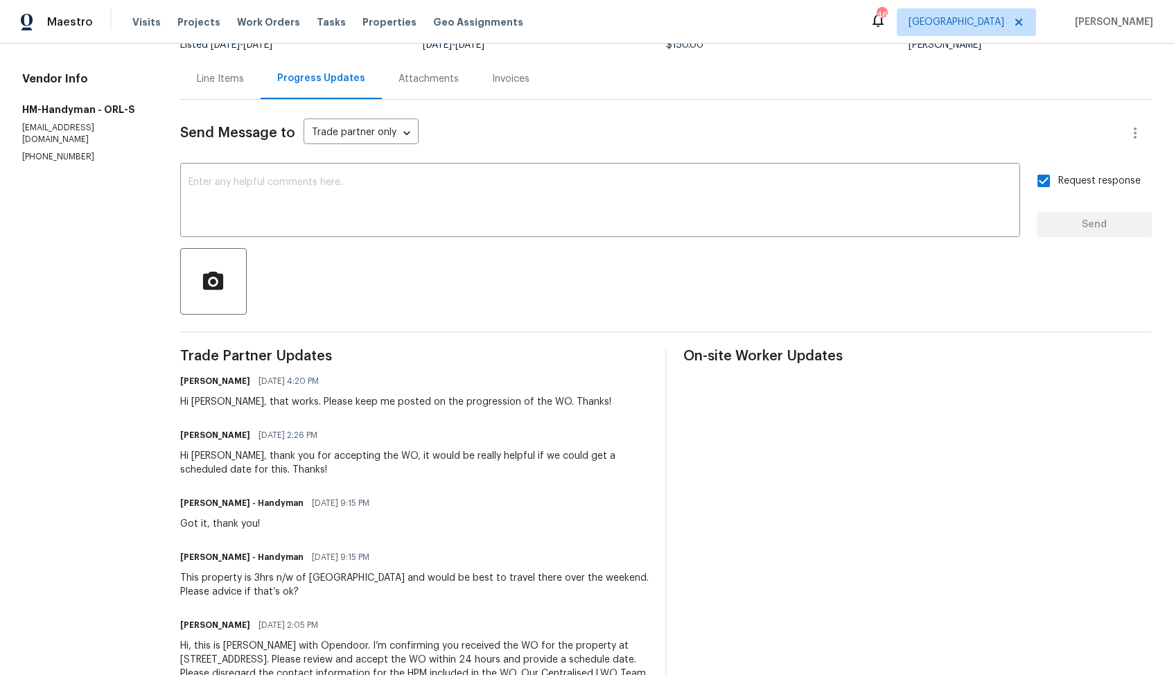
click at [231, 576] on div "This property is 3hrs n/w of Orlando and would be best to travel there over the…" at bounding box center [414, 585] width 469 height 28
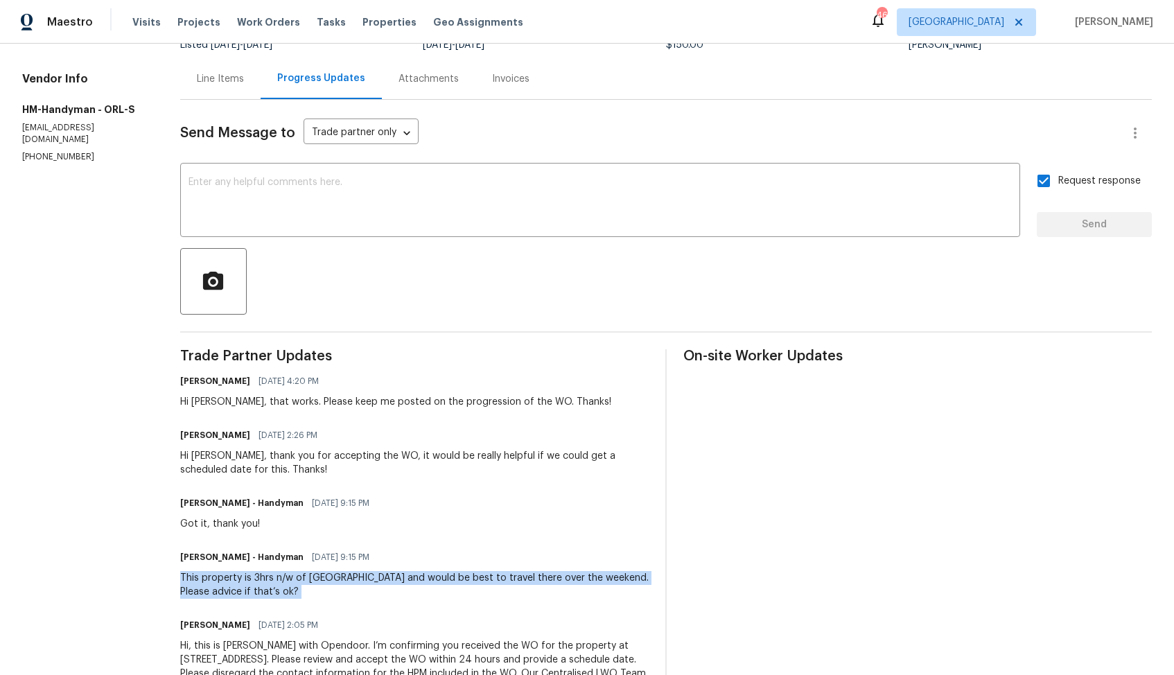
copy div "This property is 3hrs n/w of Orlando and would be best to travel there over the…"
click at [76, 202] on section "All work orders 13794 SW 112th St Dunnellon, FL 34432 Home details Vendor Info …" at bounding box center [84, 328] width 125 height 767
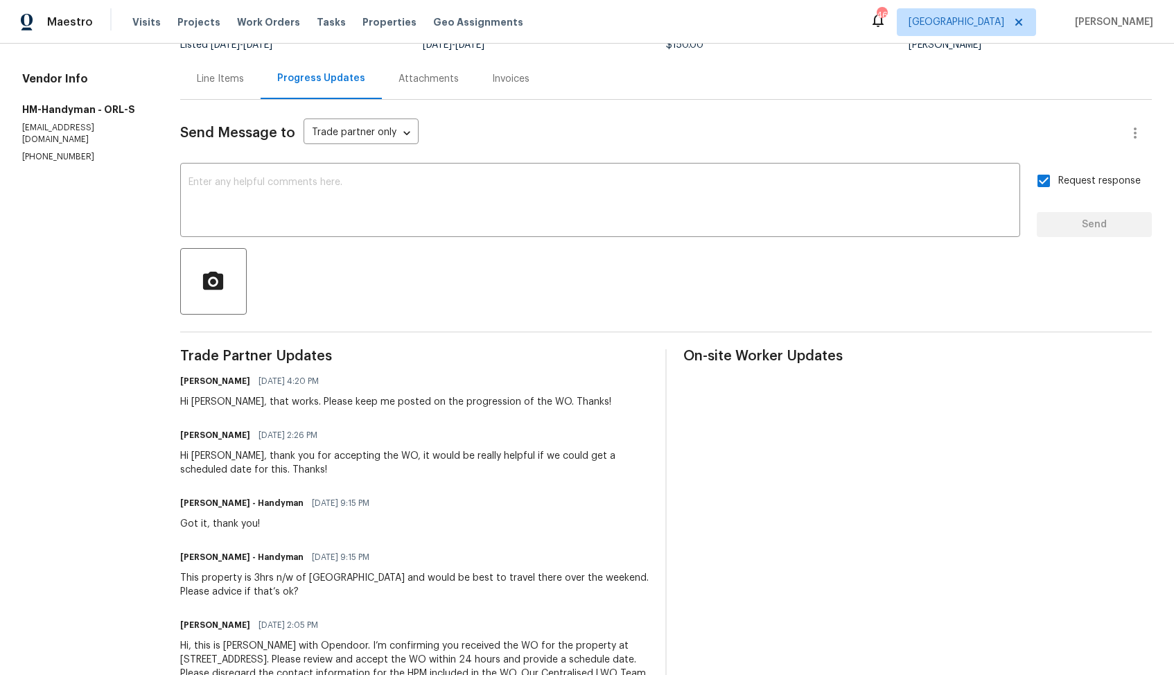
scroll to position [0, 0]
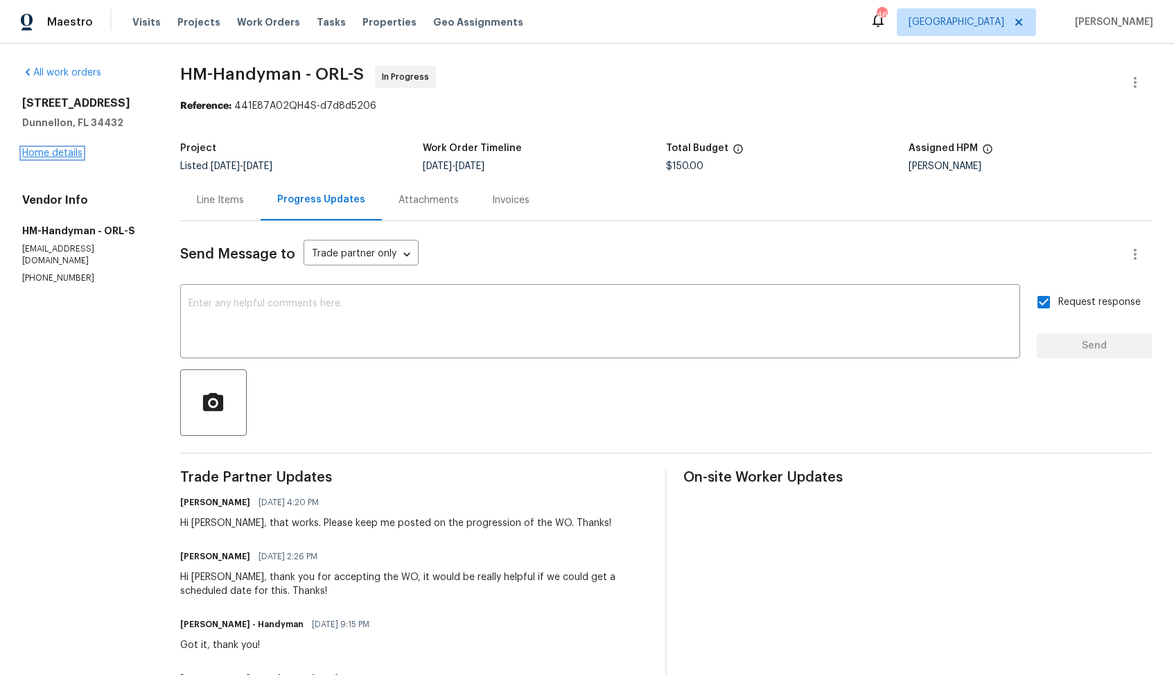
click at [53, 155] on link "Home details" at bounding box center [52, 153] width 60 height 10
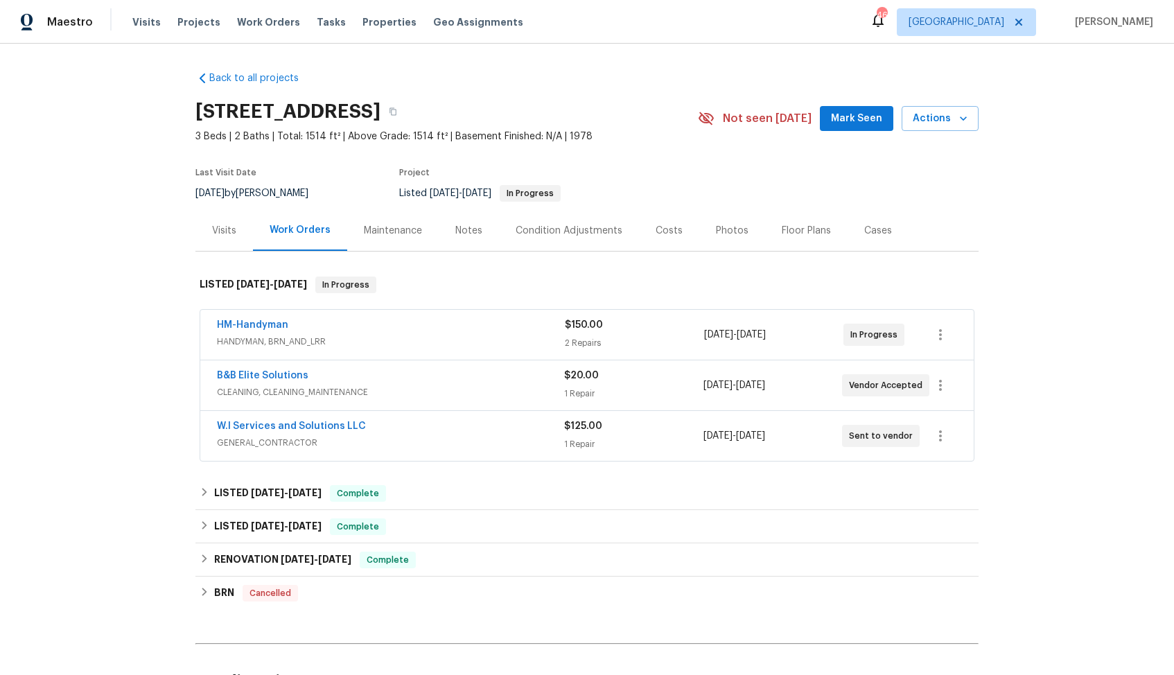
click at [384, 428] on div "W.I Services and Solutions LLC" at bounding box center [390, 427] width 347 height 17
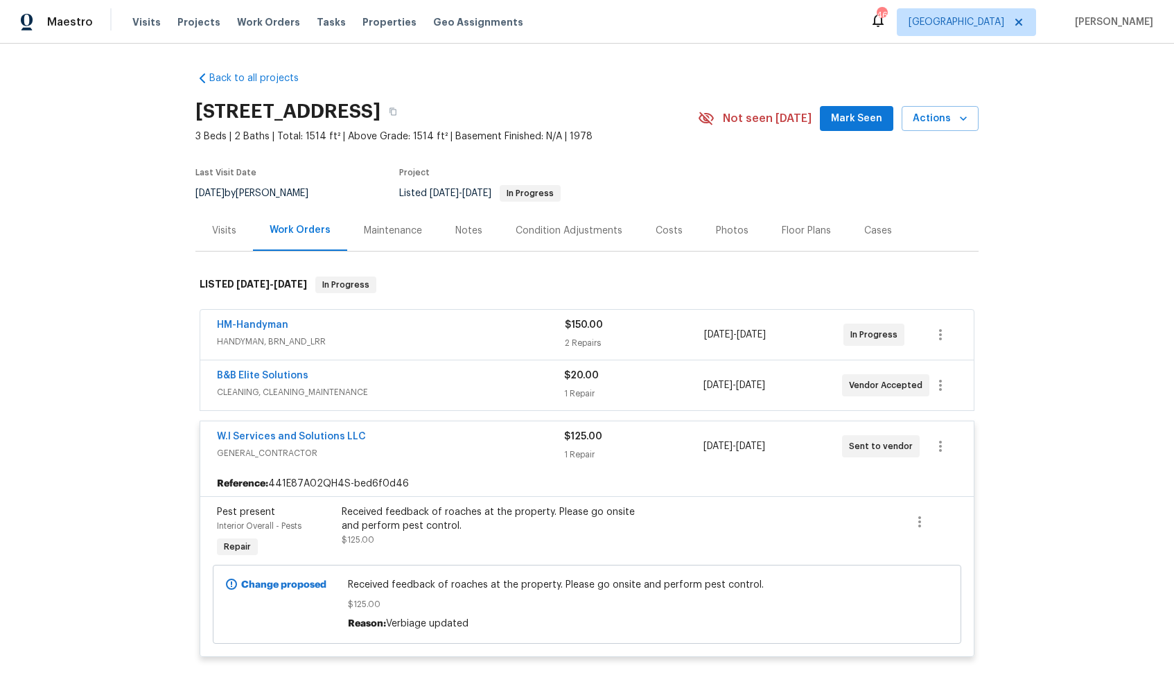
click at [404, 437] on div "W.I Services and Solutions LLC" at bounding box center [390, 438] width 347 height 17
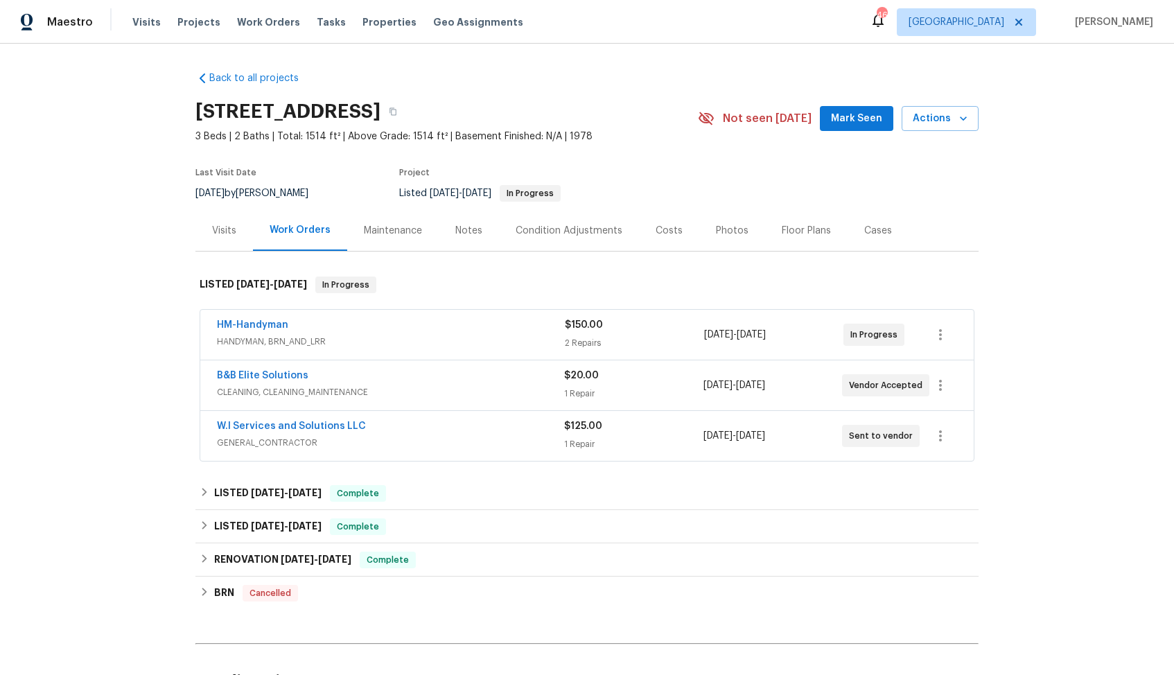
click at [404, 437] on span "GENERAL_CONTRACTOR" at bounding box center [390, 443] width 347 height 14
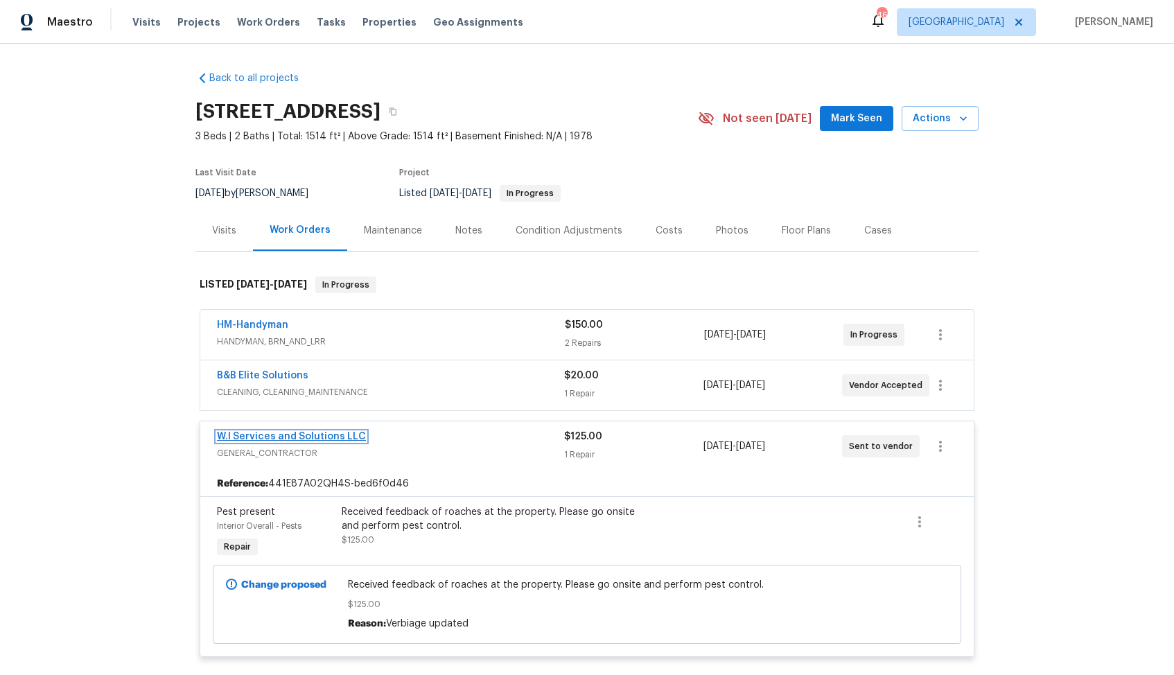
click at [320, 438] on link "W.I Services and Solutions LLC" at bounding box center [291, 437] width 149 height 10
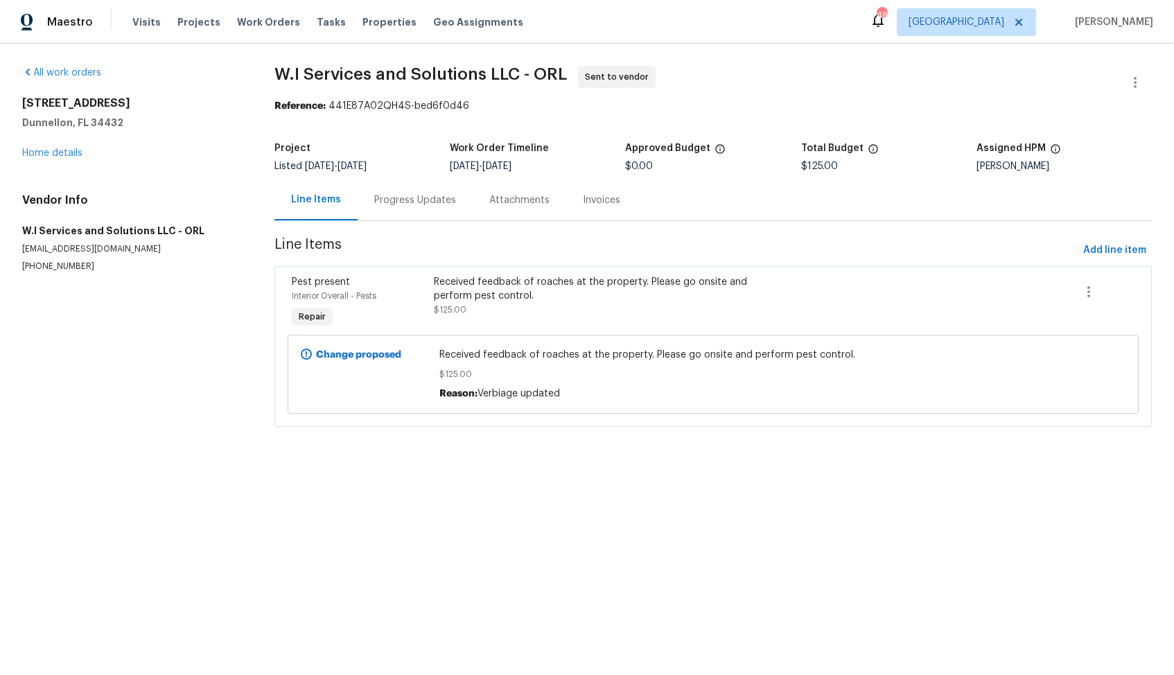
click at [411, 207] on div "Progress Updates" at bounding box center [415, 200] width 82 height 14
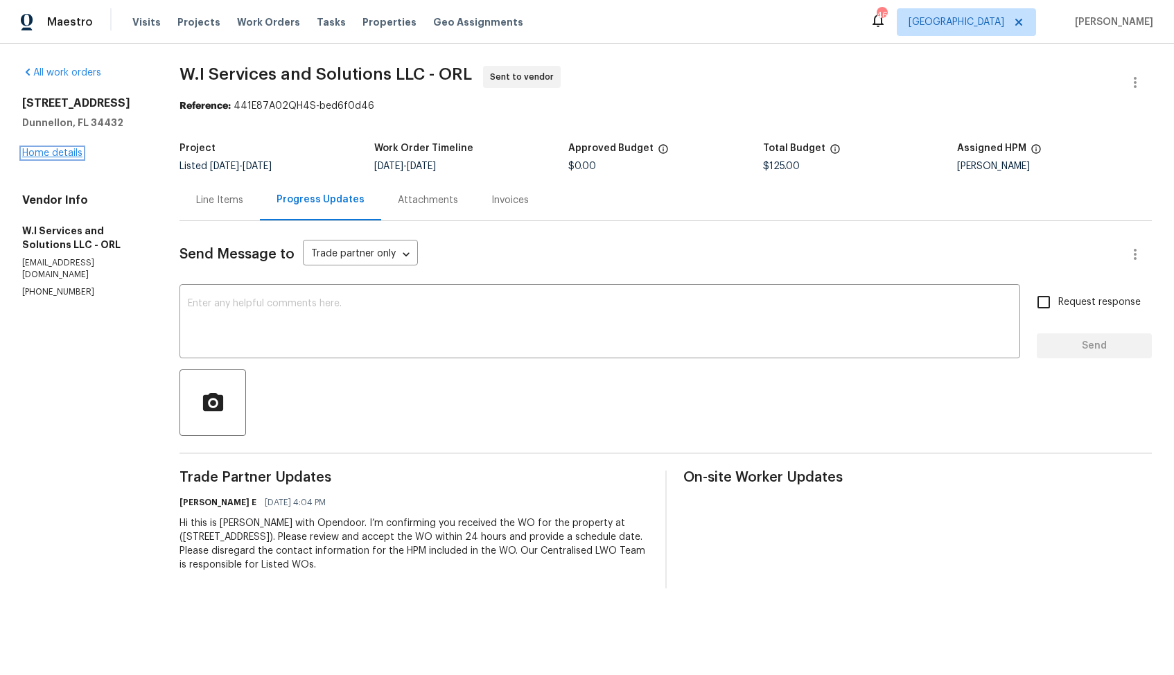
click at [53, 153] on link "Home details" at bounding box center [52, 153] width 60 height 10
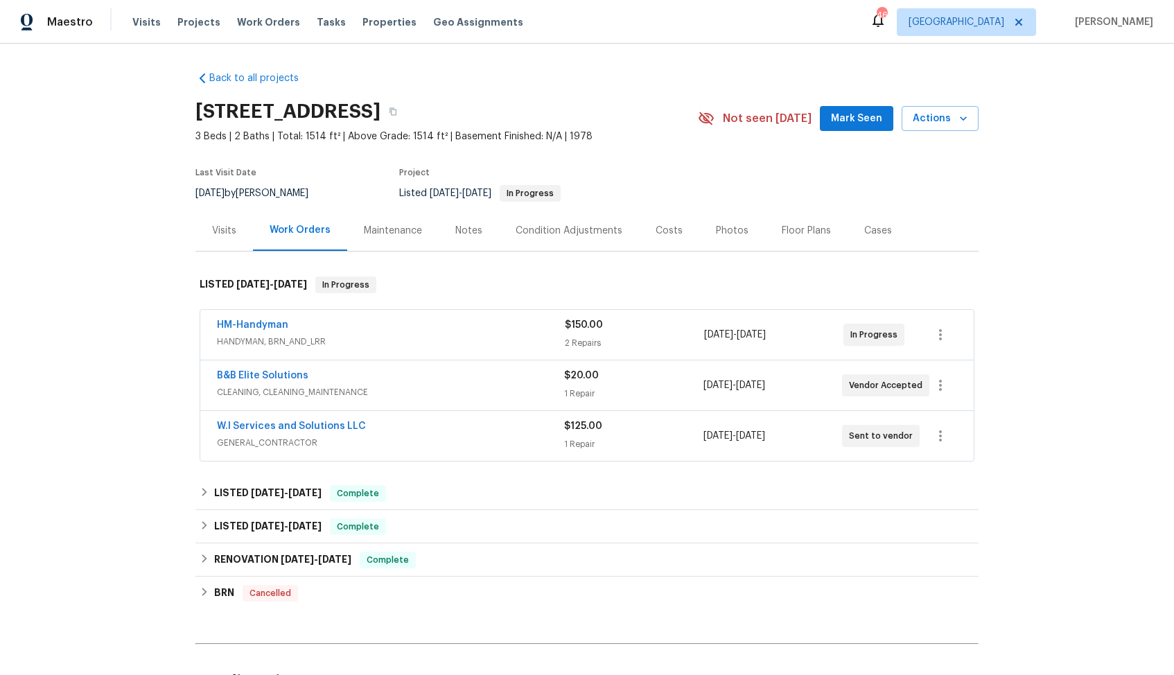
click at [338, 379] on div "B&B Elite Solutions" at bounding box center [390, 377] width 347 height 17
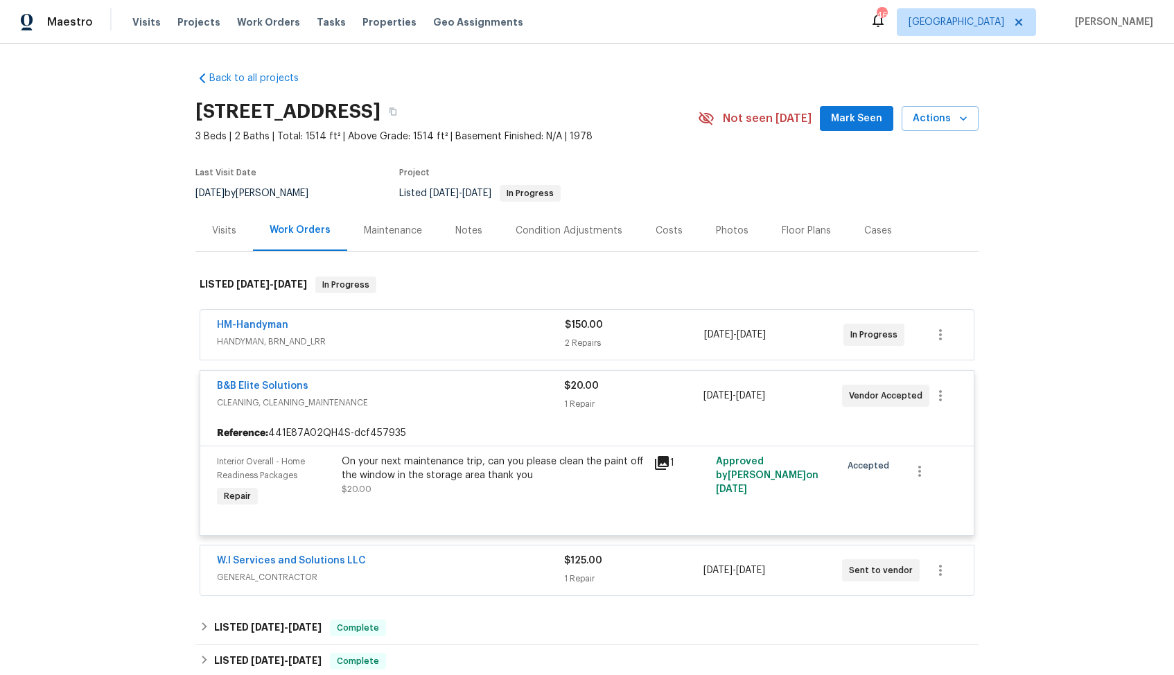
click at [390, 379] on div "B&B Elite Solutions" at bounding box center [390, 387] width 347 height 17
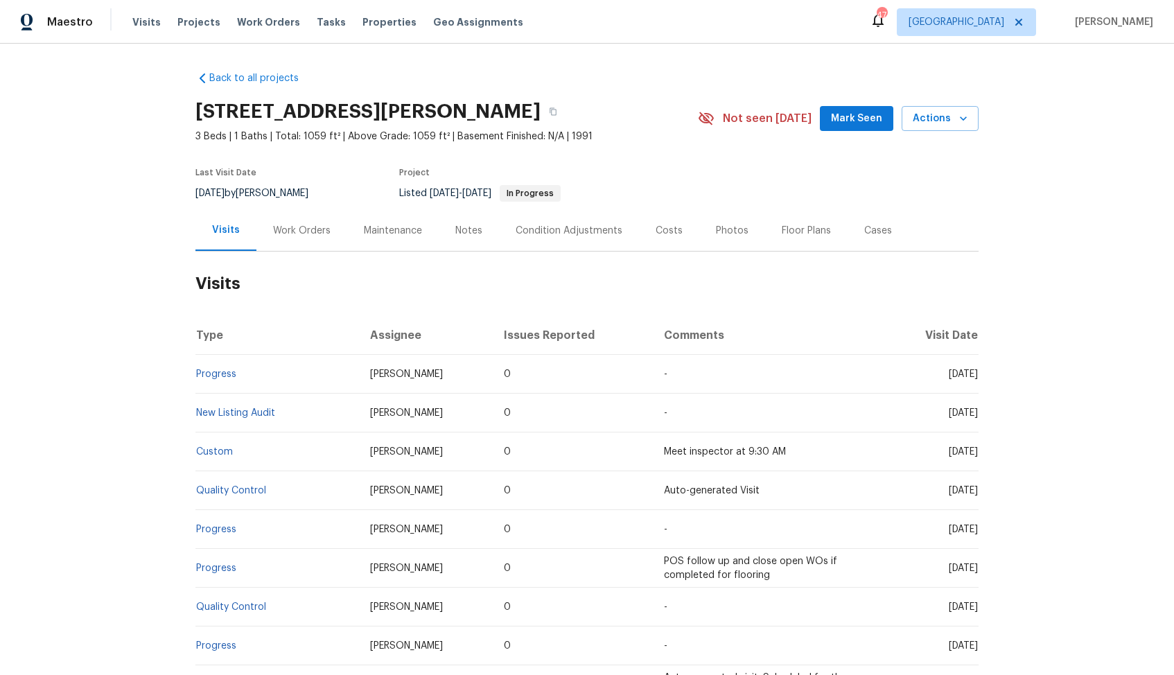
click at [295, 233] on div "Work Orders" at bounding box center [302, 231] width 58 height 14
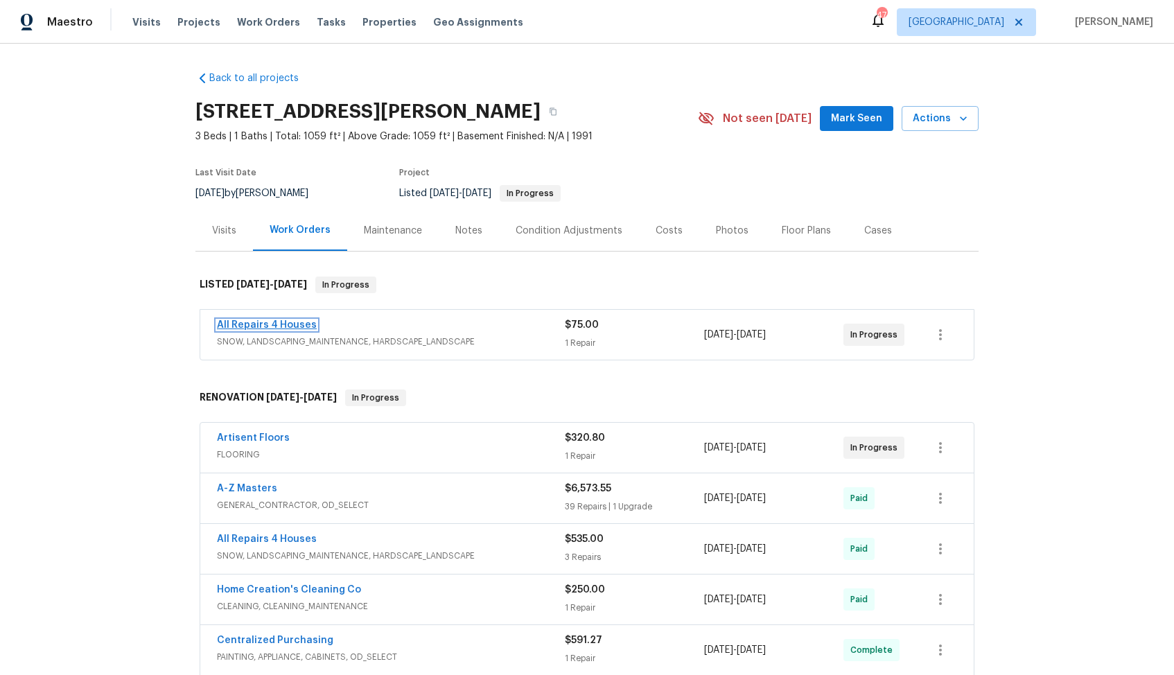
click at [258, 327] on link "All Repairs 4 Houses" at bounding box center [267, 325] width 100 height 10
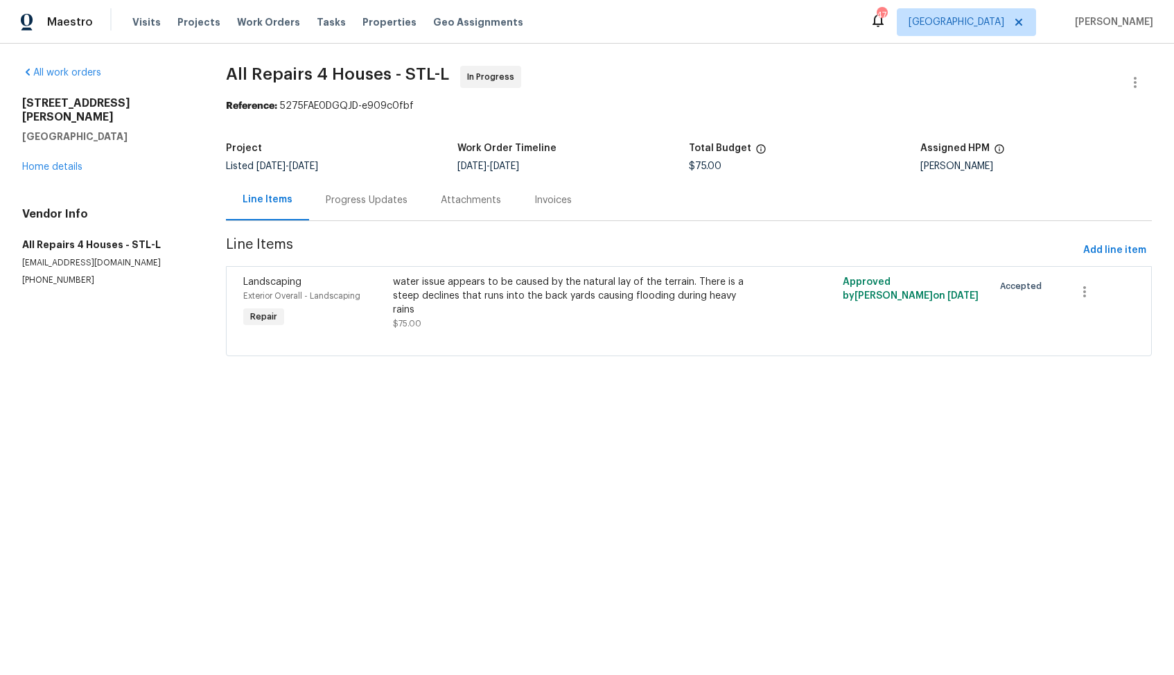
click at [366, 198] on div "Progress Updates" at bounding box center [367, 200] width 82 height 14
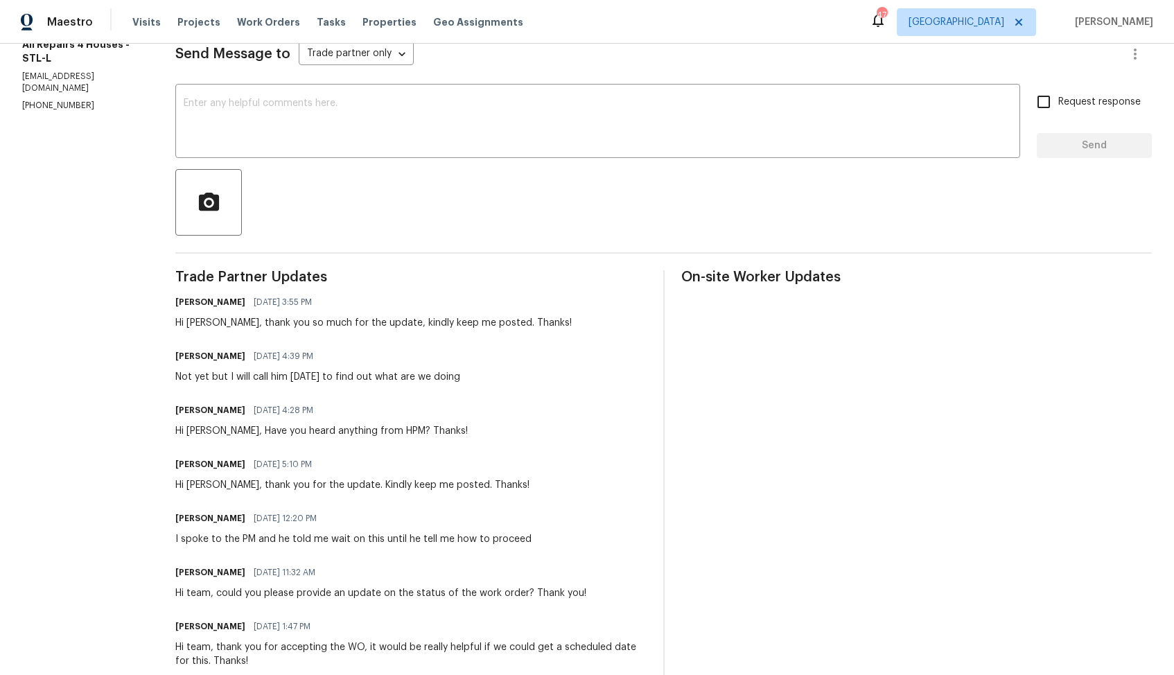
scroll to position [216, 0]
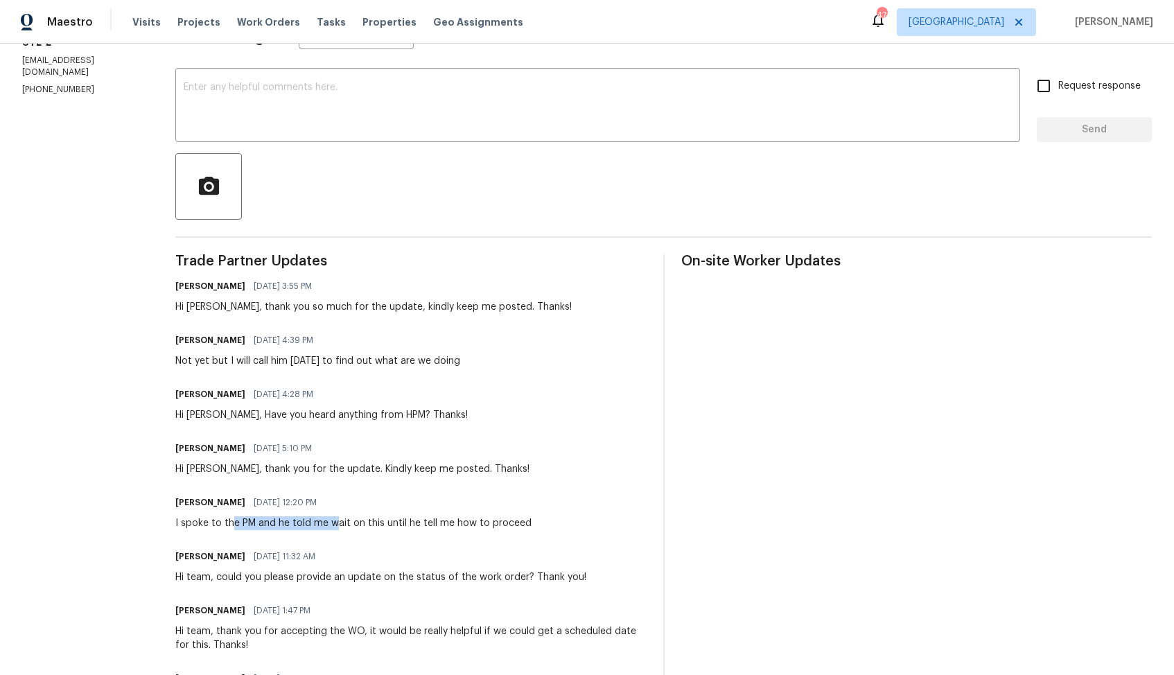
drag, startPoint x: 234, startPoint y: 524, endPoint x: 338, endPoint y: 523, distance: 103.3
click at [338, 523] on div "I spoke to the PM and he told me wait on this until he tell me how to proceed" at bounding box center [353, 523] width 356 height 14
drag, startPoint x: 304, startPoint y: 528, endPoint x: 481, endPoint y: 523, distance: 176.8
click at [481, 523] on div "I spoke to the PM and he told me wait on this until he tell me how to proceed" at bounding box center [353, 523] width 356 height 14
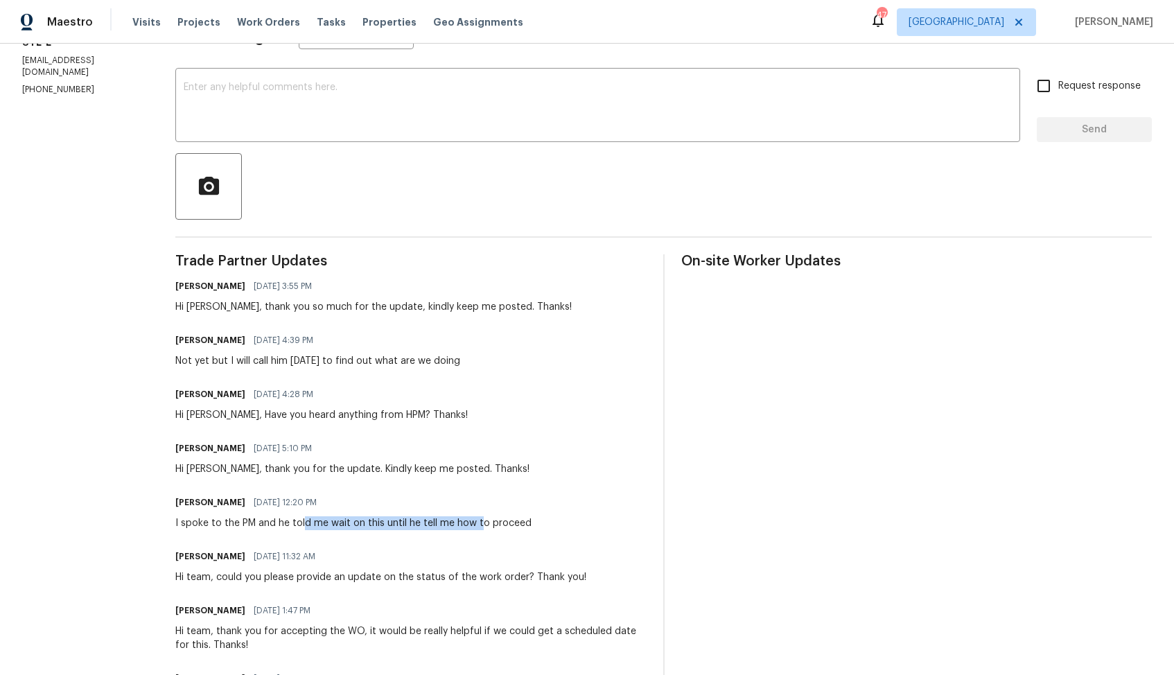
click at [481, 523] on div "I spoke to the PM and he told me wait on this until he tell me how to proceed" at bounding box center [353, 523] width 356 height 14
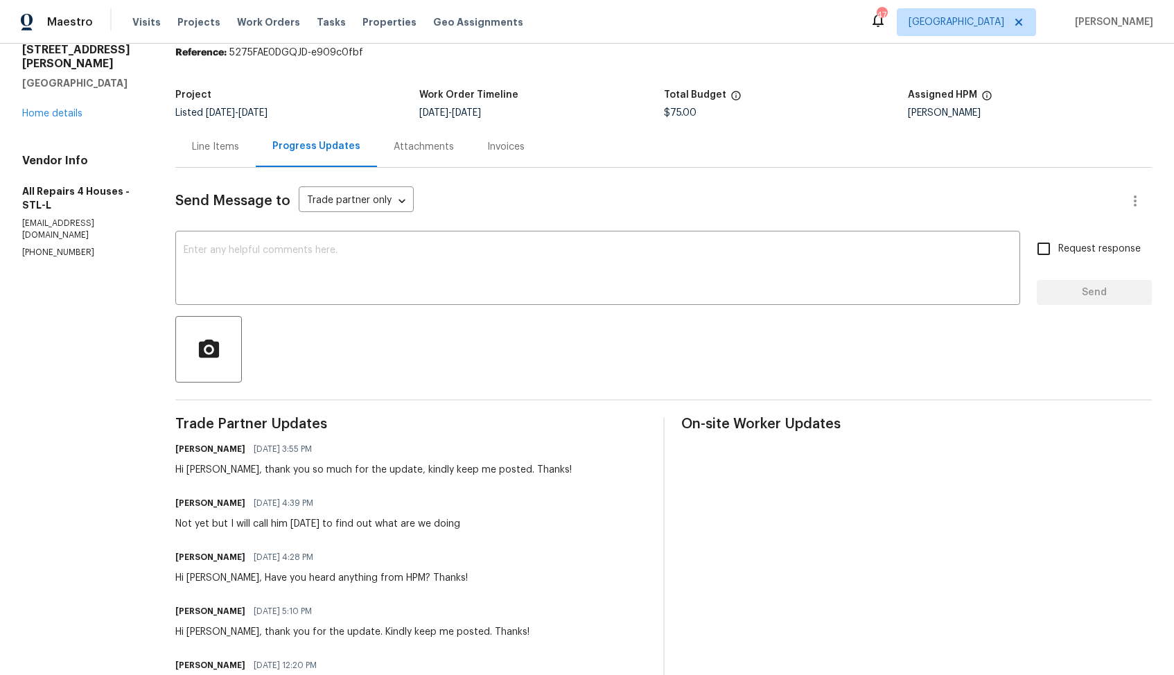
scroll to position [33, 0]
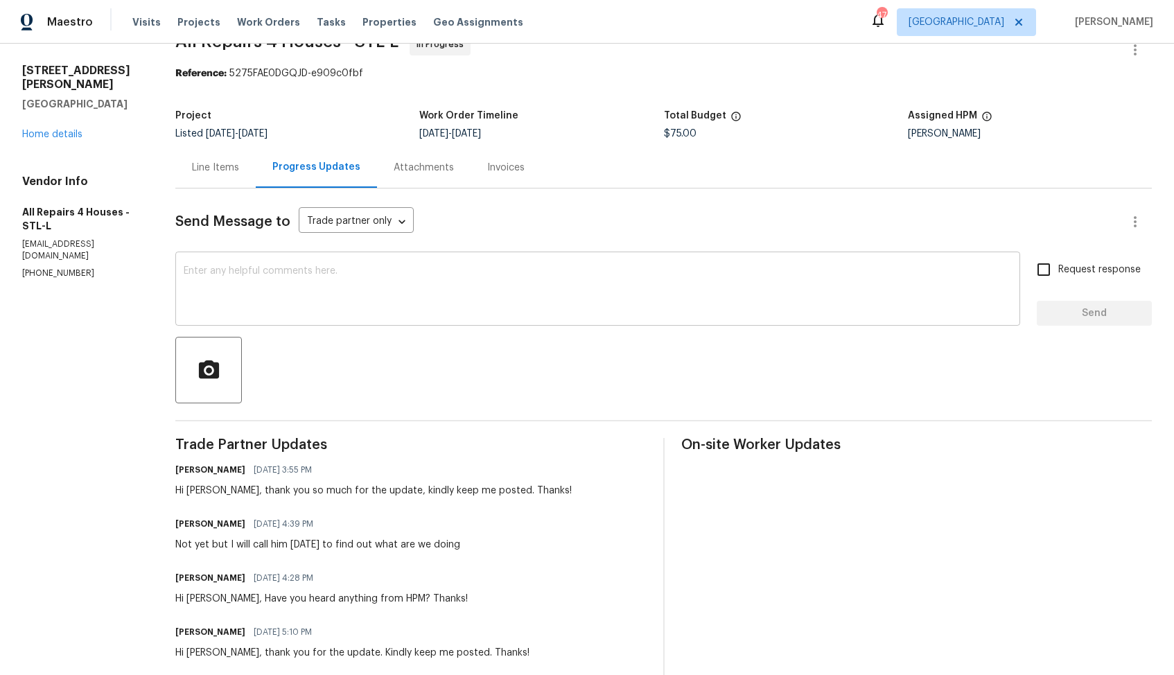
click at [564, 302] on textarea at bounding box center [598, 290] width 828 height 49
paste textarea "Hi team, do we have an update on the progression status of the work order? Plea…"
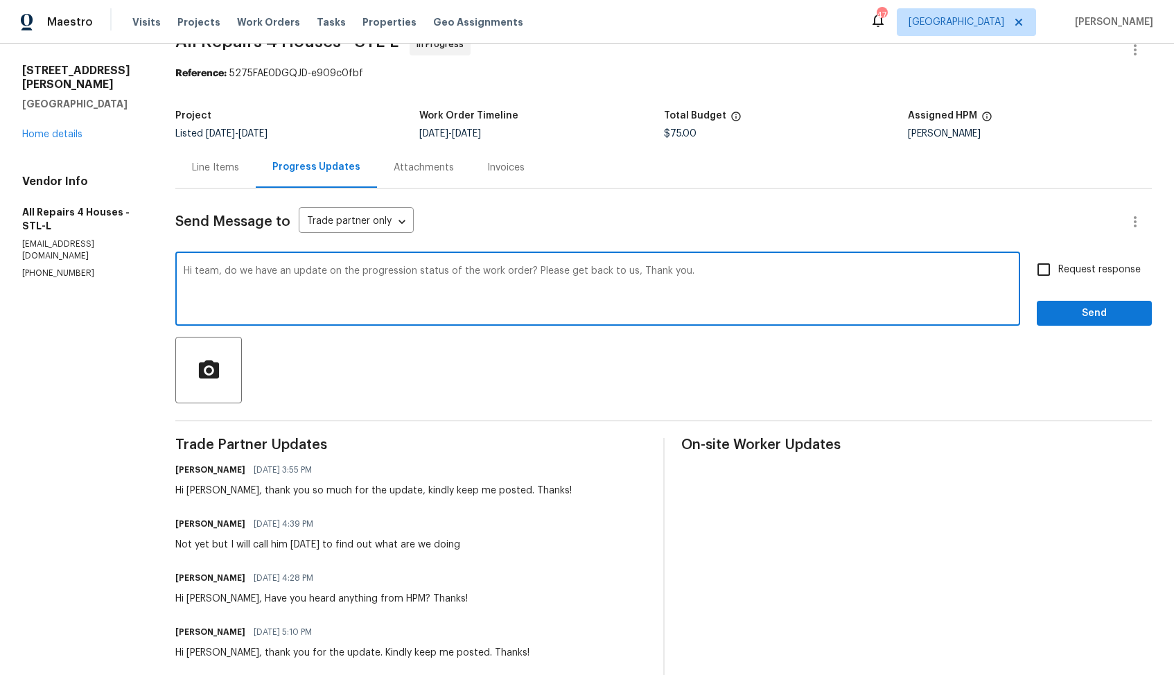
click at [199, 496] on div "Hi [PERSON_NAME], thank you so much for the update, kindly keep me posted. Than…" at bounding box center [373, 491] width 397 height 14
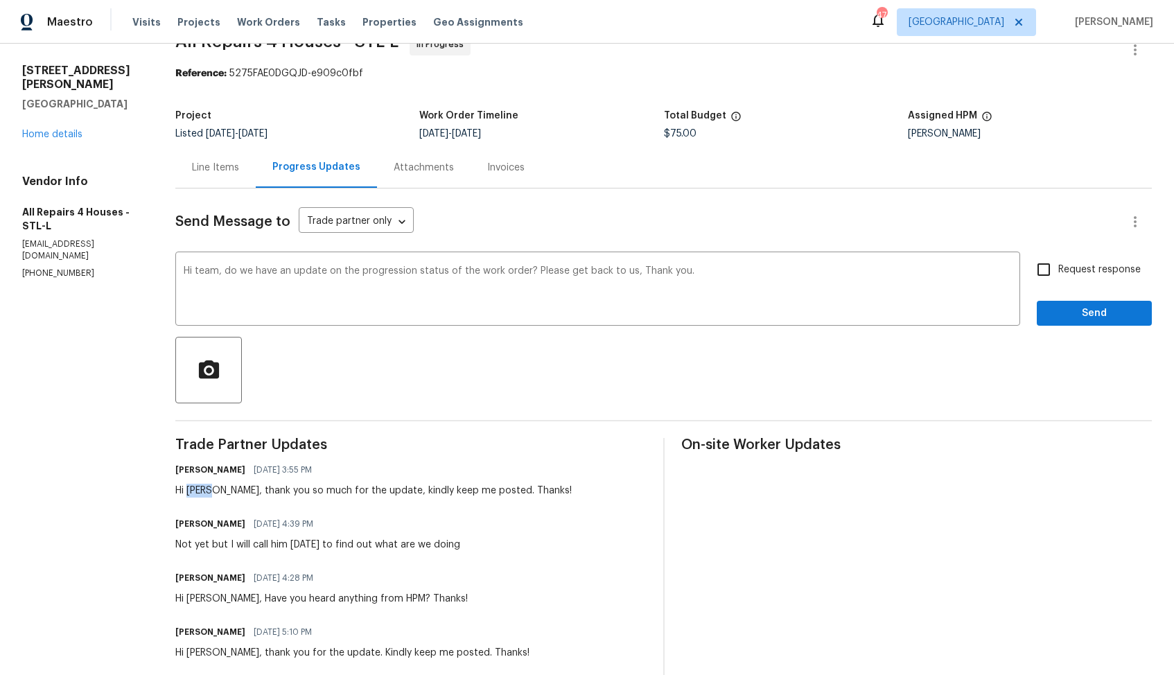
copy div "[PERSON_NAME]"
click at [205, 272] on textarea "Hi team, do we have an update on the progression status of the work order? Plea…" at bounding box center [598, 290] width 828 height 49
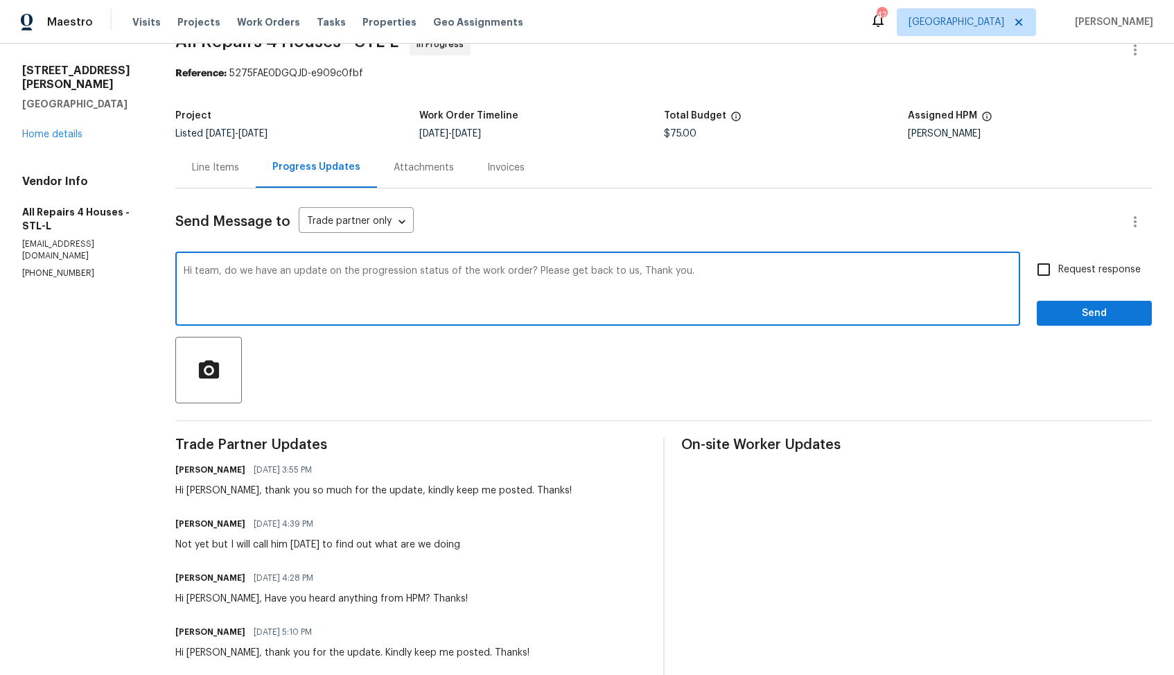
click at [205, 272] on textarea "Hi team, do we have an update on the progression status of the work order? Plea…" at bounding box center [598, 290] width 828 height 49
paste textarea "[PERSON_NAME]"
click at [209, 274] on textarea "Hi team, do we have an update on the progression status of the work order? Plea…" at bounding box center [598, 290] width 828 height 49
paste textarea "[PERSON_NAME]"
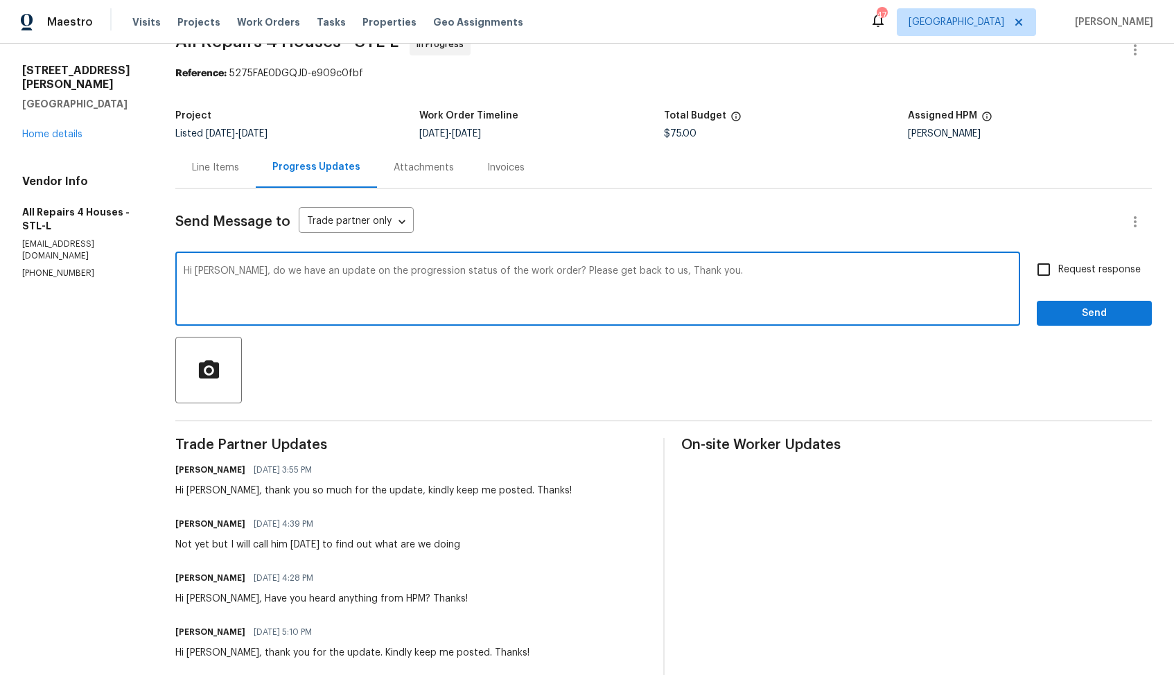
drag, startPoint x: 535, startPoint y: 272, endPoint x: 639, endPoint y: 273, distance: 103.3
click at [639, 273] on textarea "Hi [PERSON_NAME], do we have an update on the progression status of the work or…" at bounding box center [598, 290] width 828 height 49
click at [606, 270] on textarea "Hi [PERSON_NAME], do we have an update on the progression status of the work or…" at bounding box center [598, 290] width 828 height 49
type textarea "Hi [PERSON_NAME], do we have an update on the progression status of the work or…"
click at [1050, 271] on input "Request response" at bounding box center [1044, 269] width 29 height 29
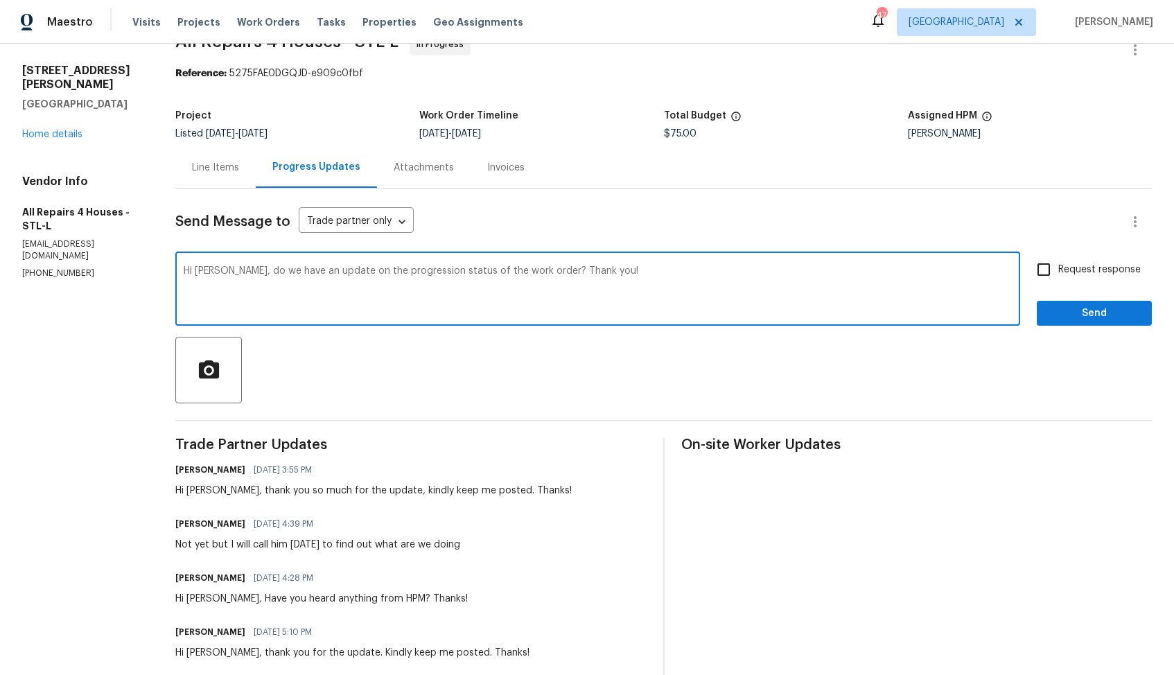
checkbox input "true"
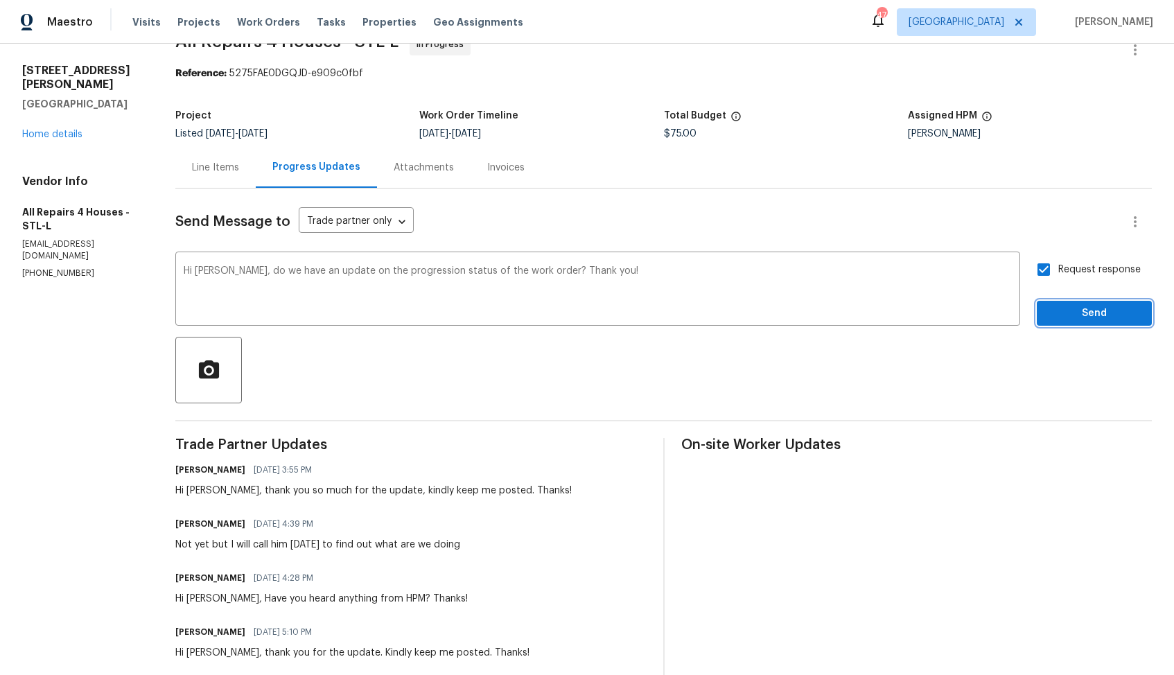
click at [1063, 308] on span "Send" at bounding box center [1094, 313] width 93 height 17
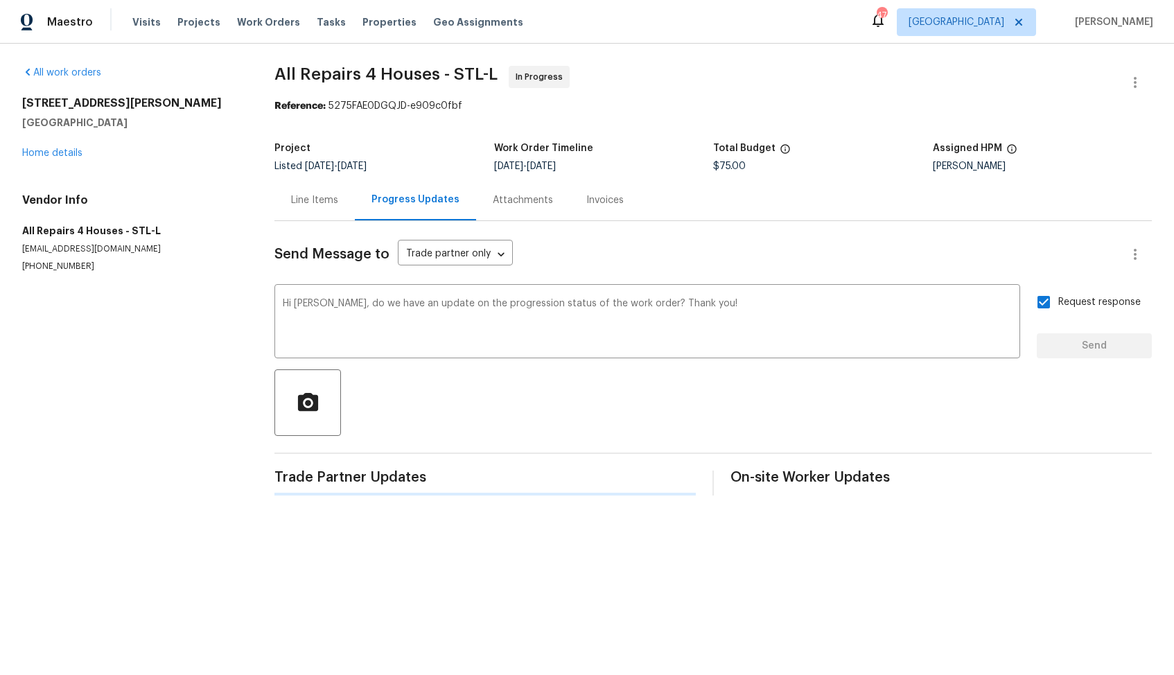
scroll to position [0, 0]
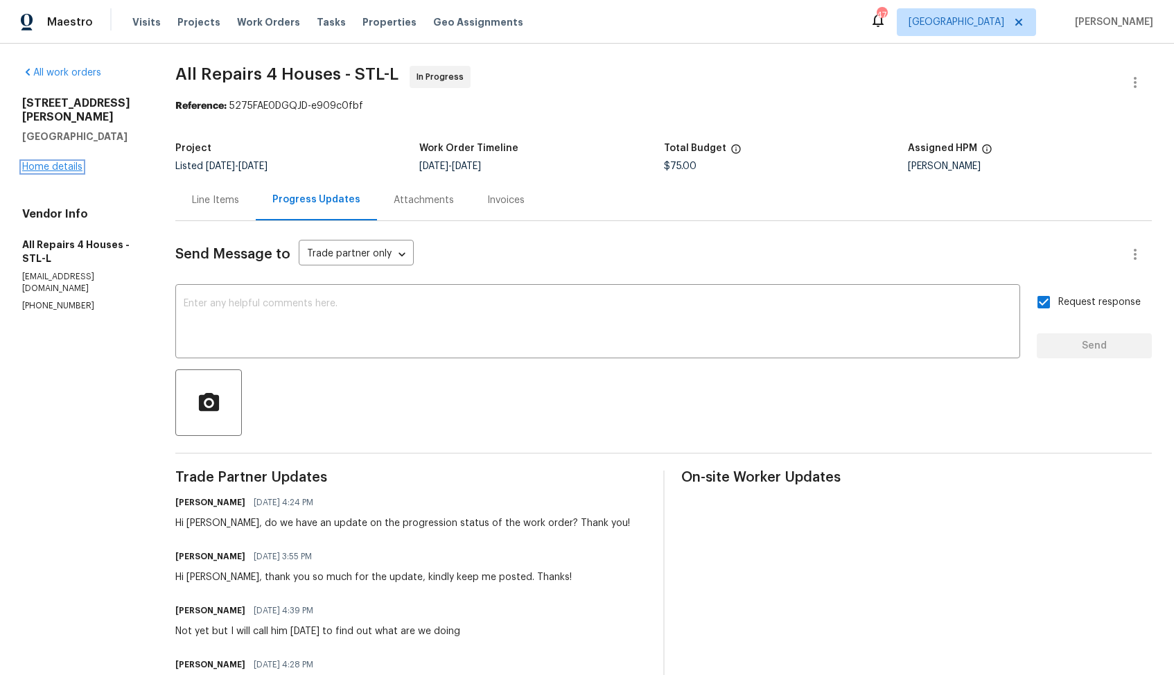
click at [76, 162] on link "Home details" at bounding box center [52, 167] width 60 height 10
